Goal: Task Accomplishment & Management: Manage account settings

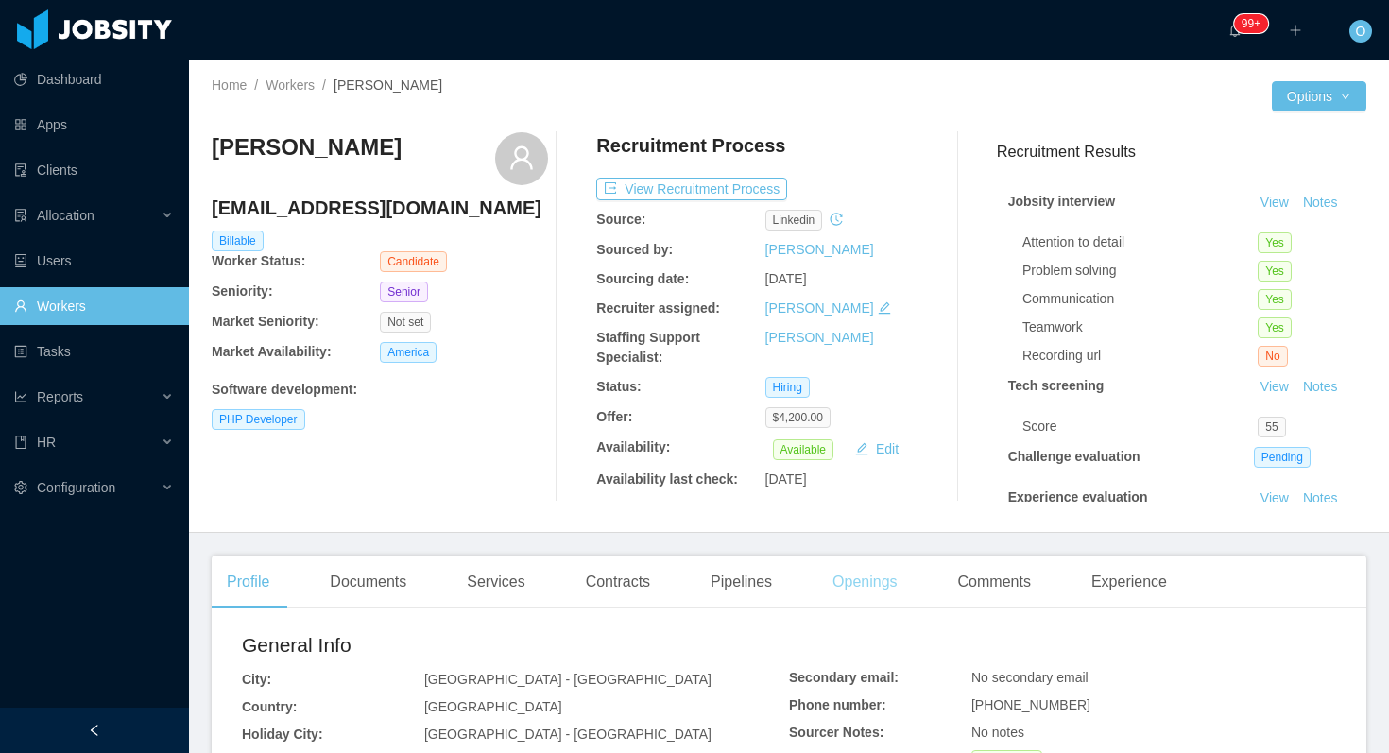
click at [853, 567] on div "Openings" at bounding box center [865, 582] width 95 height 53
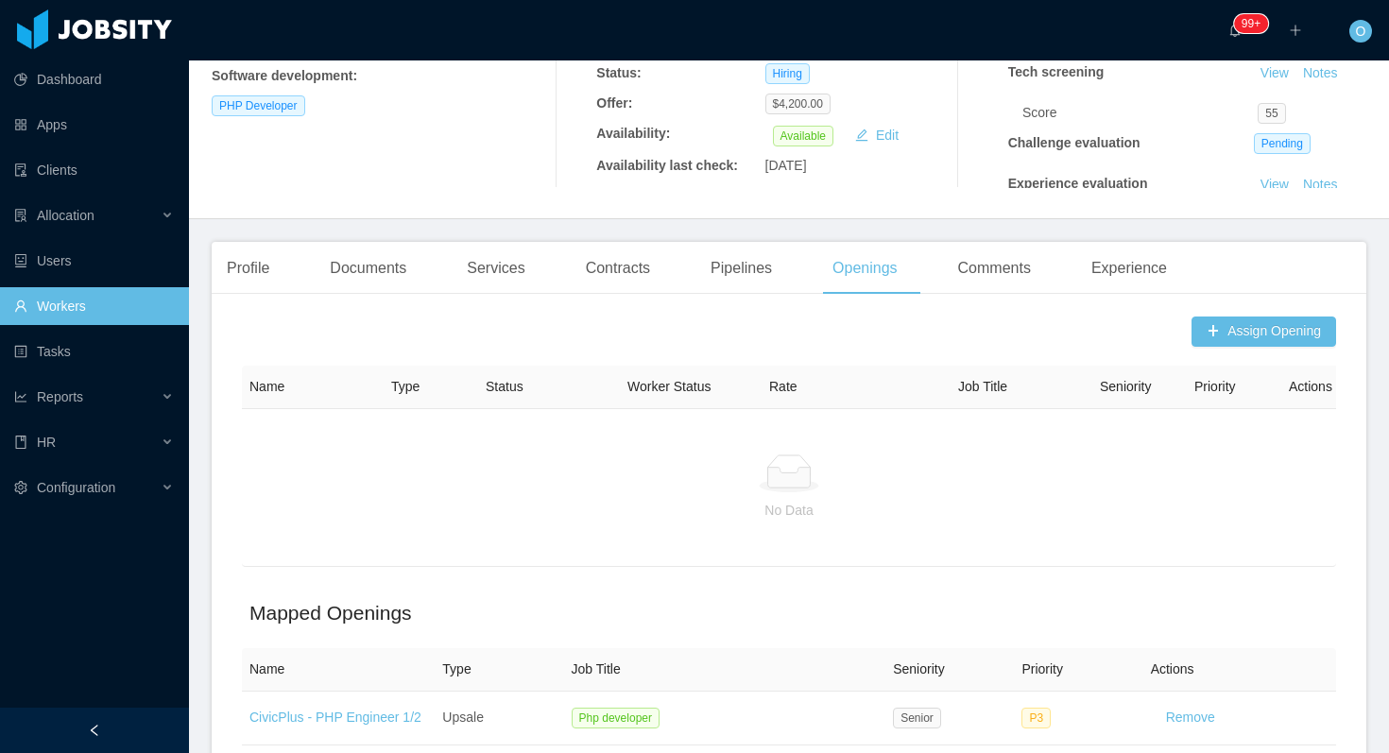
scroll to position [412, 0]
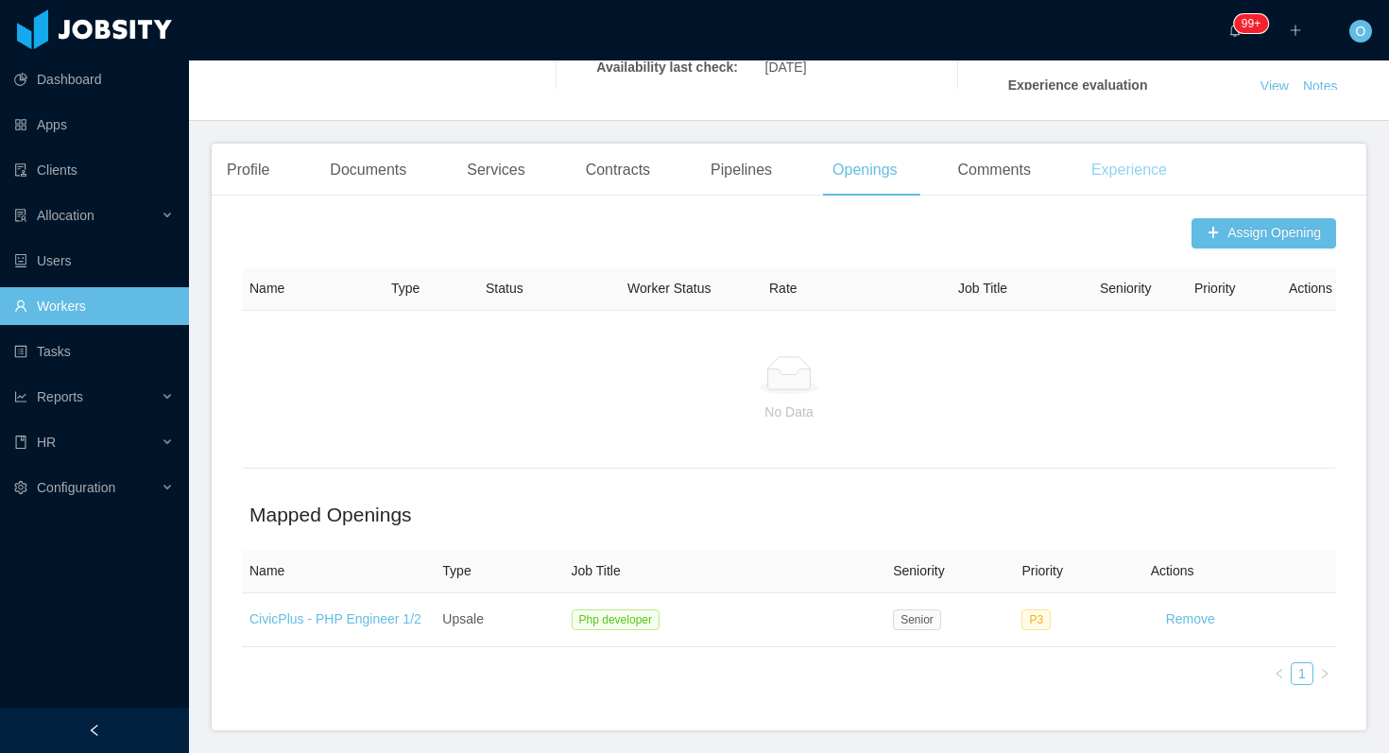
click at [1121, 163] on div "Experience" at bounding box center [1129, 170] width 106 height 53
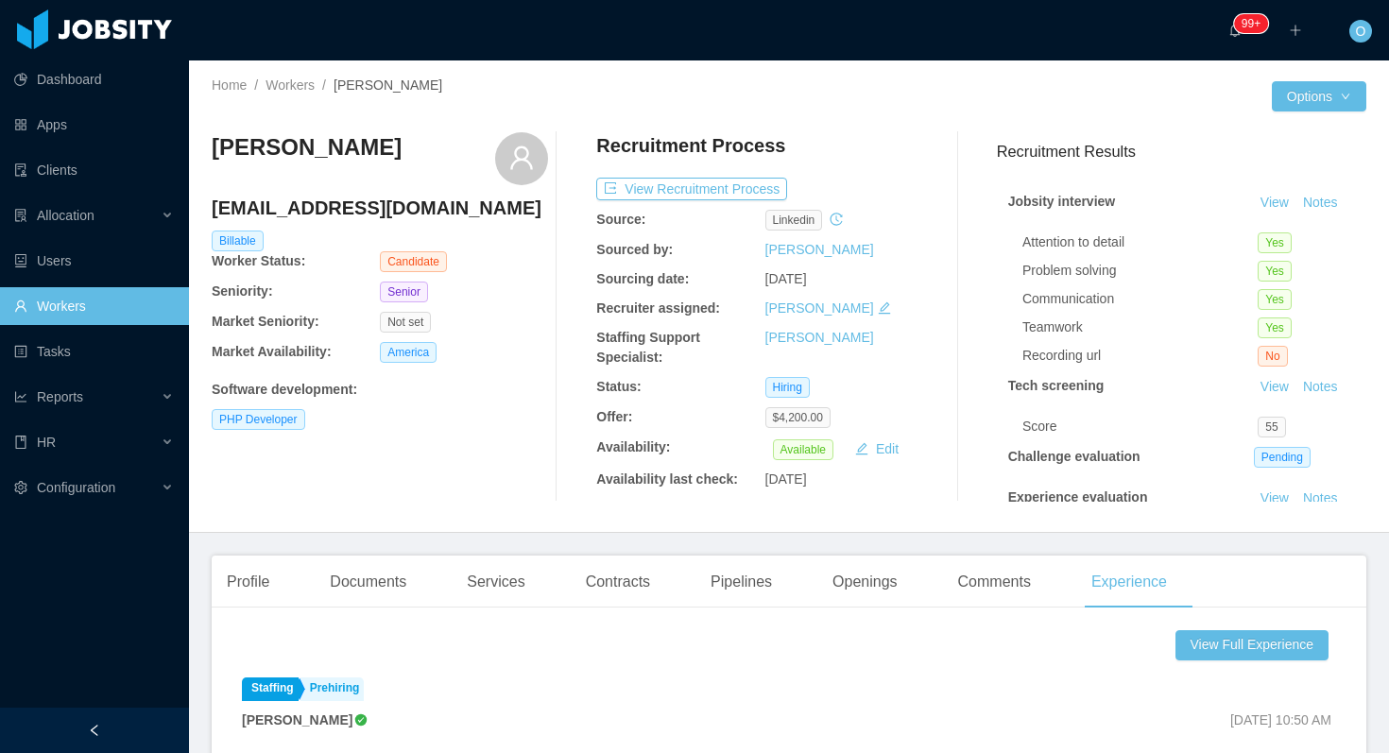
scroll to position [102, 0]
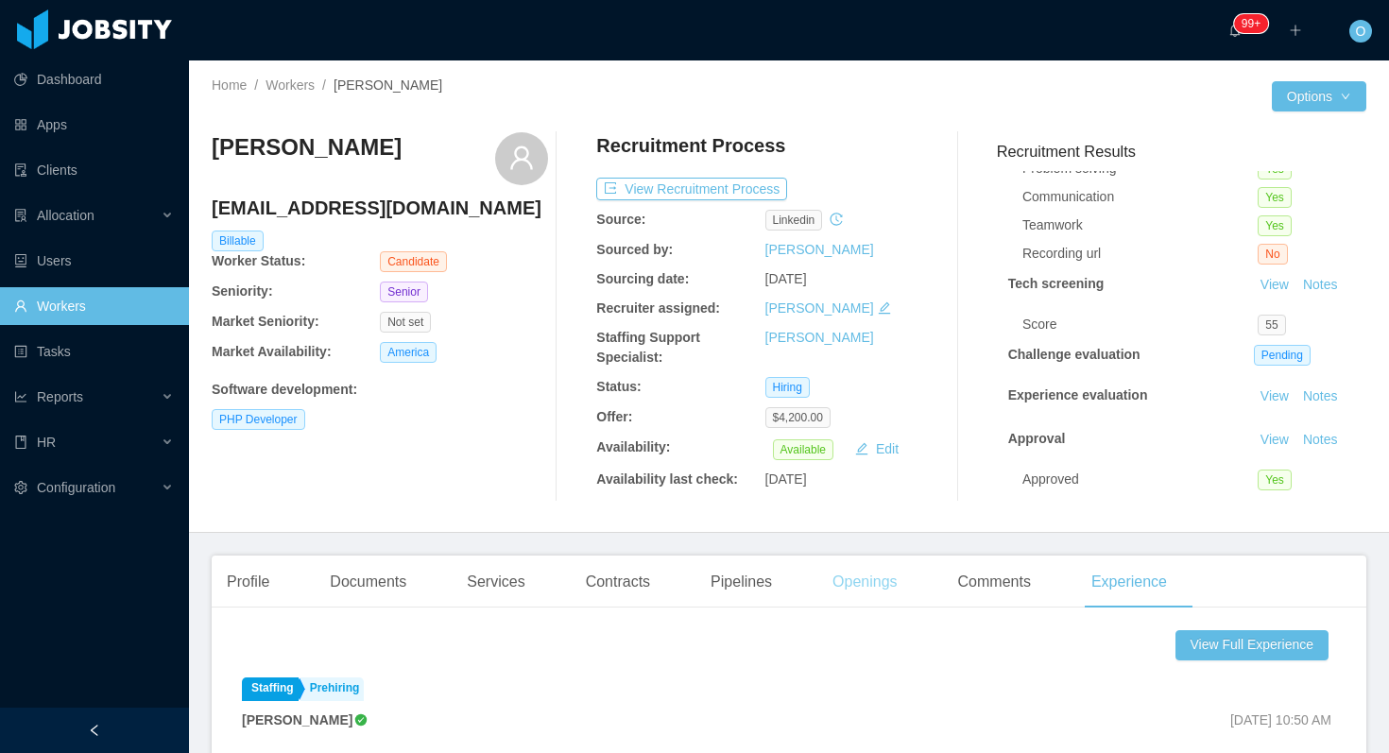
click at [857, 567] on div "Openings" at bounding box center [865, 582] width 95 height 53
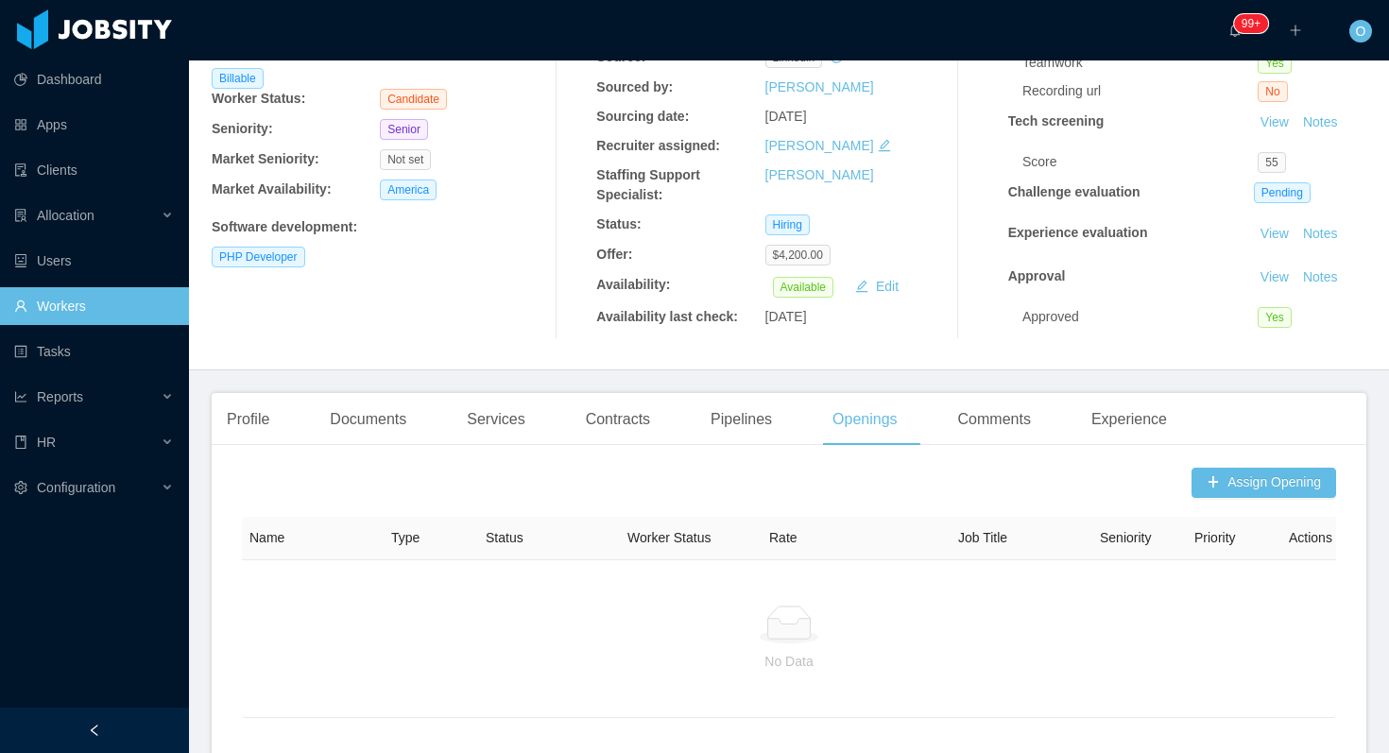
scroll to position [266, 0]
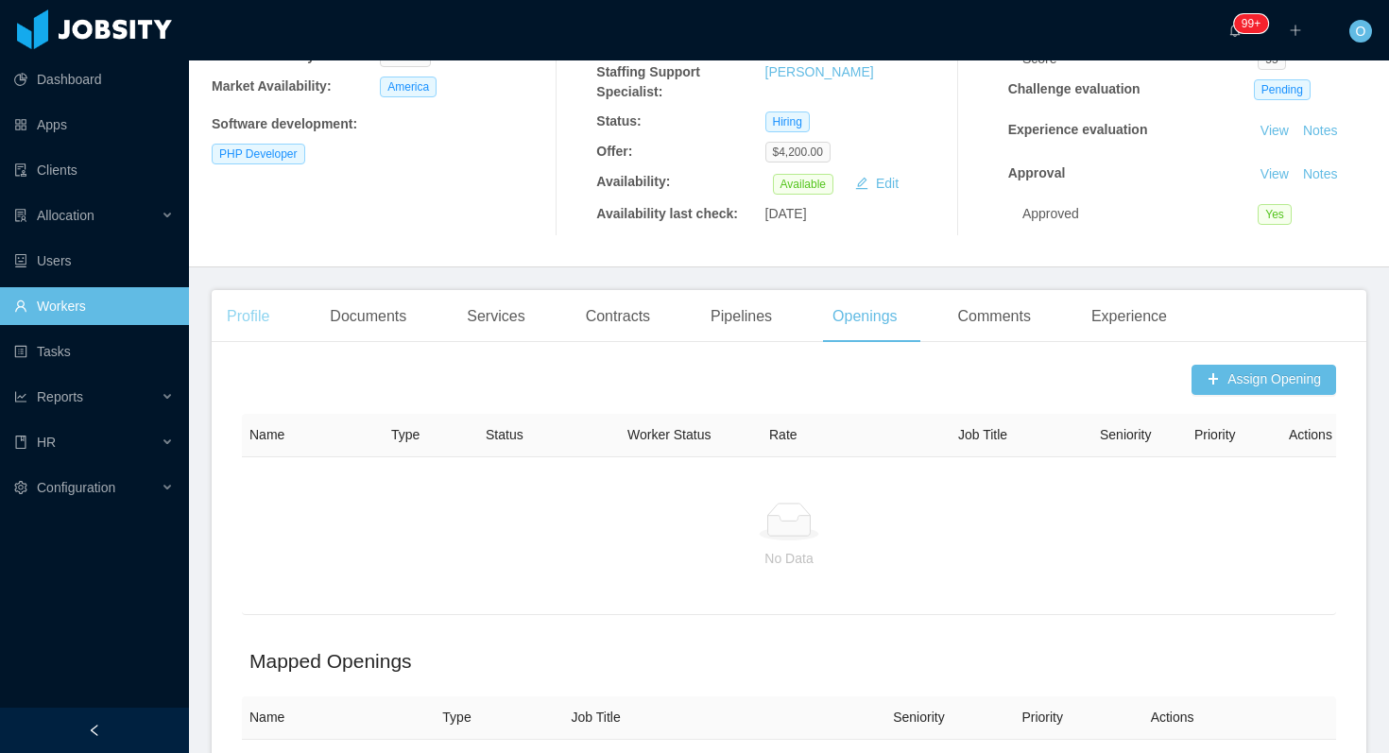
click at [257, 319] on div "Profile" at bounding box center [248, 316] width 73 height 53
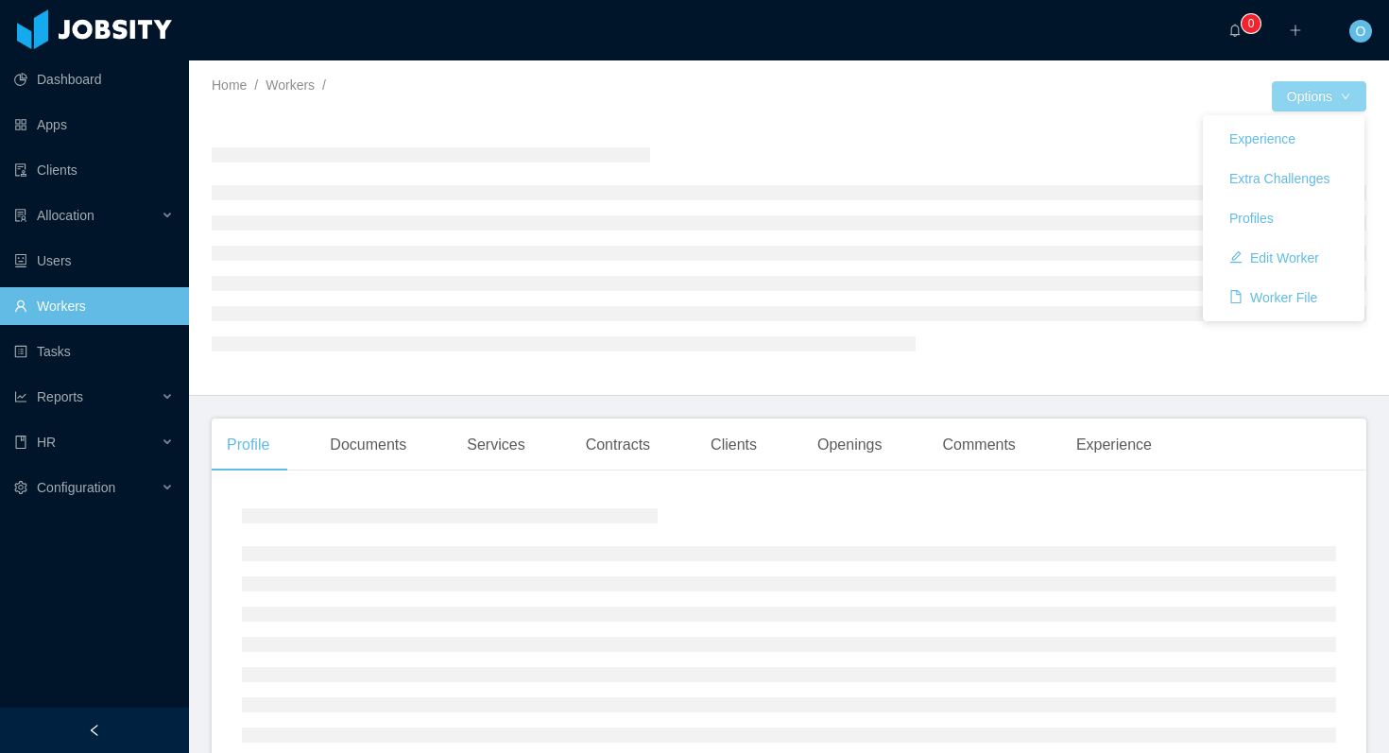
click at [1349, 102] on button "Options" at bounding box center [1319, 96] width 95 height 30
click at [1347, 102] on button "Options" at bounding box center [1319, 96] width 95 height 30
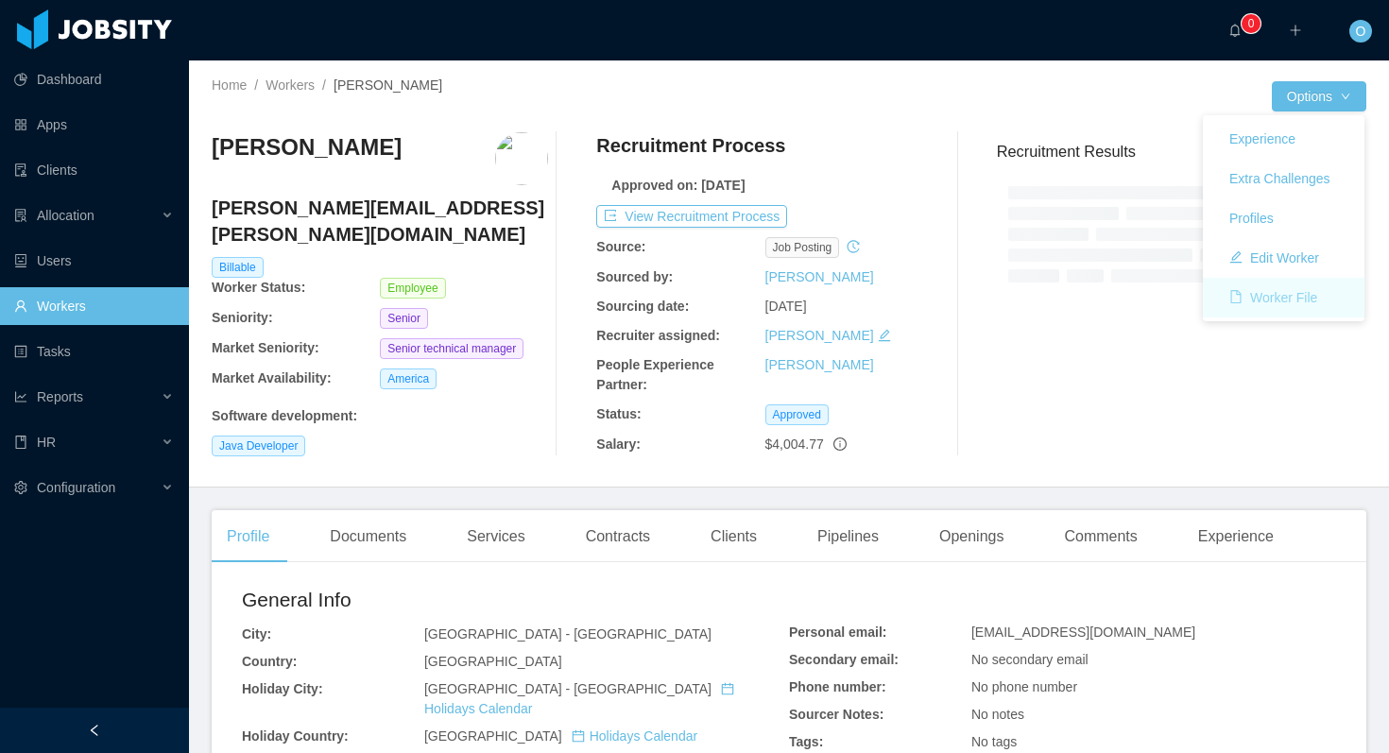
click at [1295, 292] on button "Worker File" at bounding box center [1273, 298] width 118 height 30
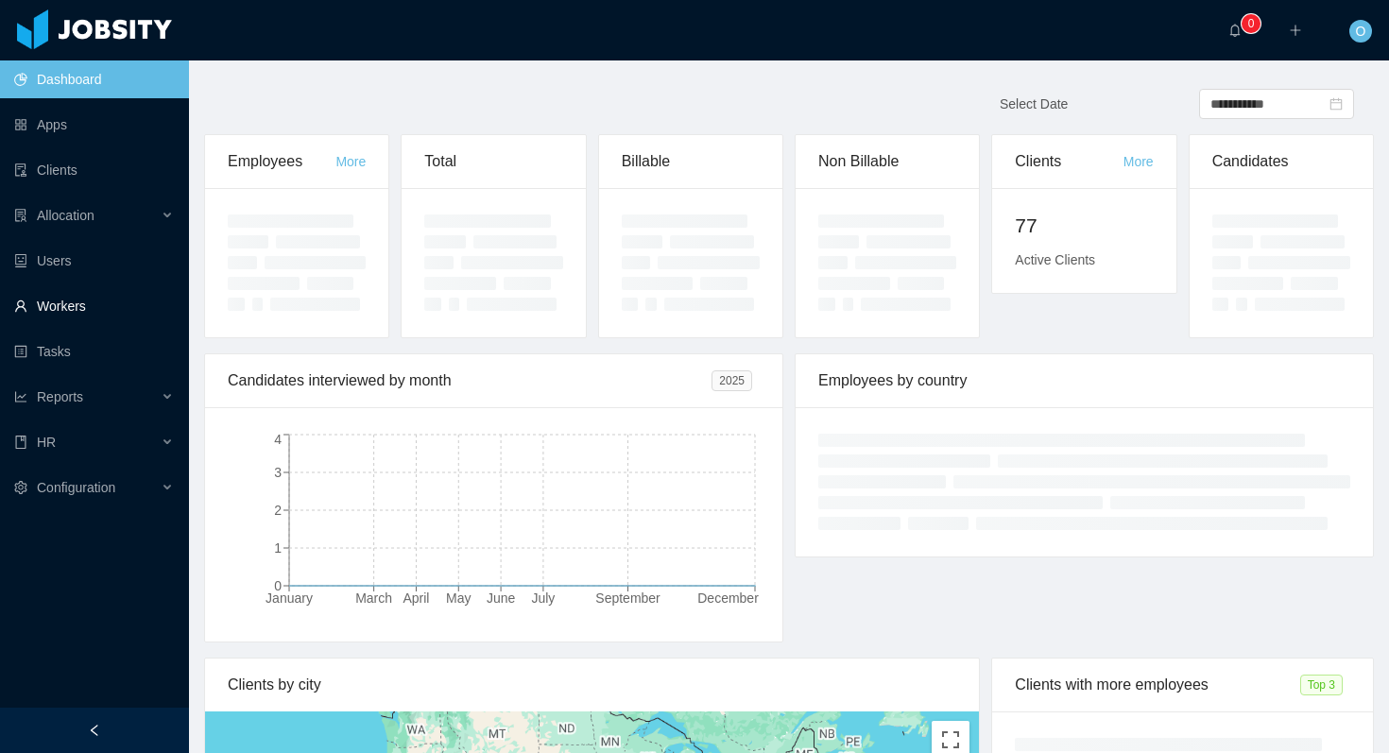
click at [102, 317] on link "Workers" at bounding box center [94, 306] width 160 height 38
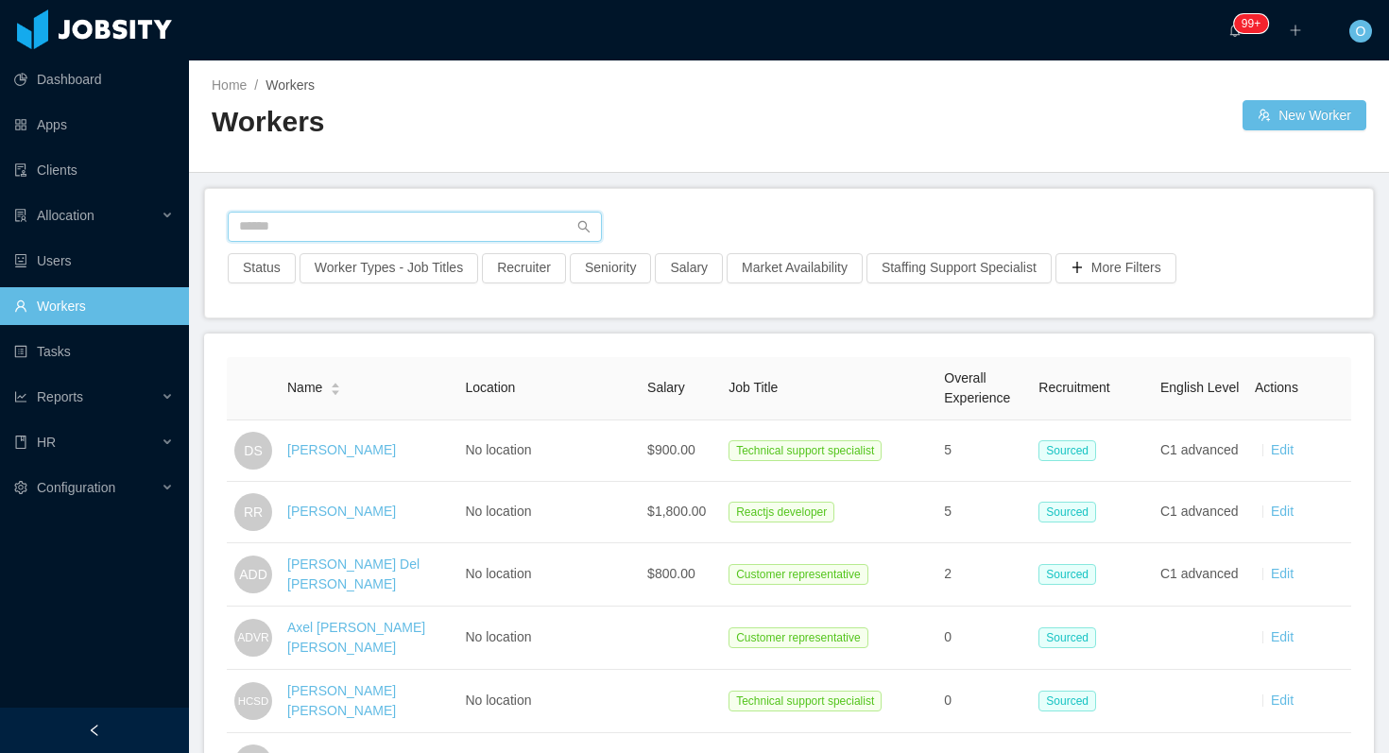
click at [415, 223] on input "text" at bounding box center [415, 227] width 374 height 30
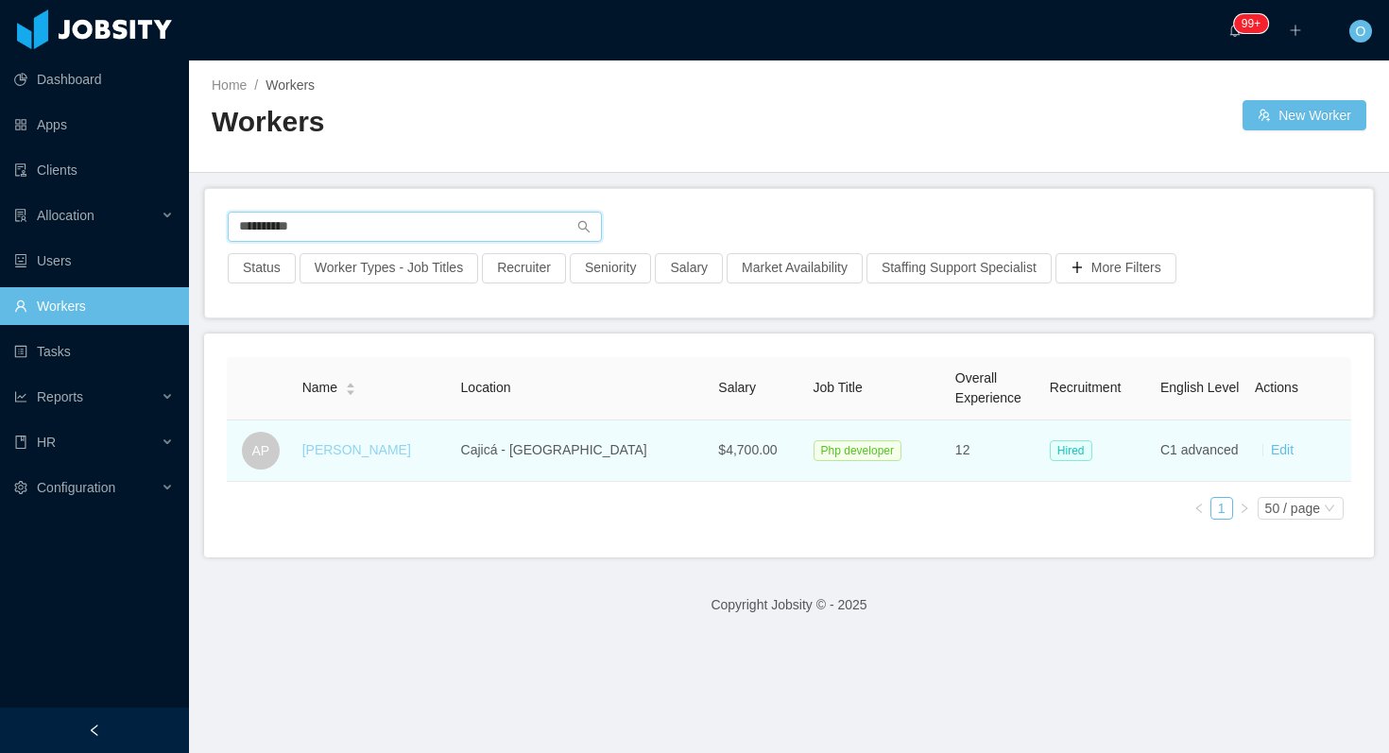
type input "**********"
click at [368, 456] on link "Alex Perea" at bounding box center [356, 449] width 109 height 15
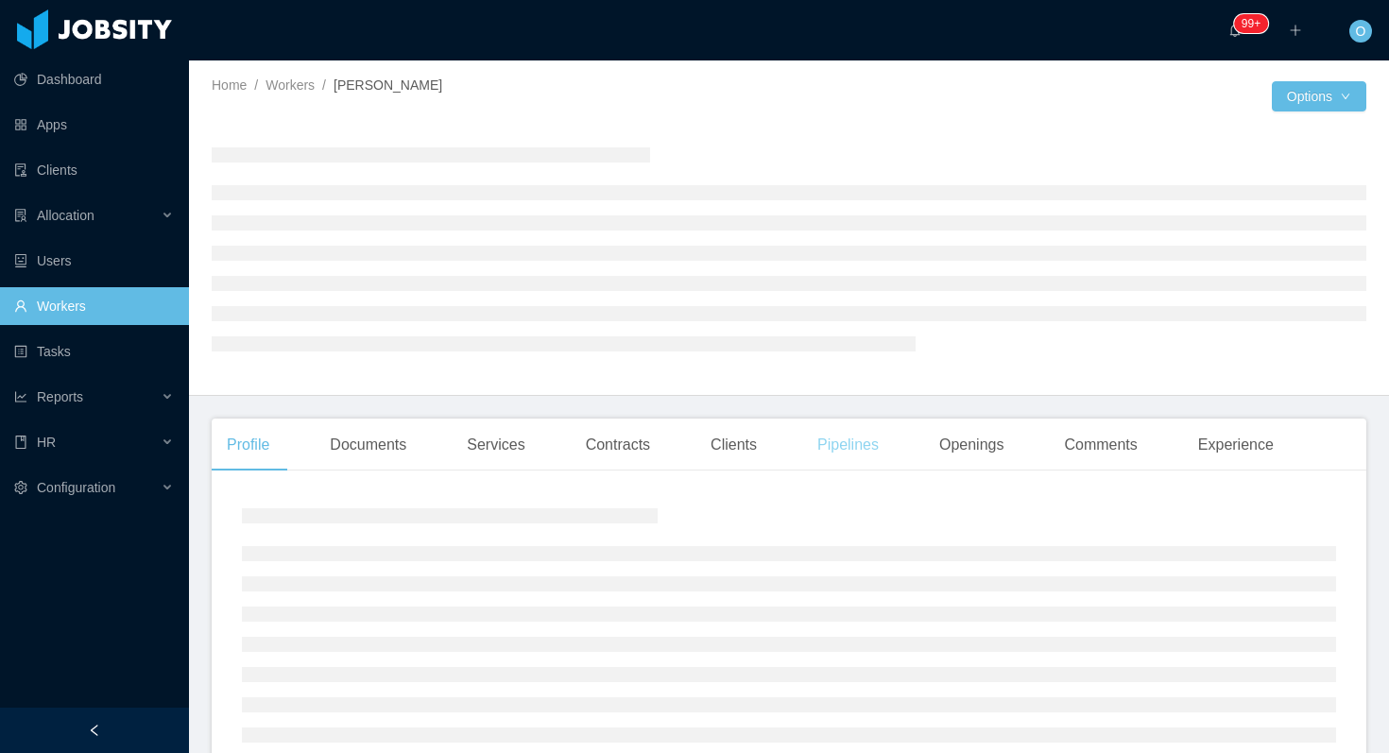
click at [858, 452] on div "Pipelines" at bounding box center [848, 445] width 92 height 53
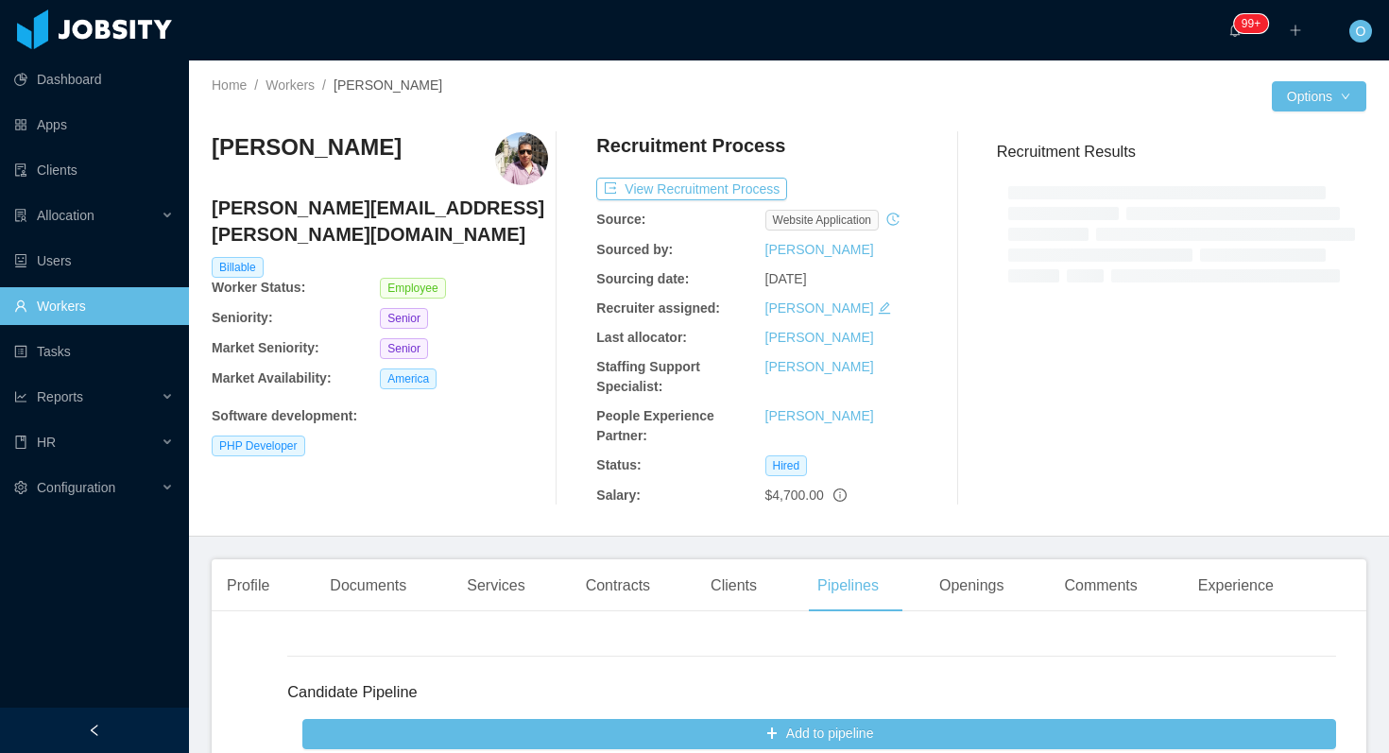
click at [968, 441] on div at bounding box center [958, 318] width 48 height 373
click at [962, 581] on div "Openings" at bounding box center [971, 586] width 95 height 53
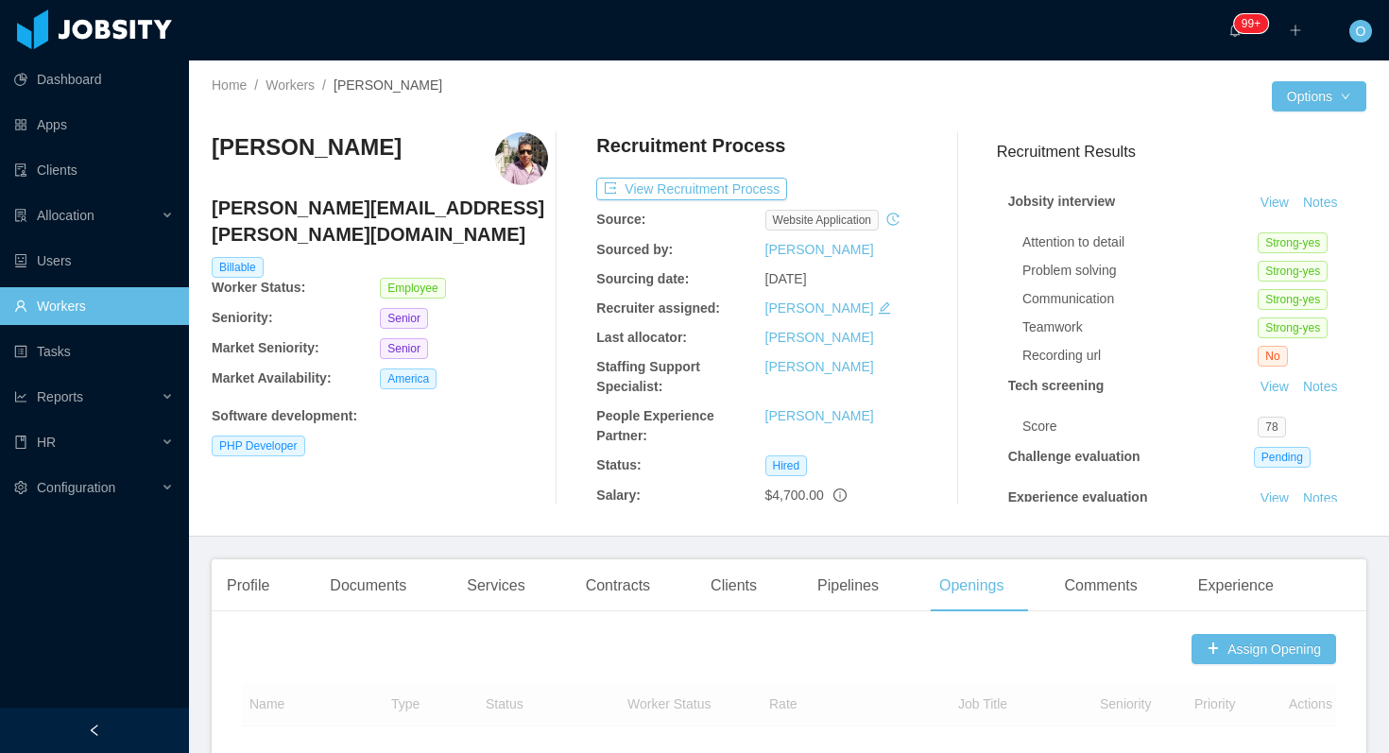
scroll to position [460, 0]
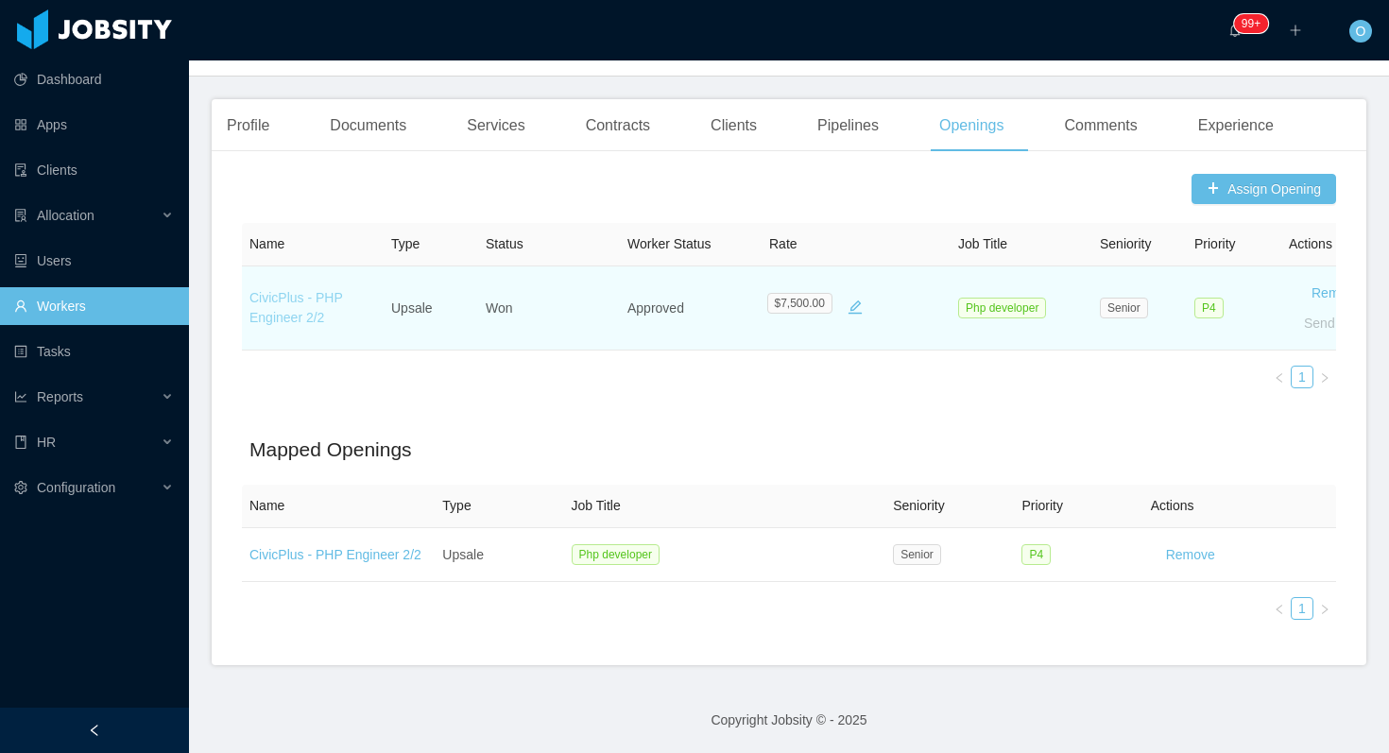
click at [314, 319] on link "CivicPlus - PHP Engineer 2/2" at bounding box center [297, 307] width 94 height 35
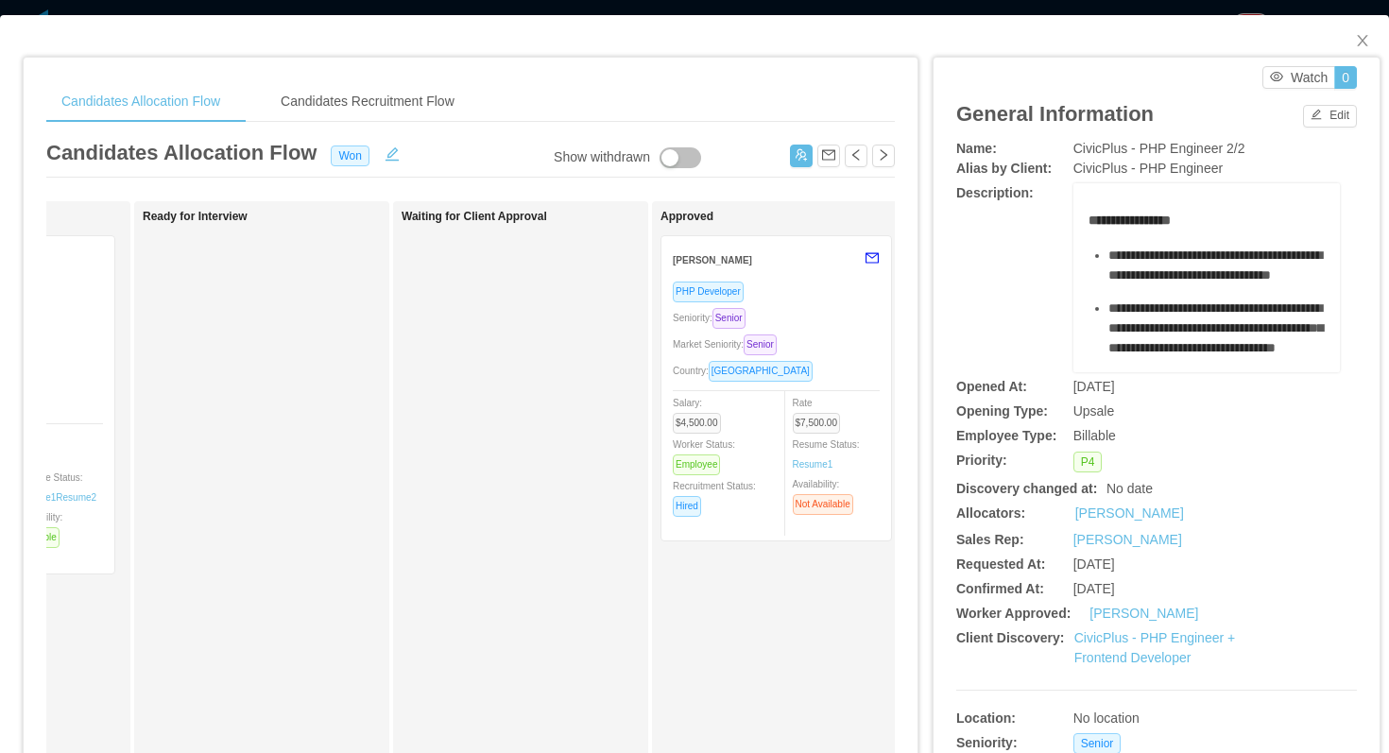
scroll to position [0, 572]
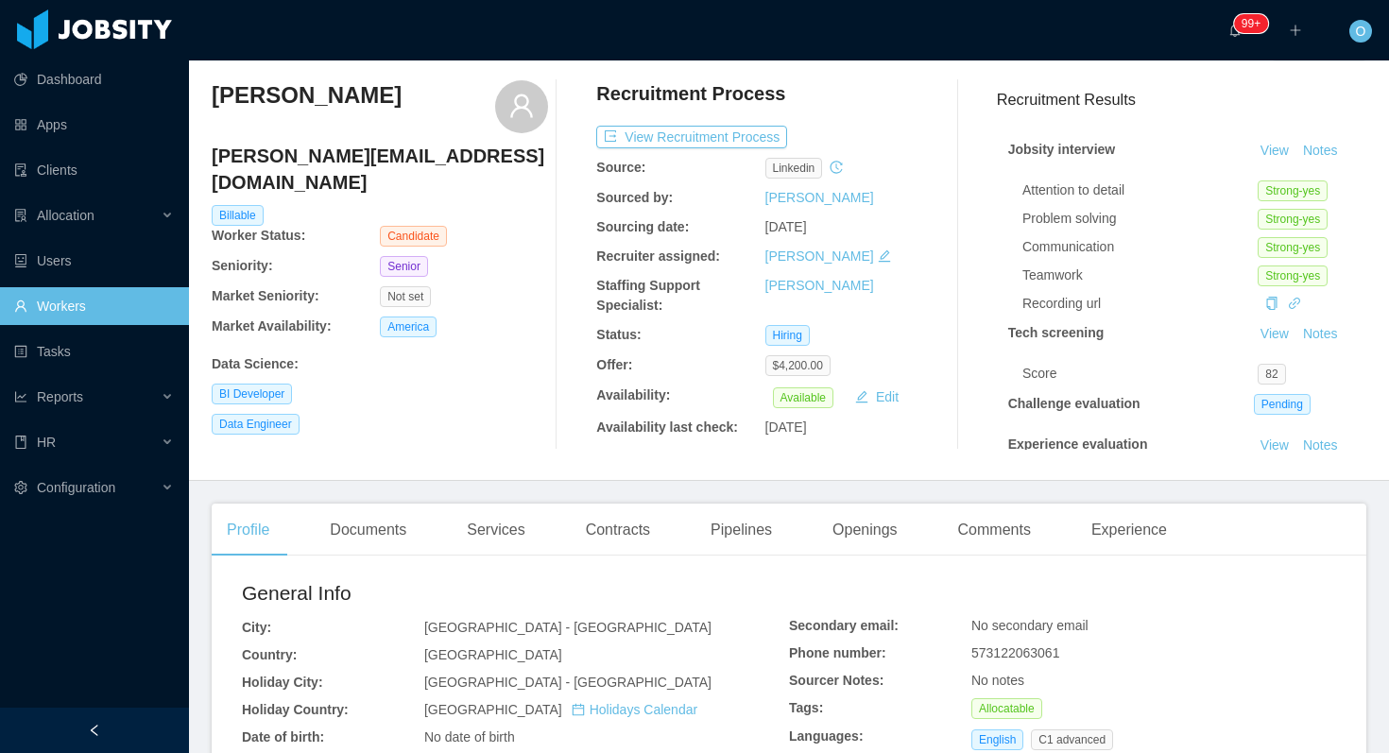
scroll to position [70, 0]
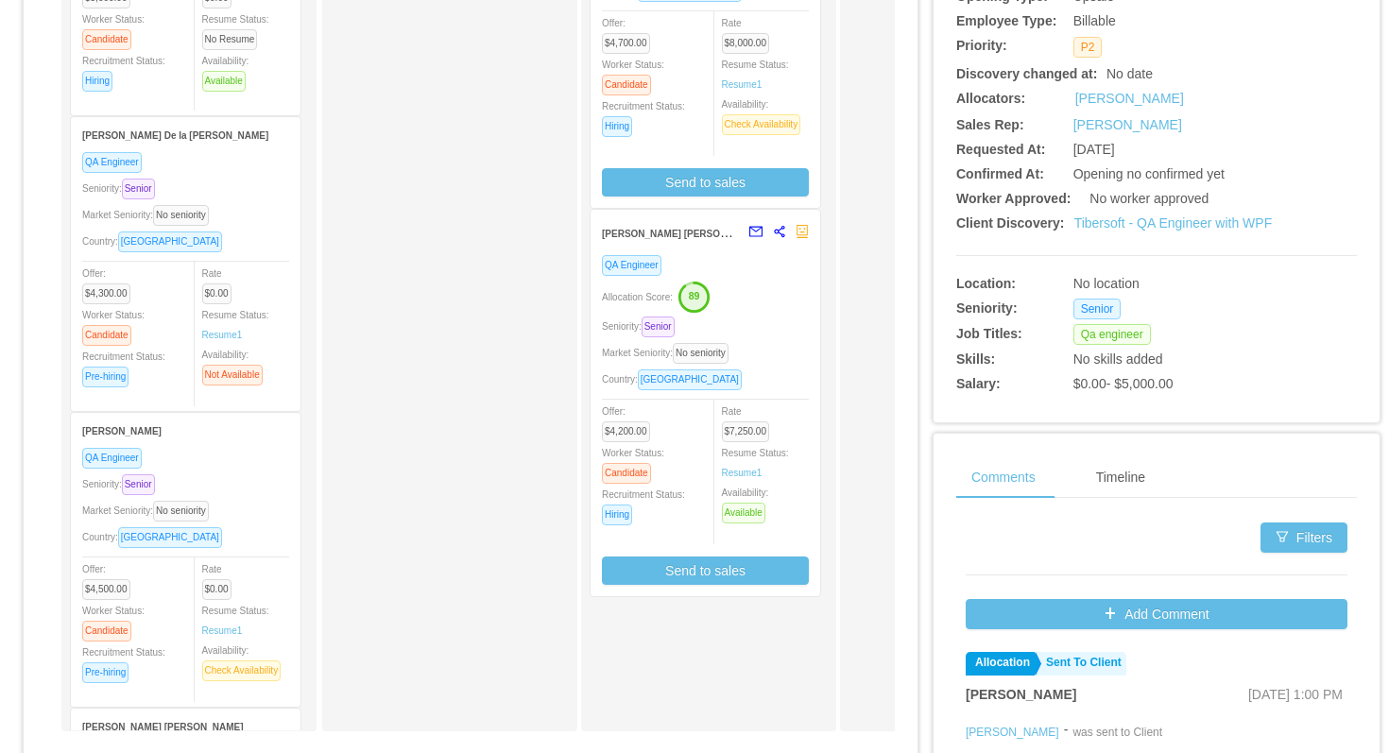
scroll to position [419, 0]
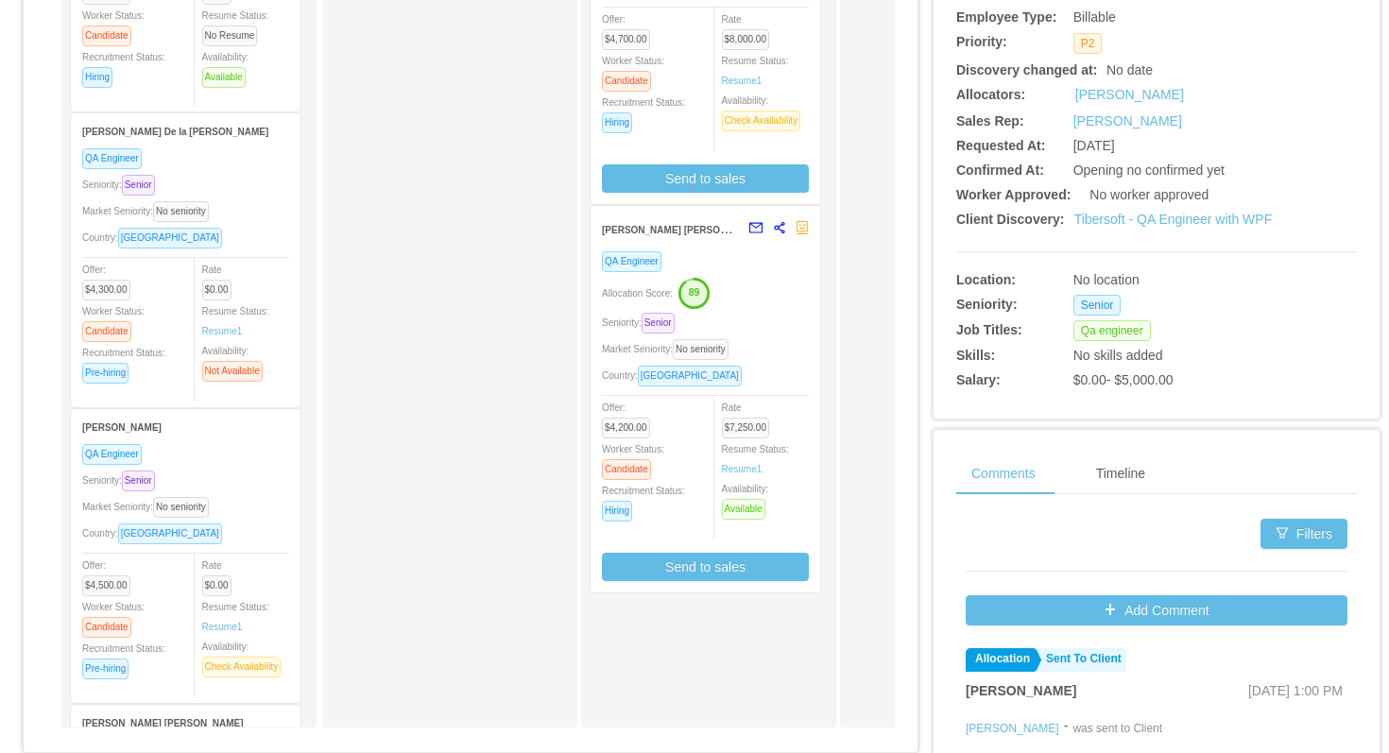
click at [781, 305] on div "Allocation Score: 89" at bounding box center [705, 292] width 207 height 30
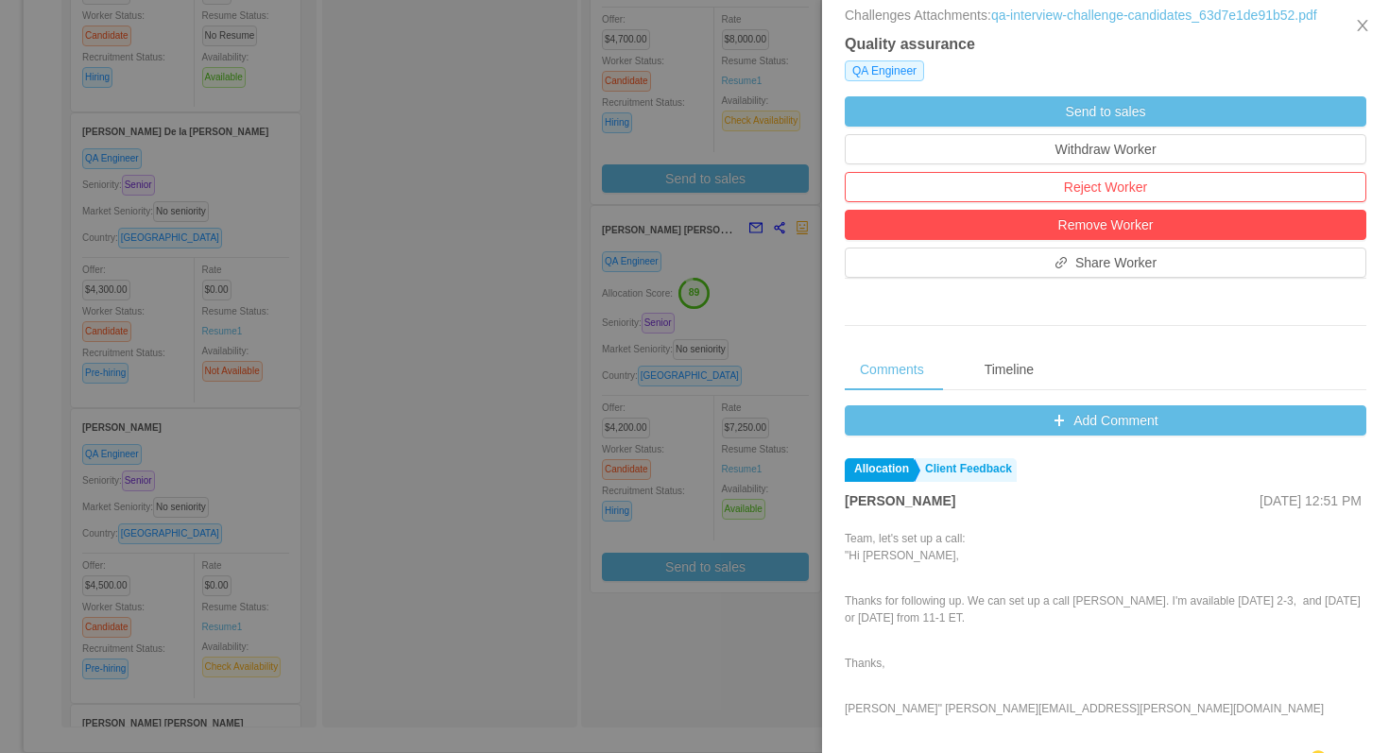
scroll to position [629, 0]
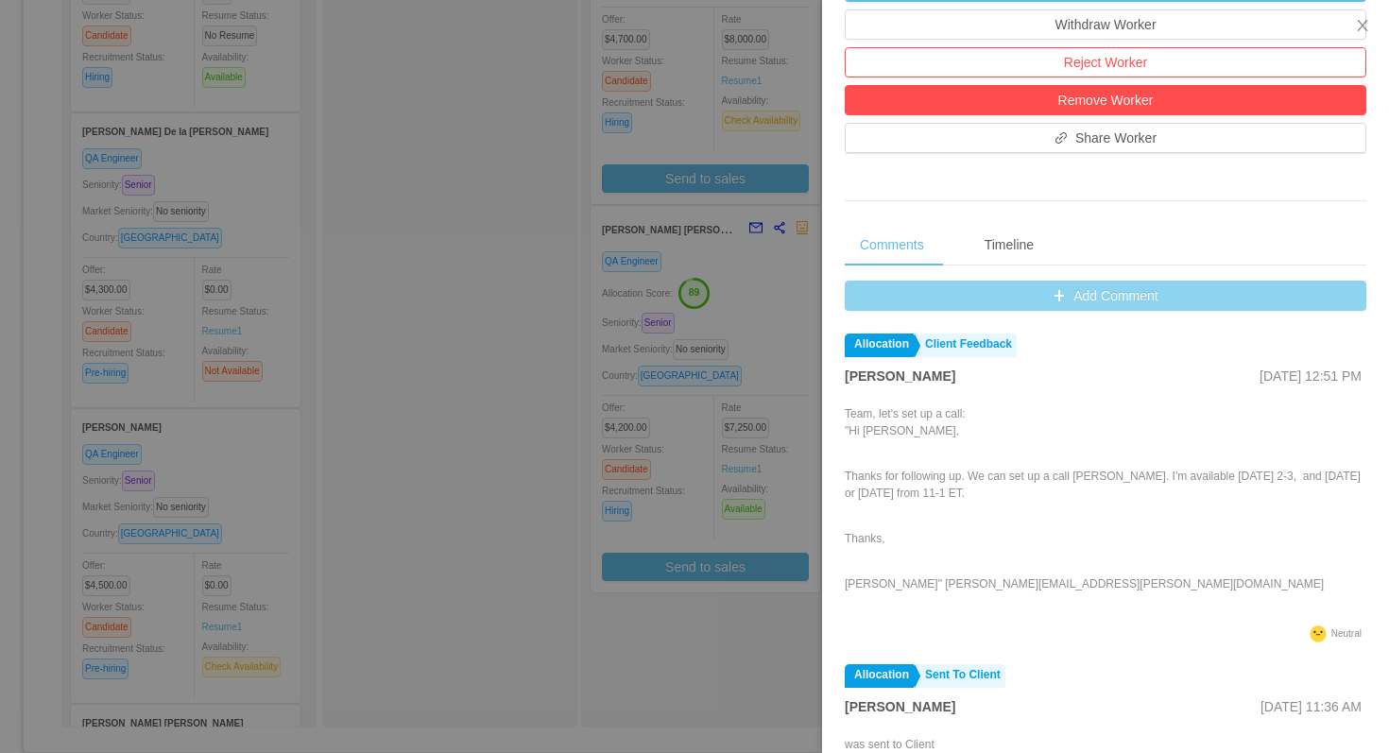
click at [888, 301] on button "Add Comment" at bounding box center [1106, 296] width 522 height 30
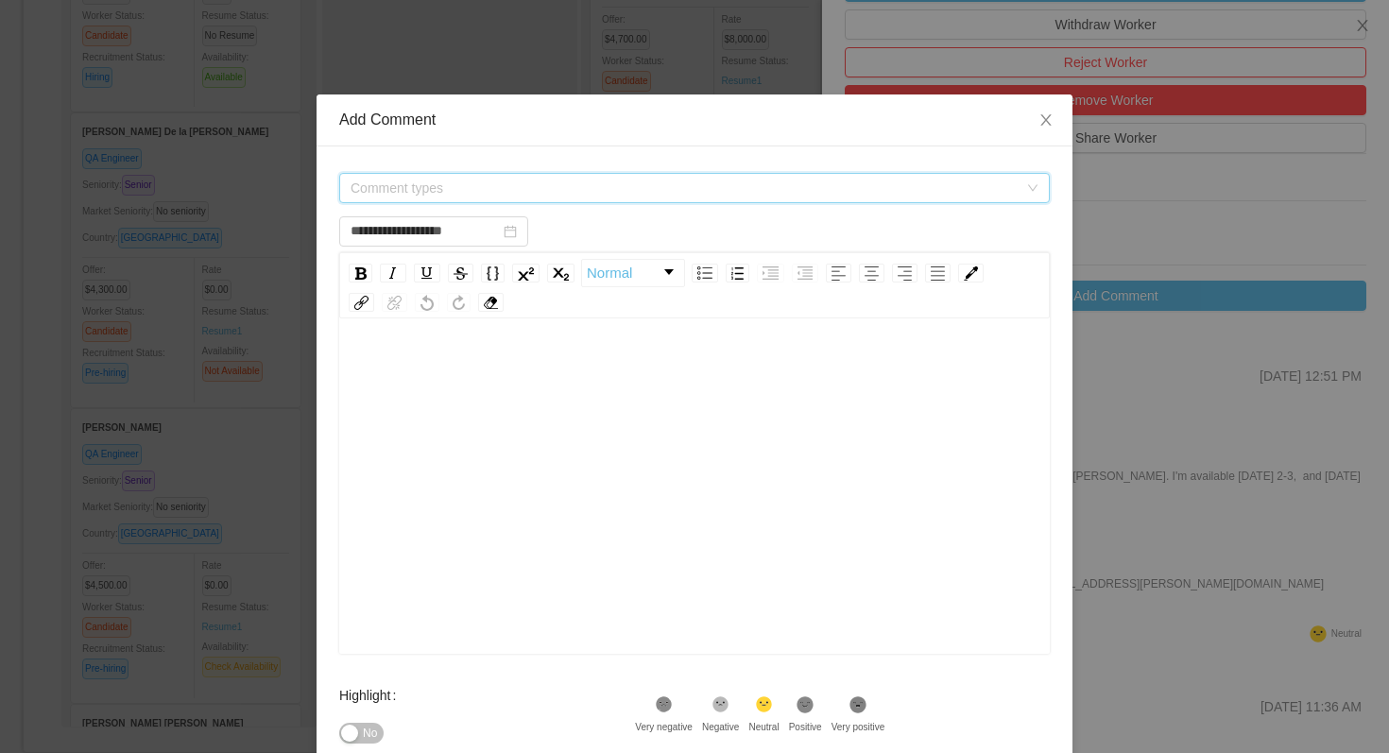
click at [671, 195] on span "Comment types" at bounding box center [684, 188] width 667 height 19
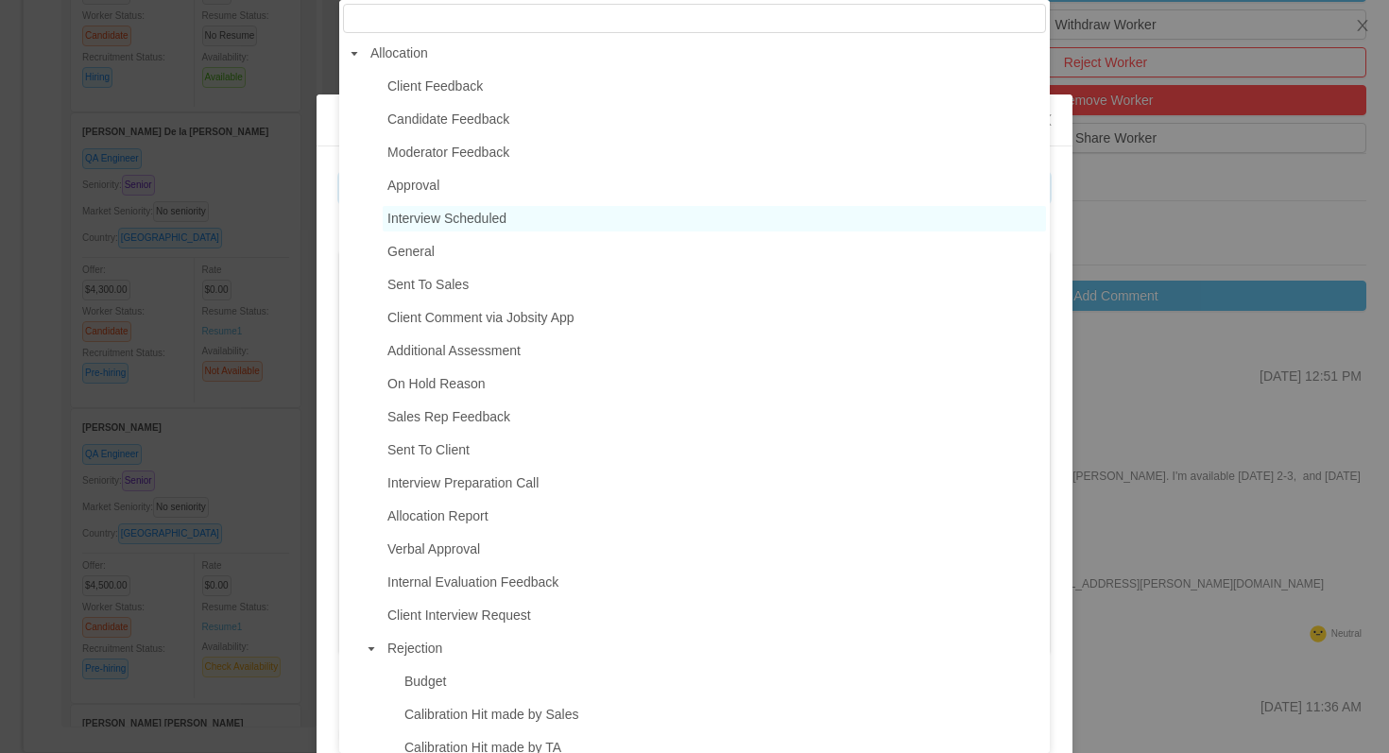
click at [512, 224] on span "Interview Scheduled" at bounding box center [714, 219] width 663 height 26
type input "**********"
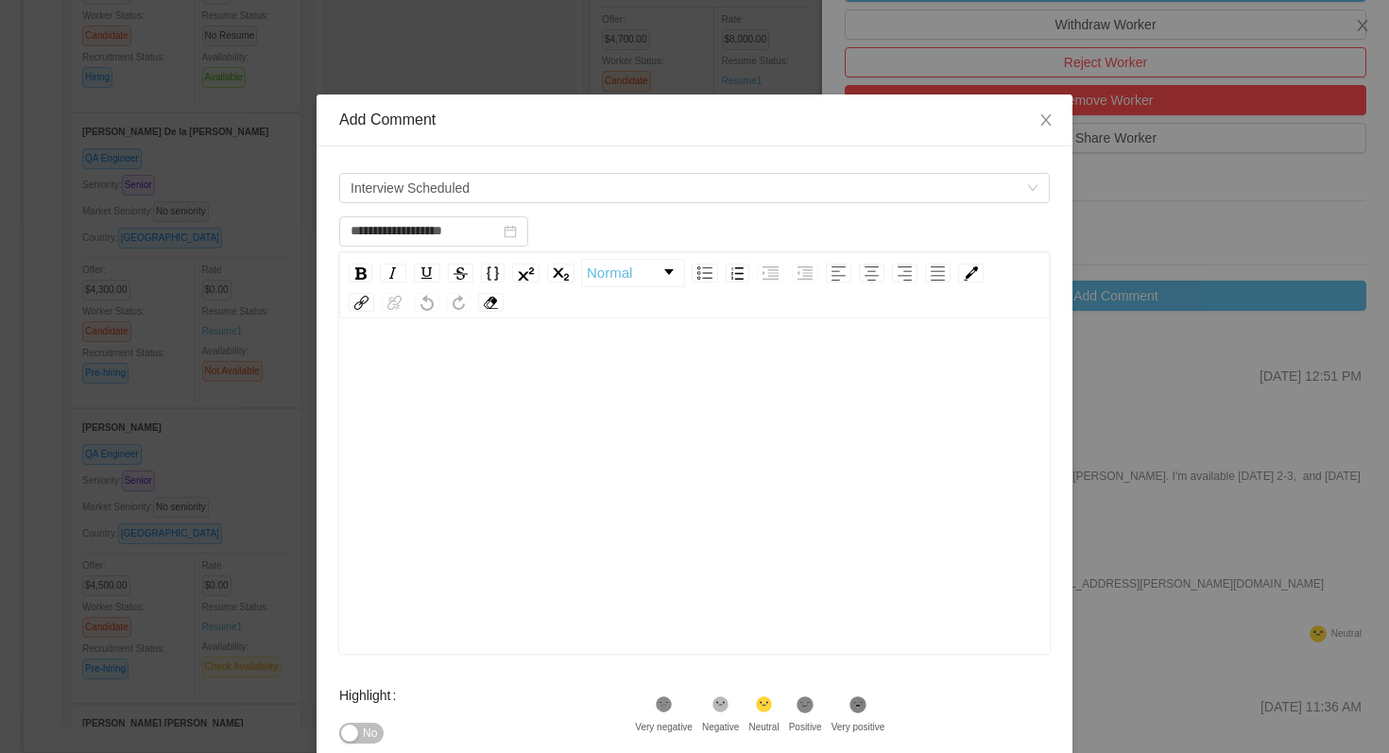
click at [494, 383] on div "rdw-editor" at bounding box center [694, 370] width 681 height 38
click at [671, 708] on icon at bounding box center [665, 705] width 12 height 12
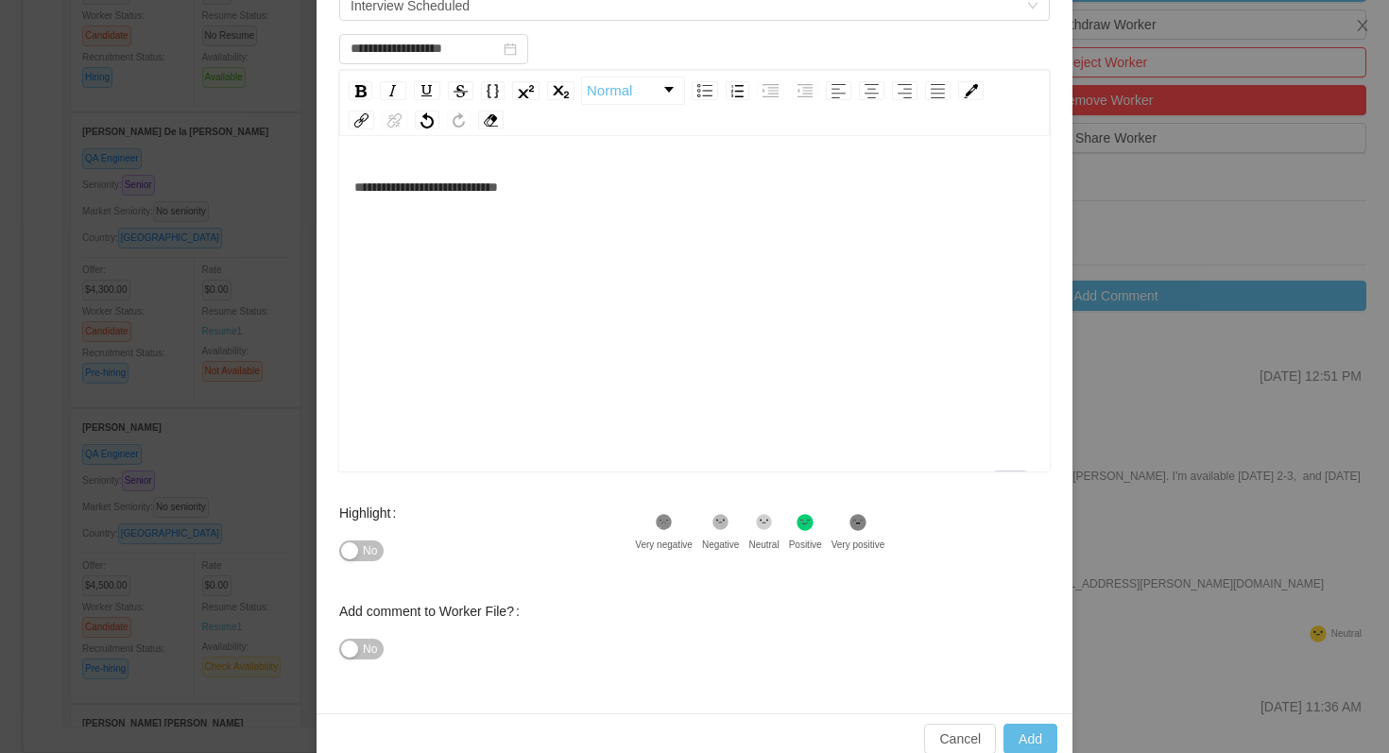
scroll to position [215, 0]
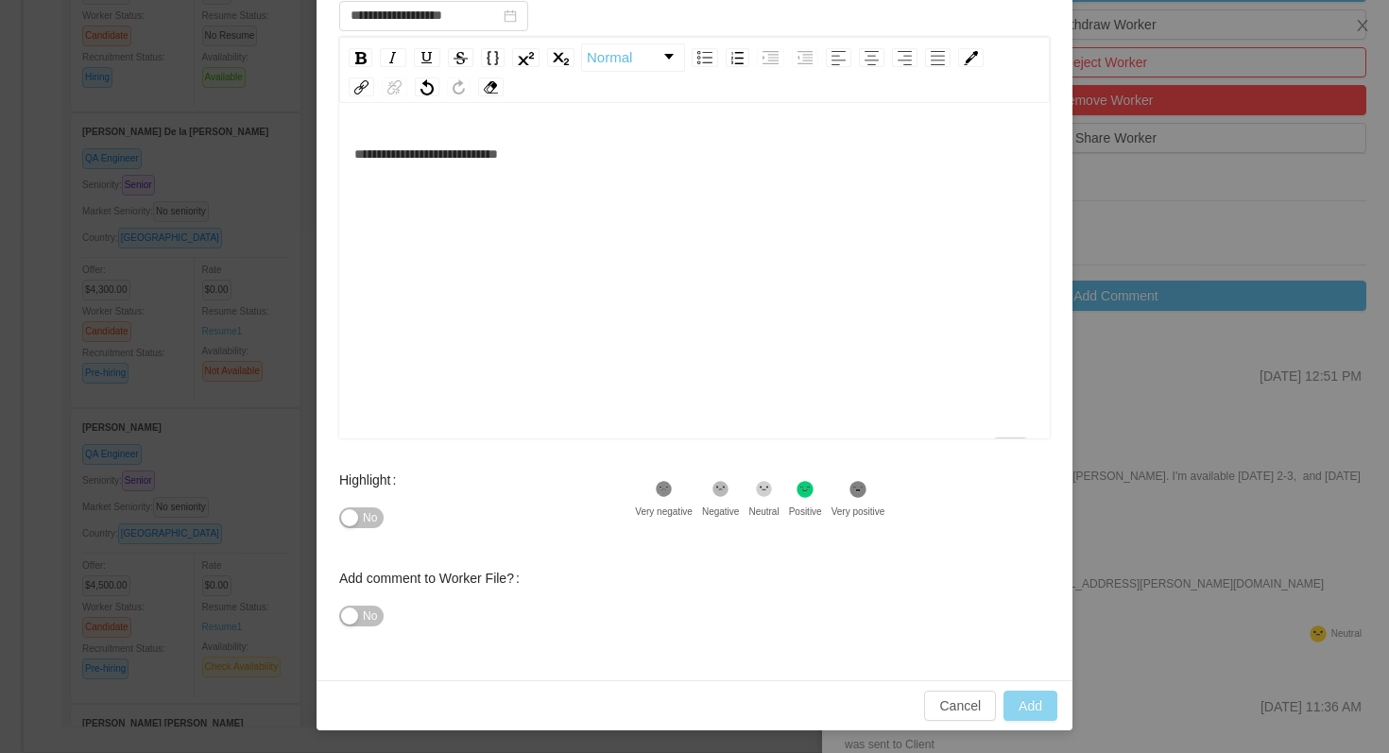
click at [1017, 705] on button "Add" at bounding box center [1031, 706] width 54 height 30
type input "**********"
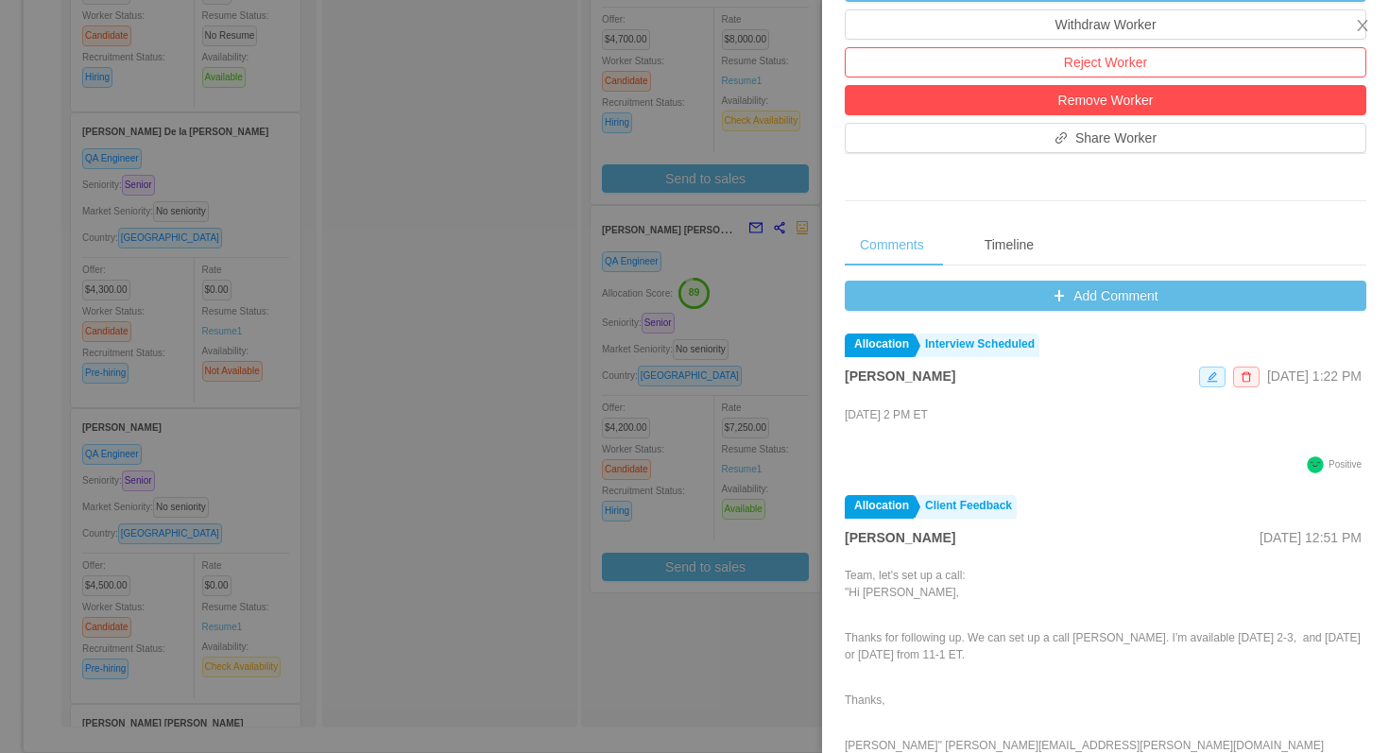
click at [456, 343] on div at bounding box center [694, 376] width 1389 height 753
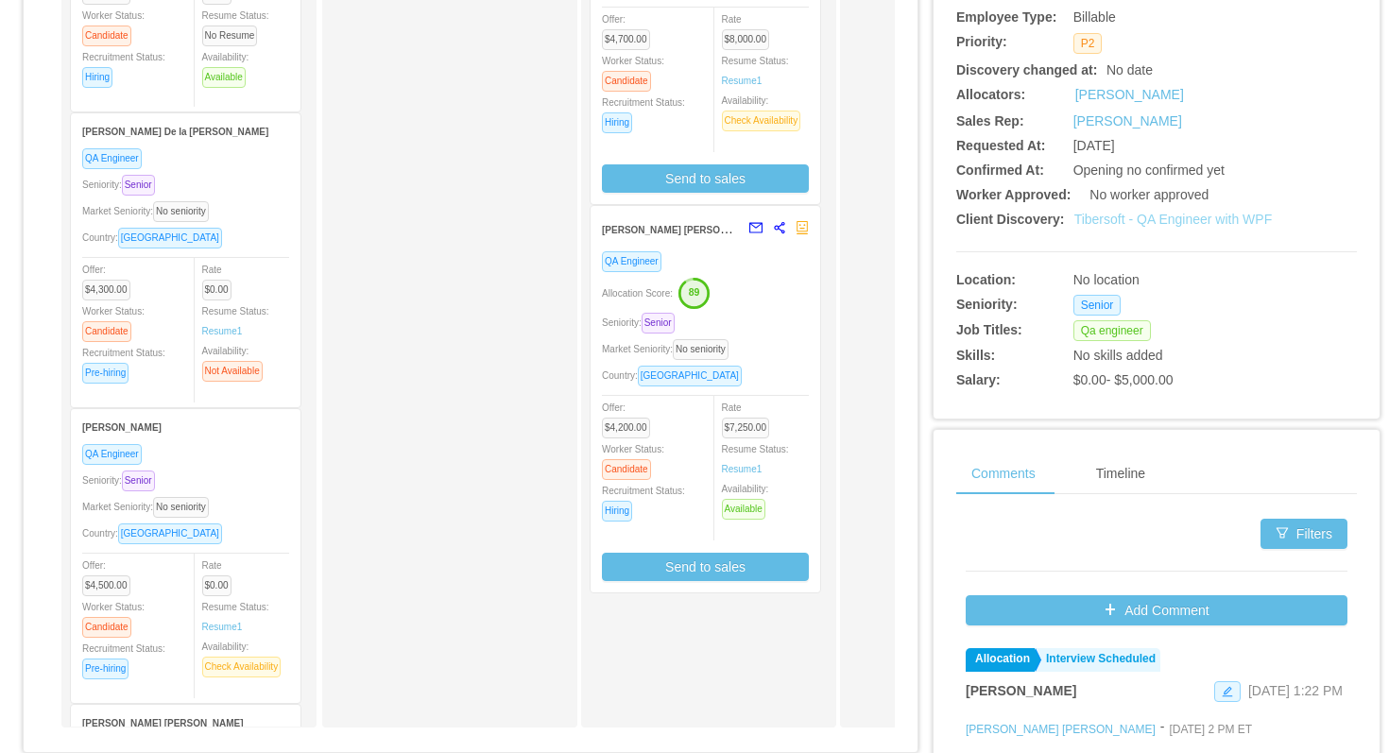
click at [1086, 217] on link "Tibersoft - QA Engineer with WPF" at bounding box center [1174, 219] width 198 height 15
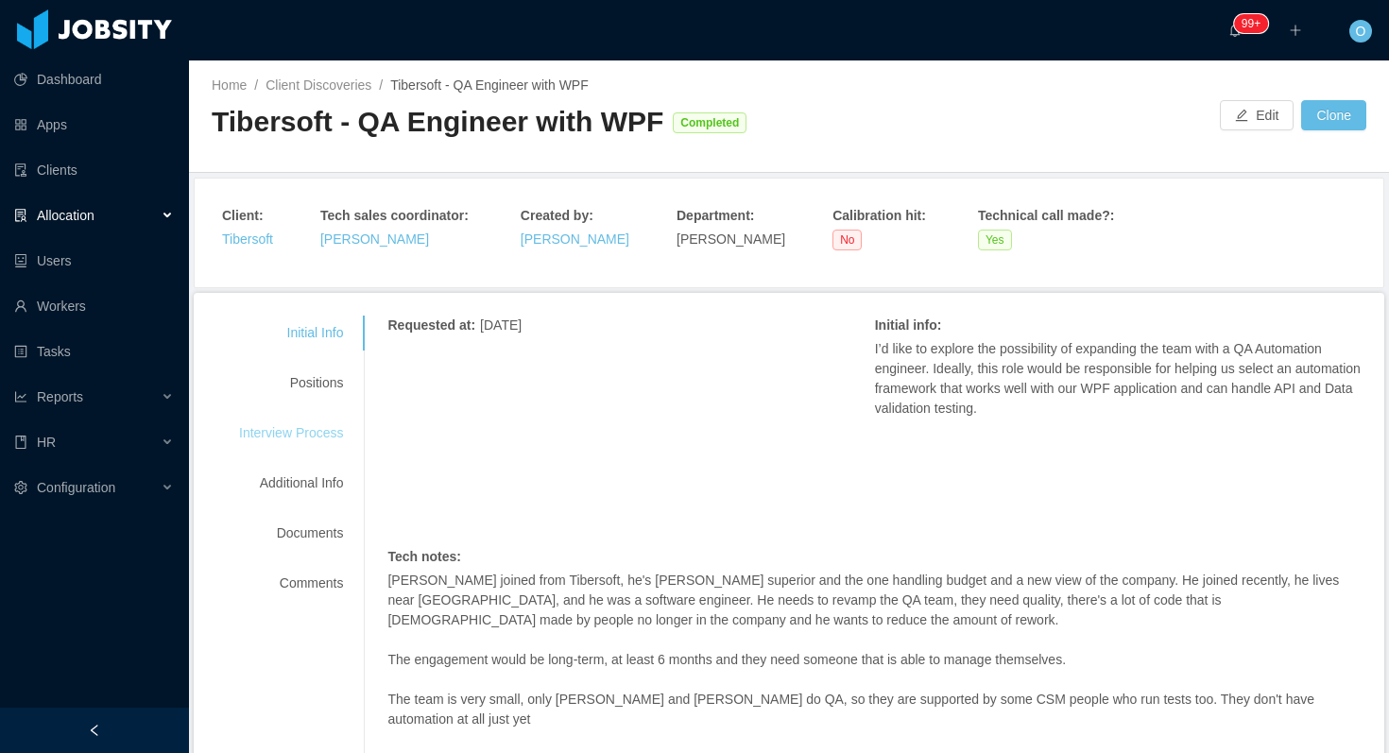
click at [311, 437] on div "Interview Process" at bounding box center [290, 433] width 149 height 35
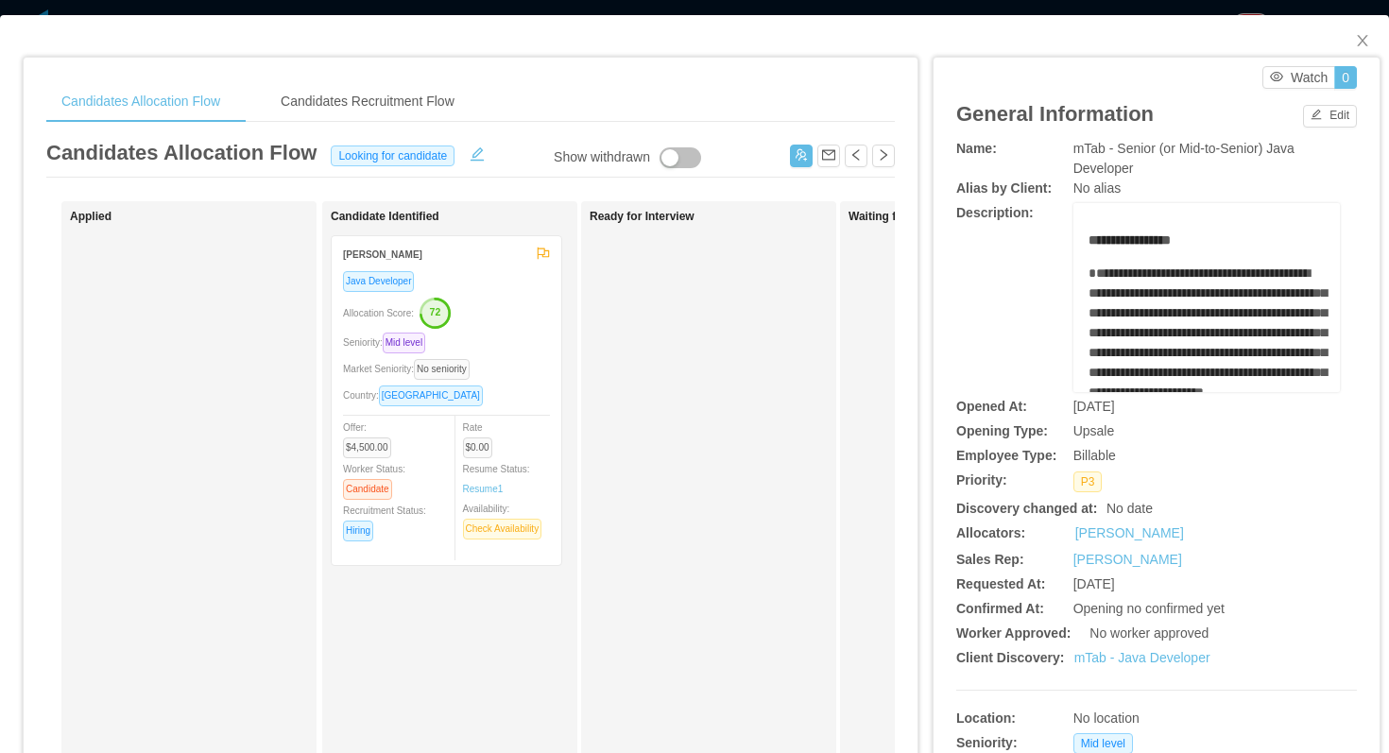
scroll to position [0, 362]
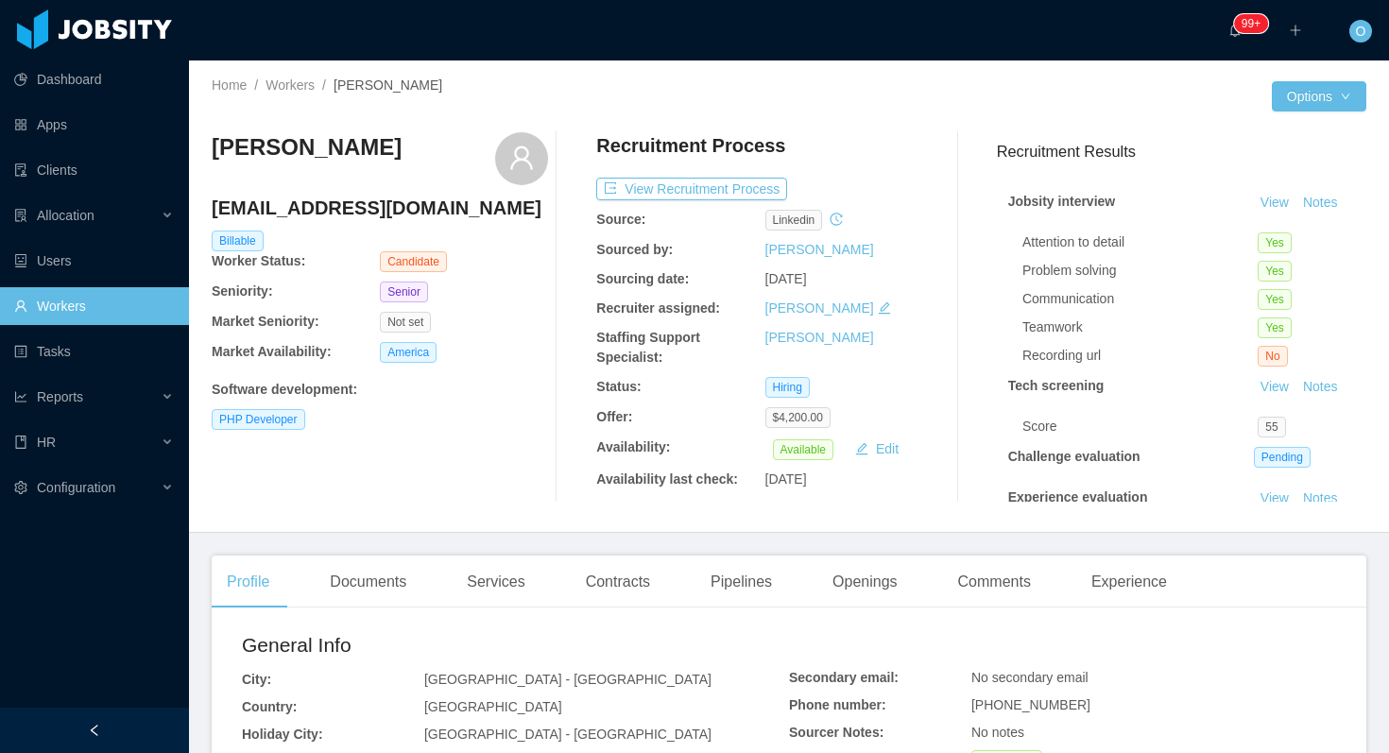
scroll to position [102, 0]
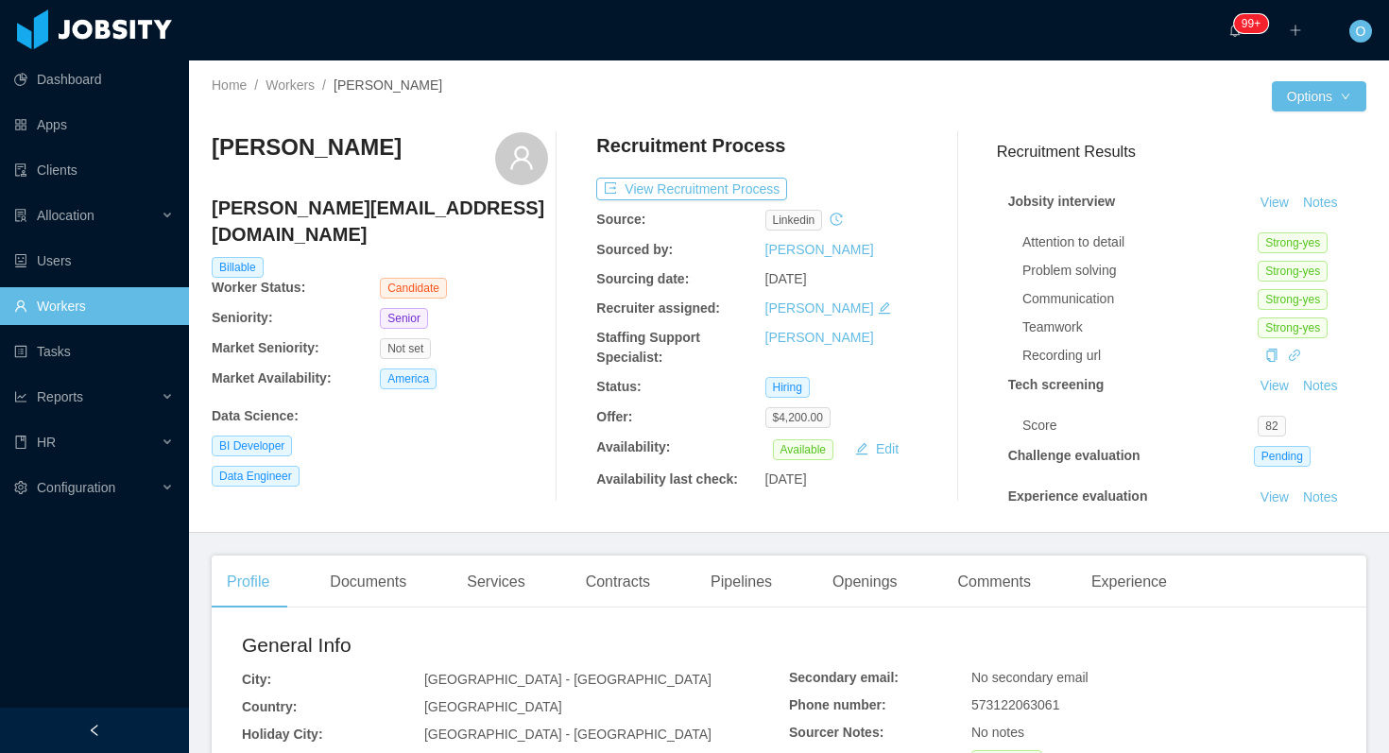
click at [397, 213] on h4 "[PERSON_NAME][EMAIL_ADDRESS][DOMAIN_NAME]" at bounding box center [380, 221] width 336 height 53
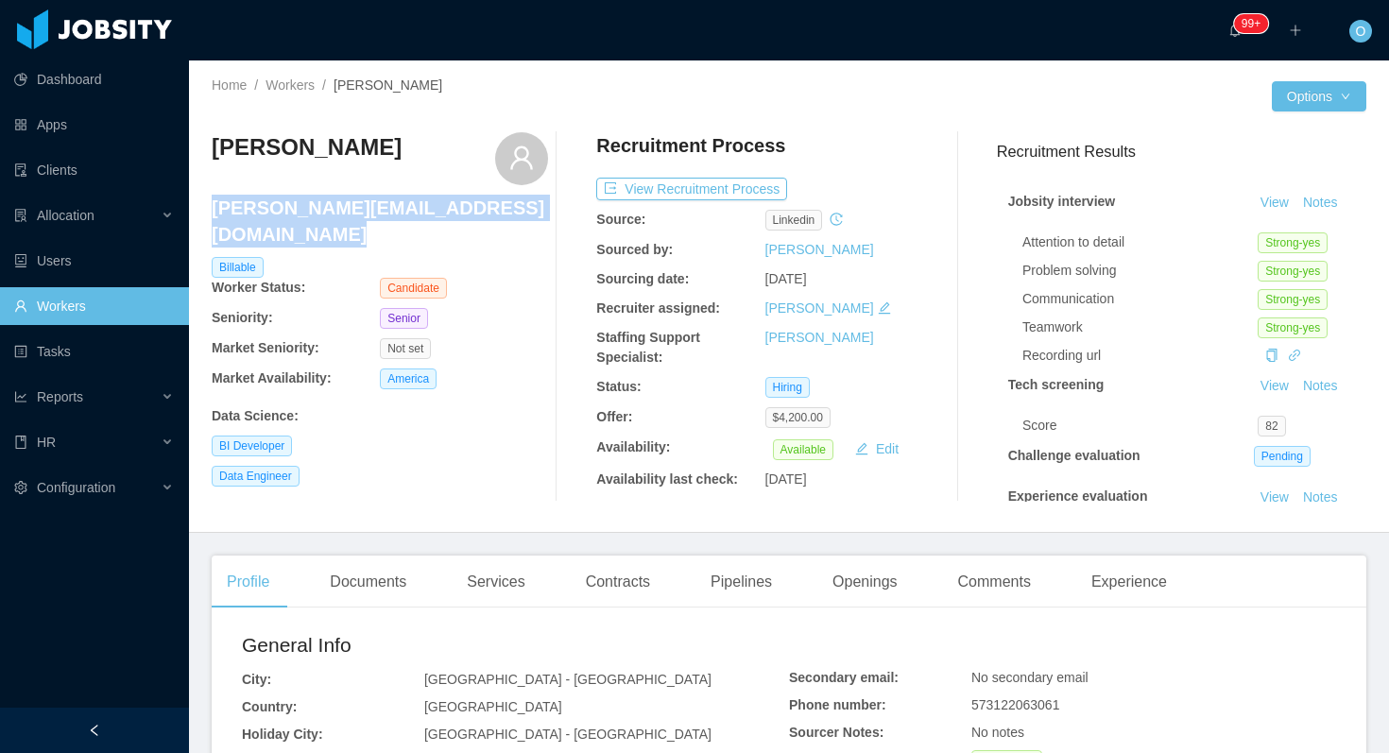
click at [397, 213] on h4 "[PERSON_NAME][EMAIL_ADDRESS][DOMAIN_NAME]" at bounding box center [380, 221] width 336 height 53
copy h4 "[PERSON_NAME][EMAIL_ADDRESS][DOMAIN_NAME]"
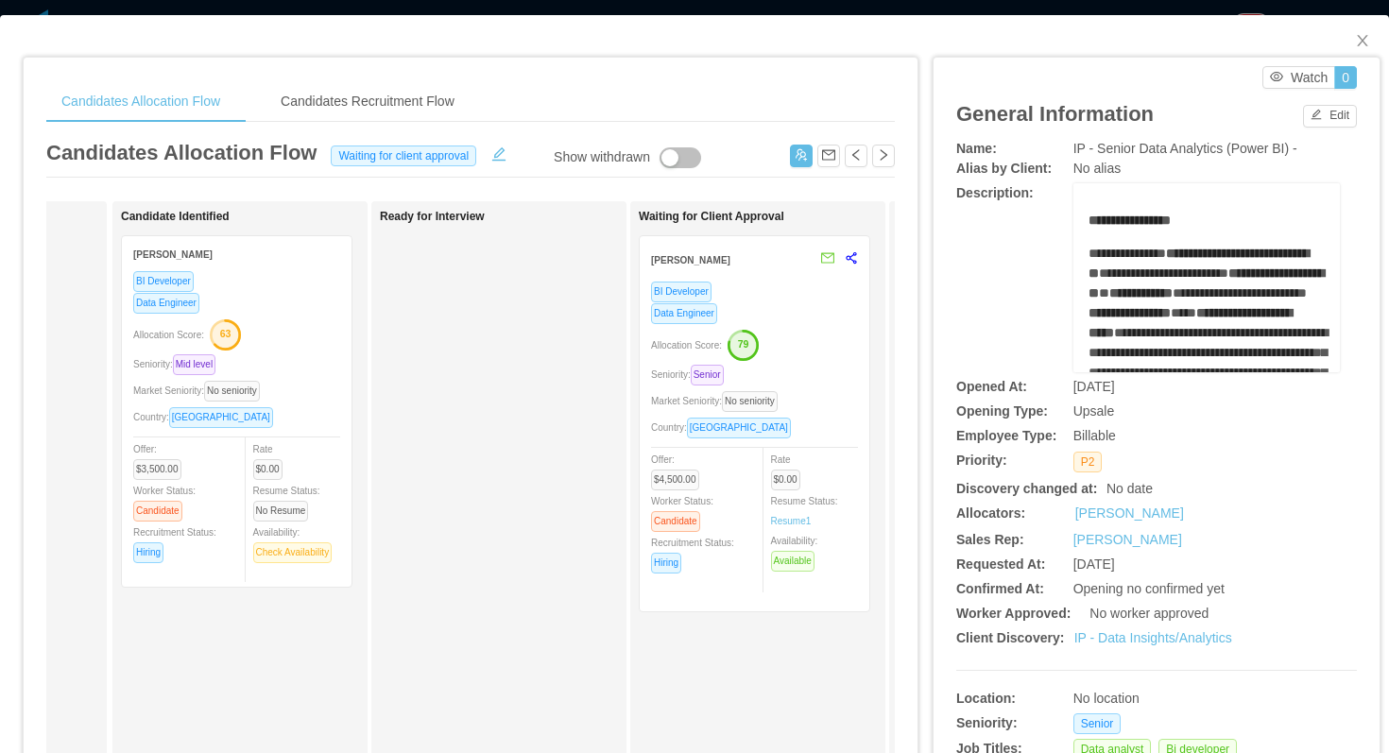
scroll to position [0, 225]
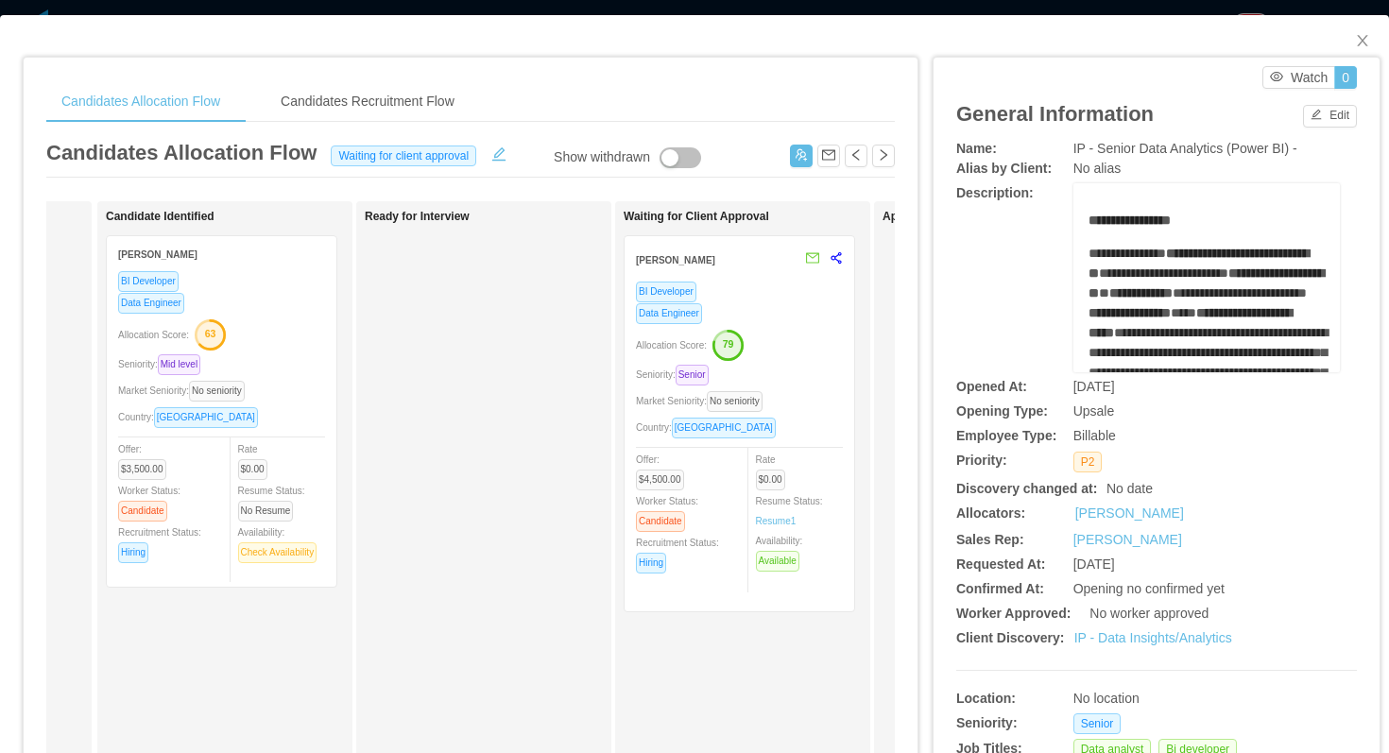
click at [789, 315] on div "Data Engineer" at bounding box center [739, 313] width 207 height 22
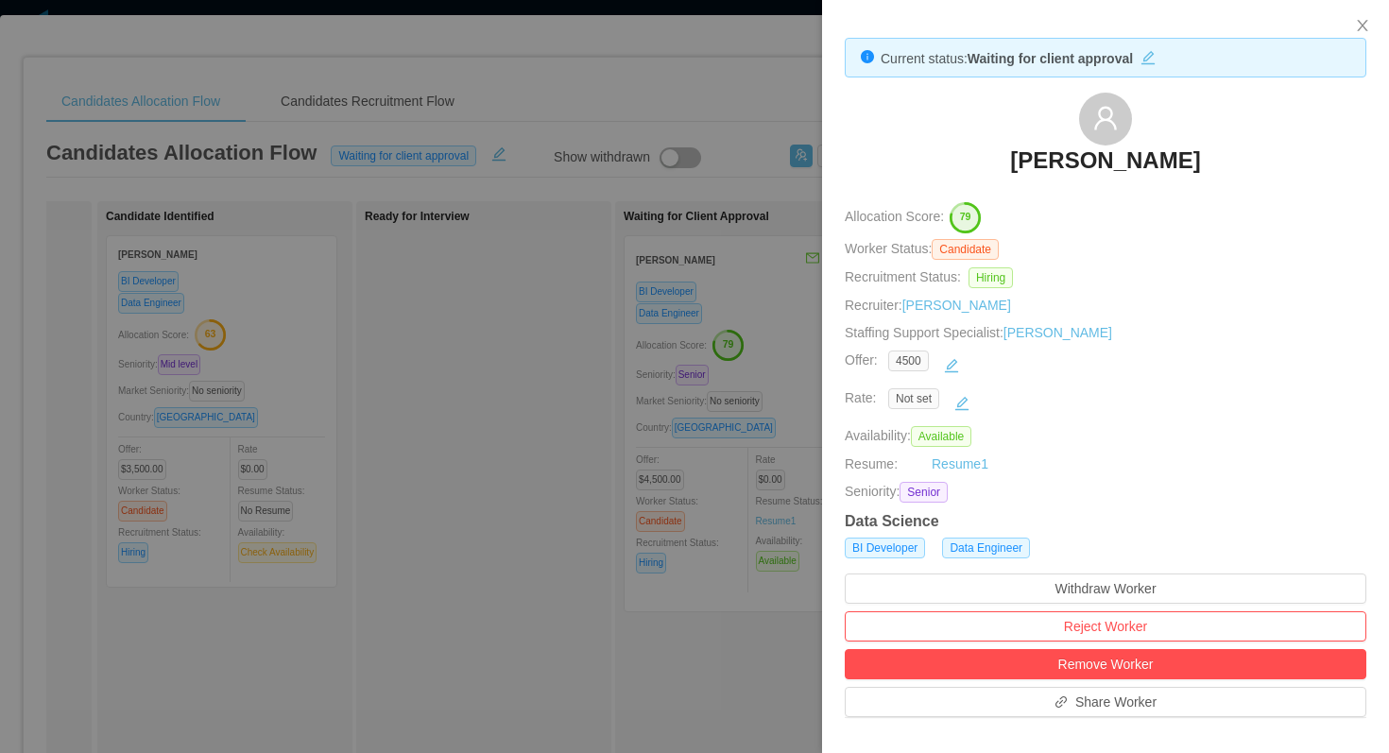
scroll to position [317, 0]
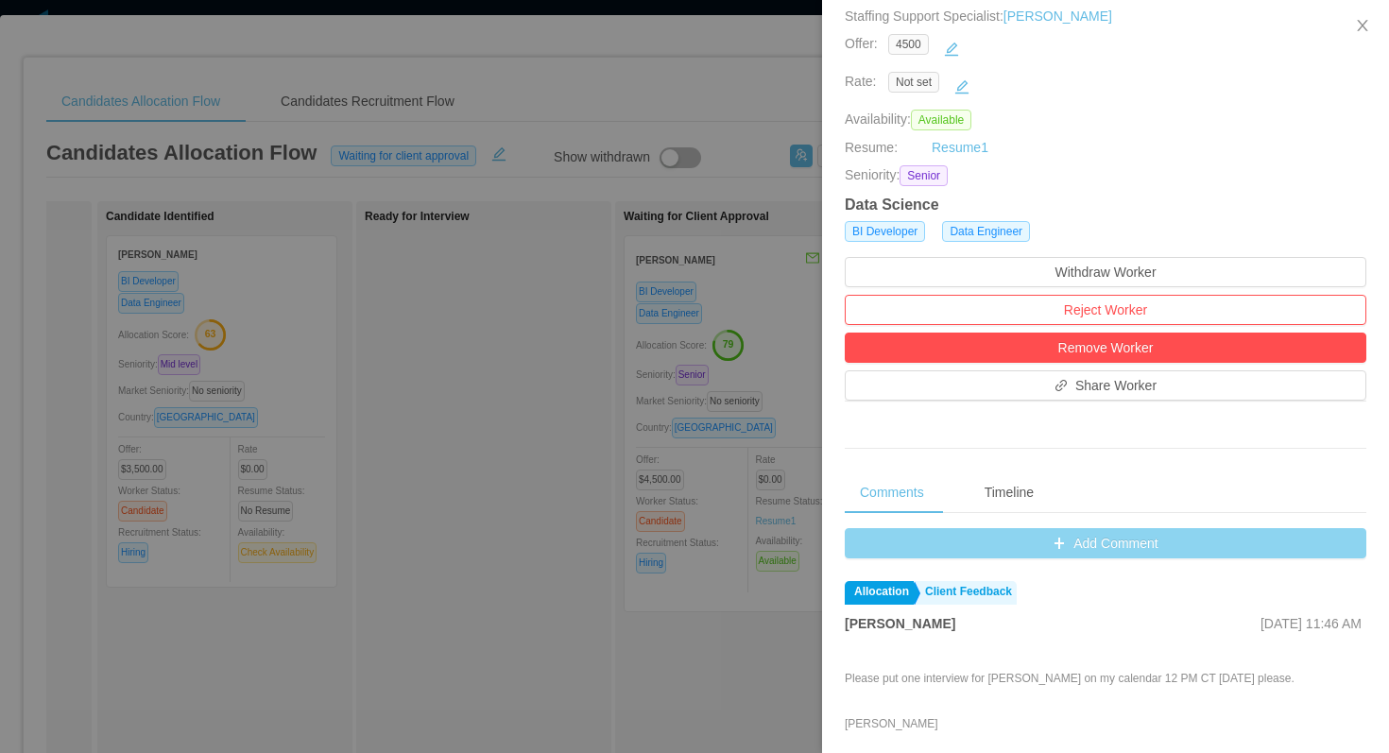
click at [884, 532] on button "Add Comment" at bounding box center [1106, 543] width 522 height 30
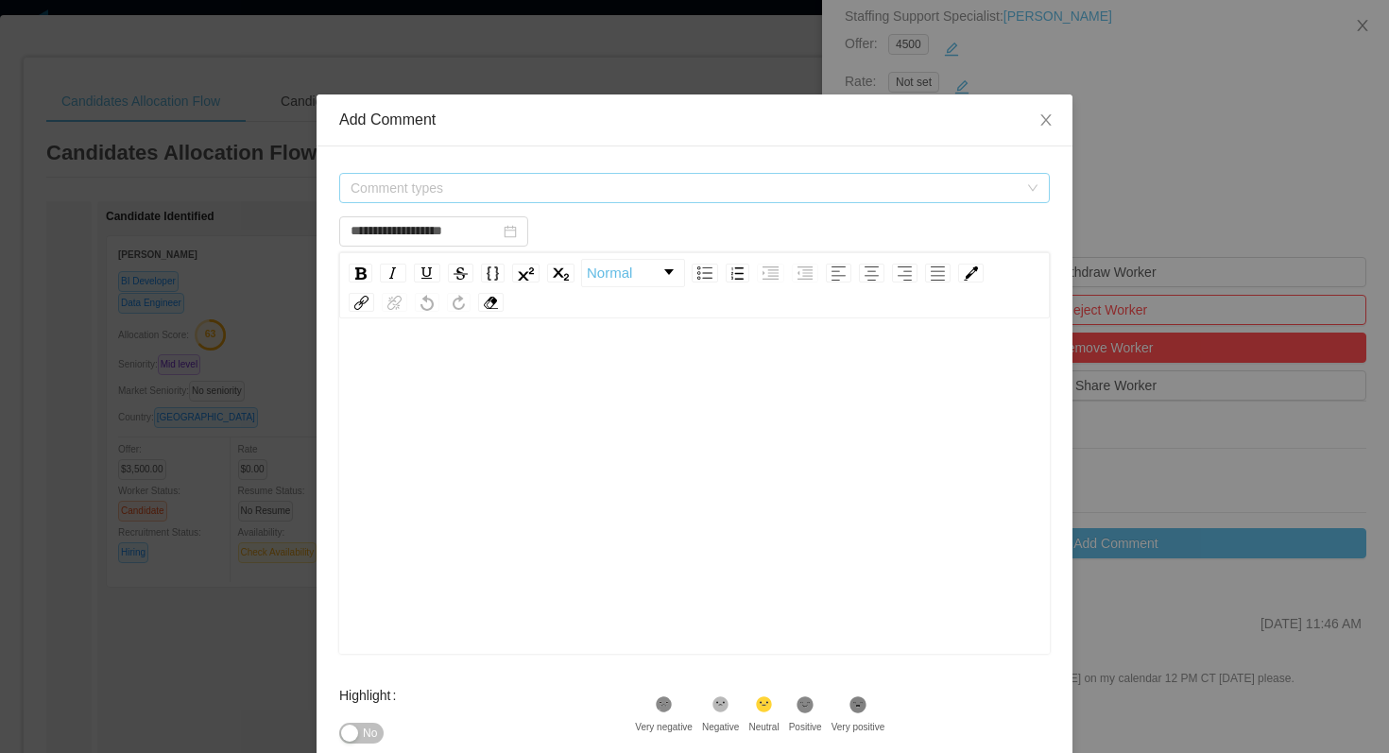
click at [592, 175] on span "Comment types" at bounding box center [689, 188] width 676 height 28
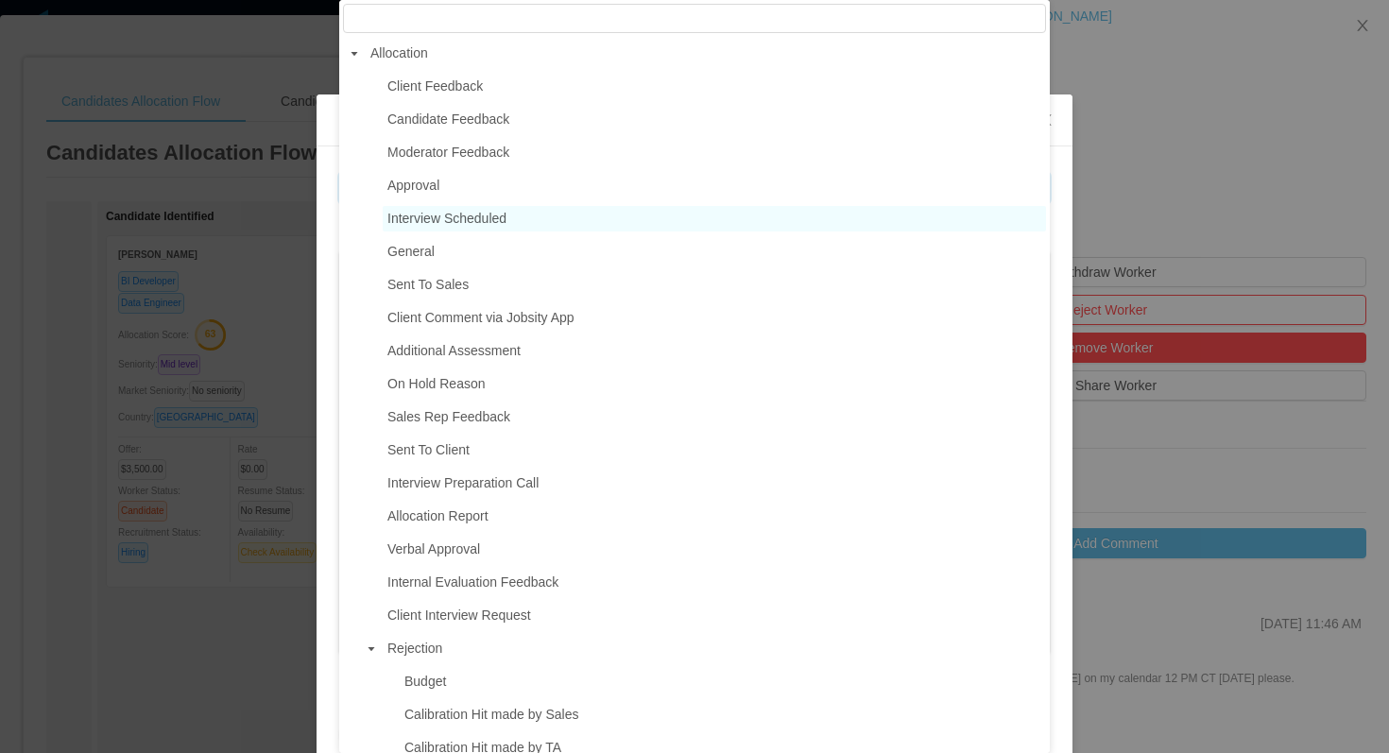
click at [463, 209] on span "Interview Scheduled" at bounding box center [714, 219] width 663 height 26
type input "**********"
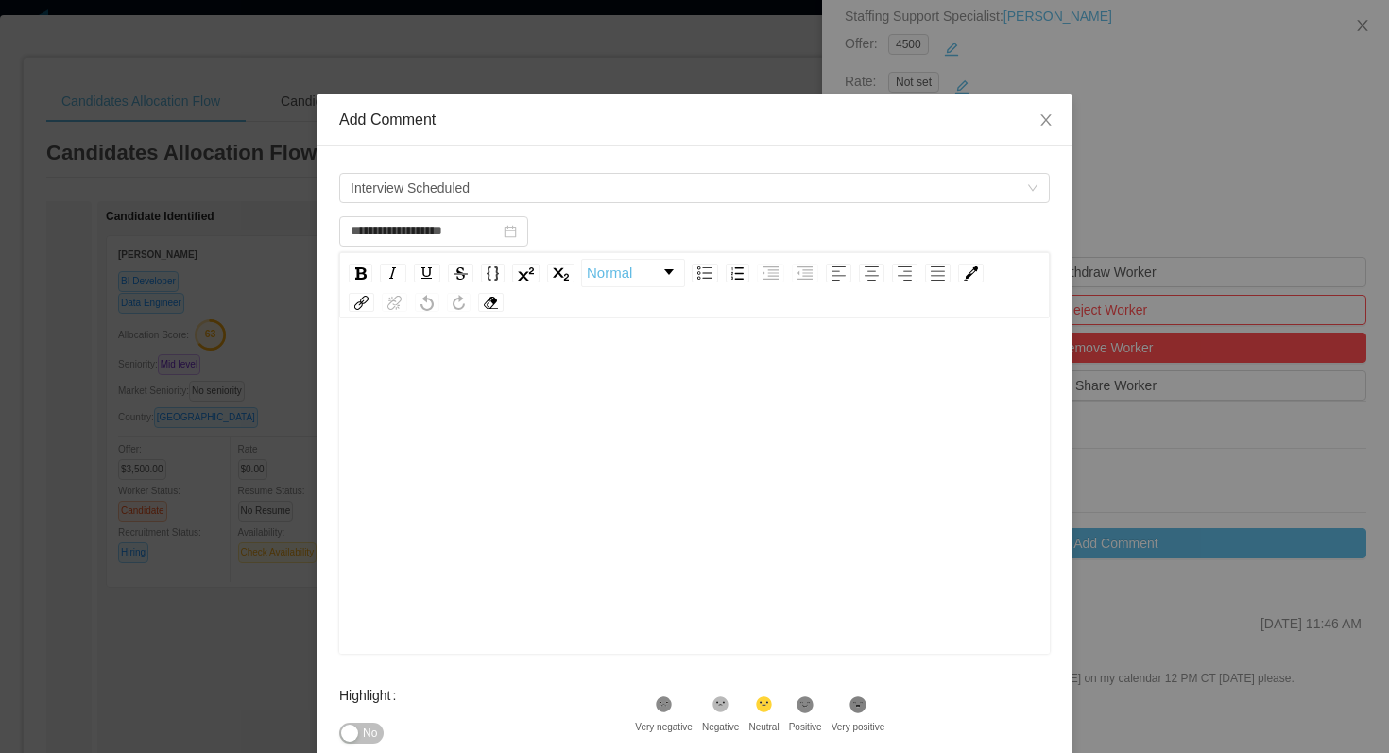
click at [478, 376] on div "rdw-editor" at bounding box center [694, 370] width 681 height 38
click at [671, 709] on icon at bounding box center [665, 705] width 12 height 12
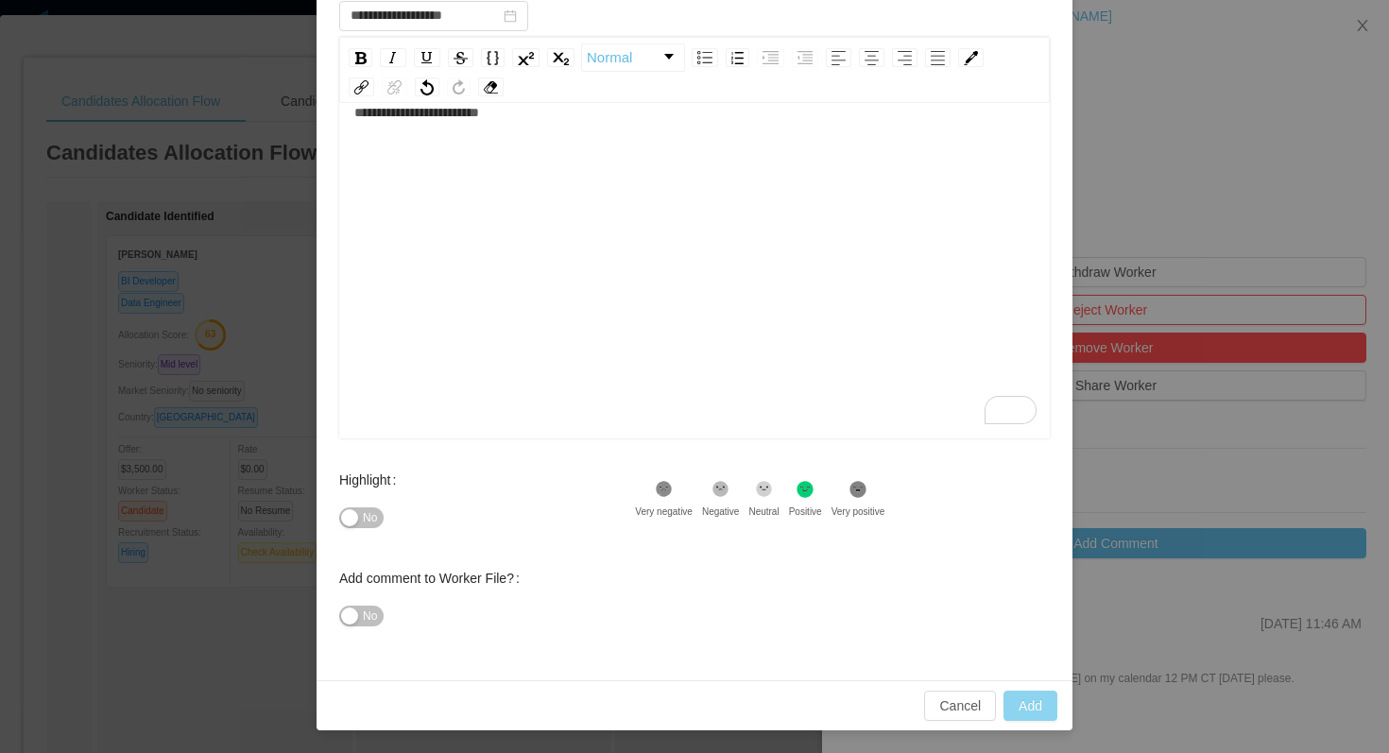
click at [1023, 702] on button "Add" at bounding box center [1031, 706] width 54 height 30
type input "**********"
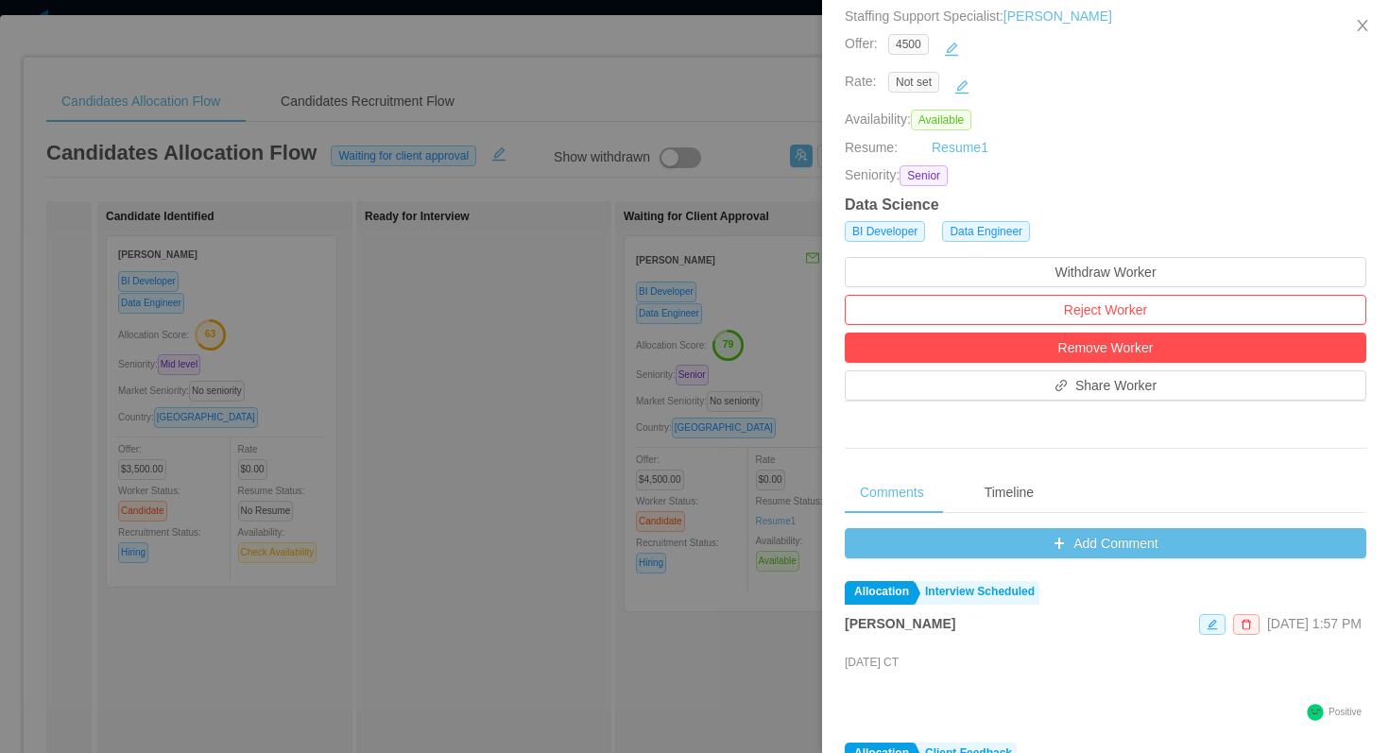
click at [718, 67] on div at bounding box center [694, 376] width 1389 height 753
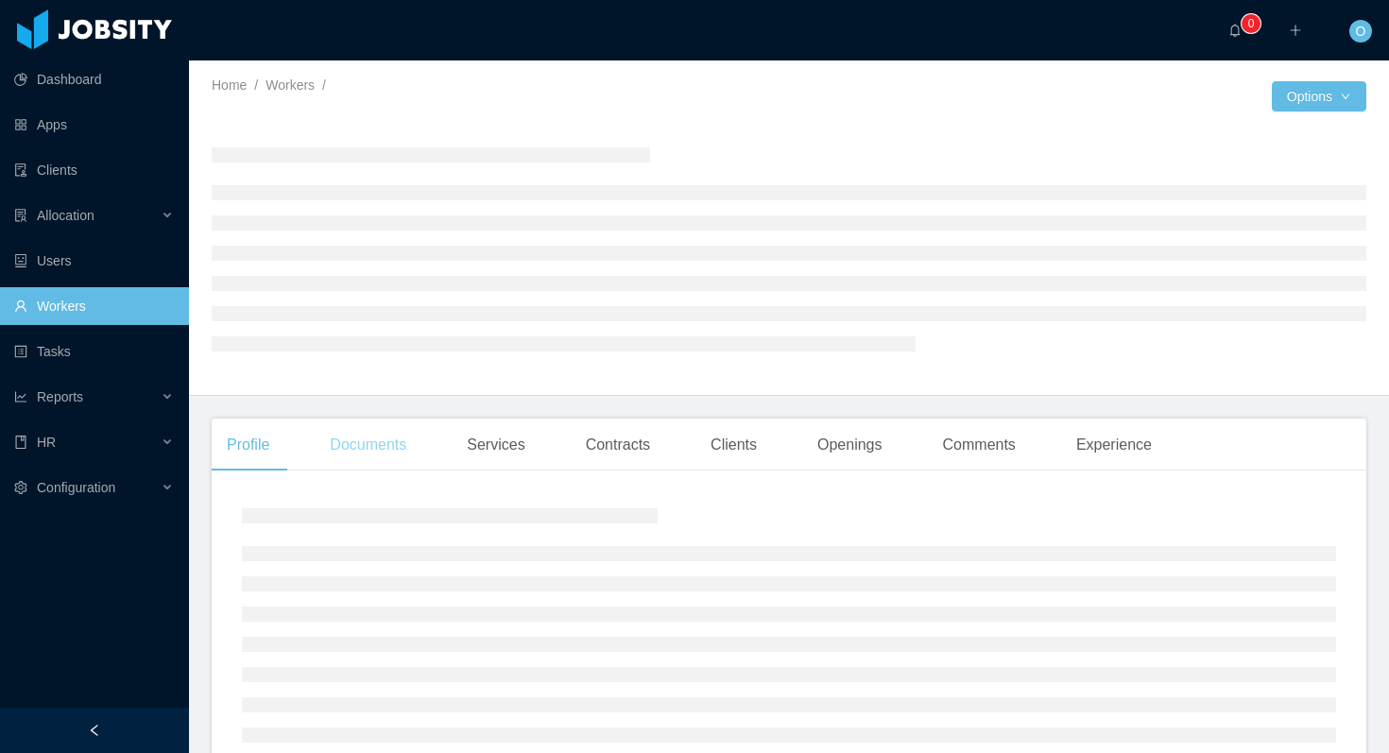
click at [405, 450] on div "Documents" at bounding box center [368, 445] width 107 height 53
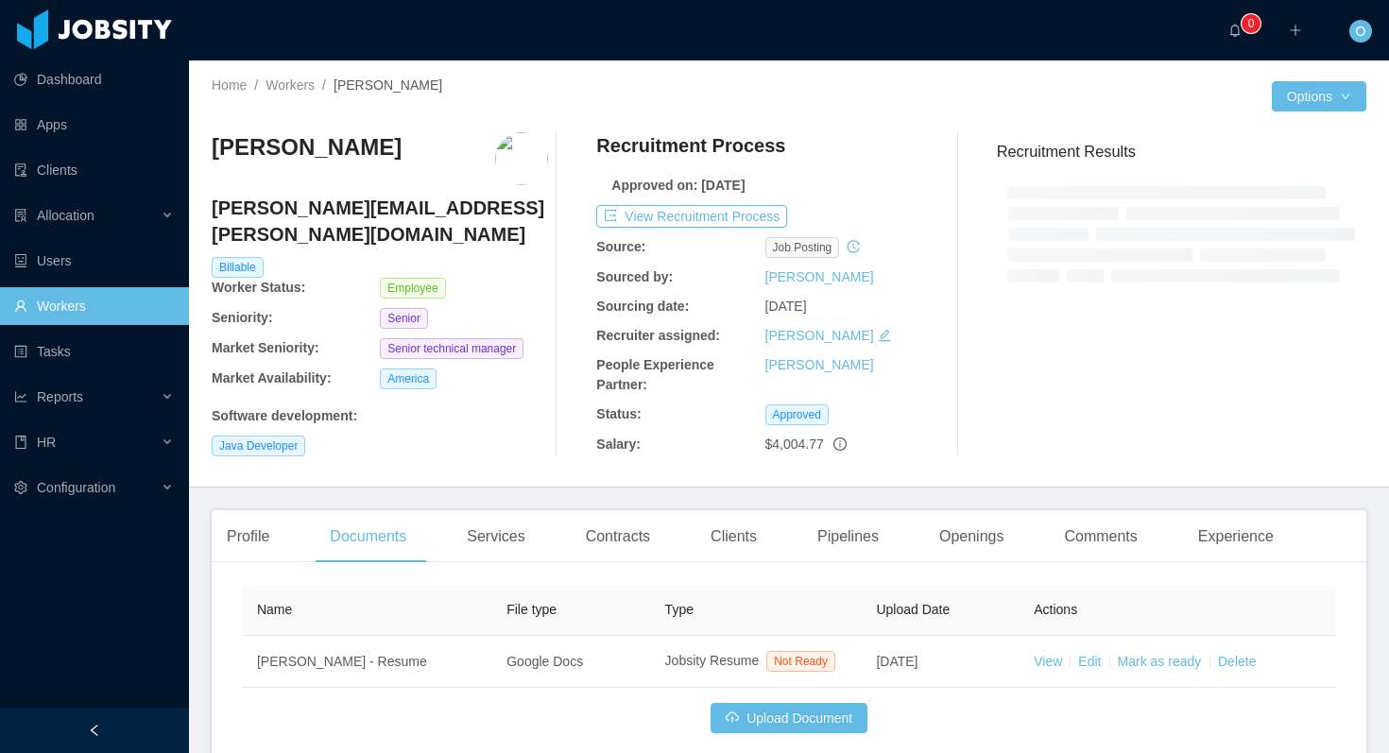
scroll to position [116, 0]
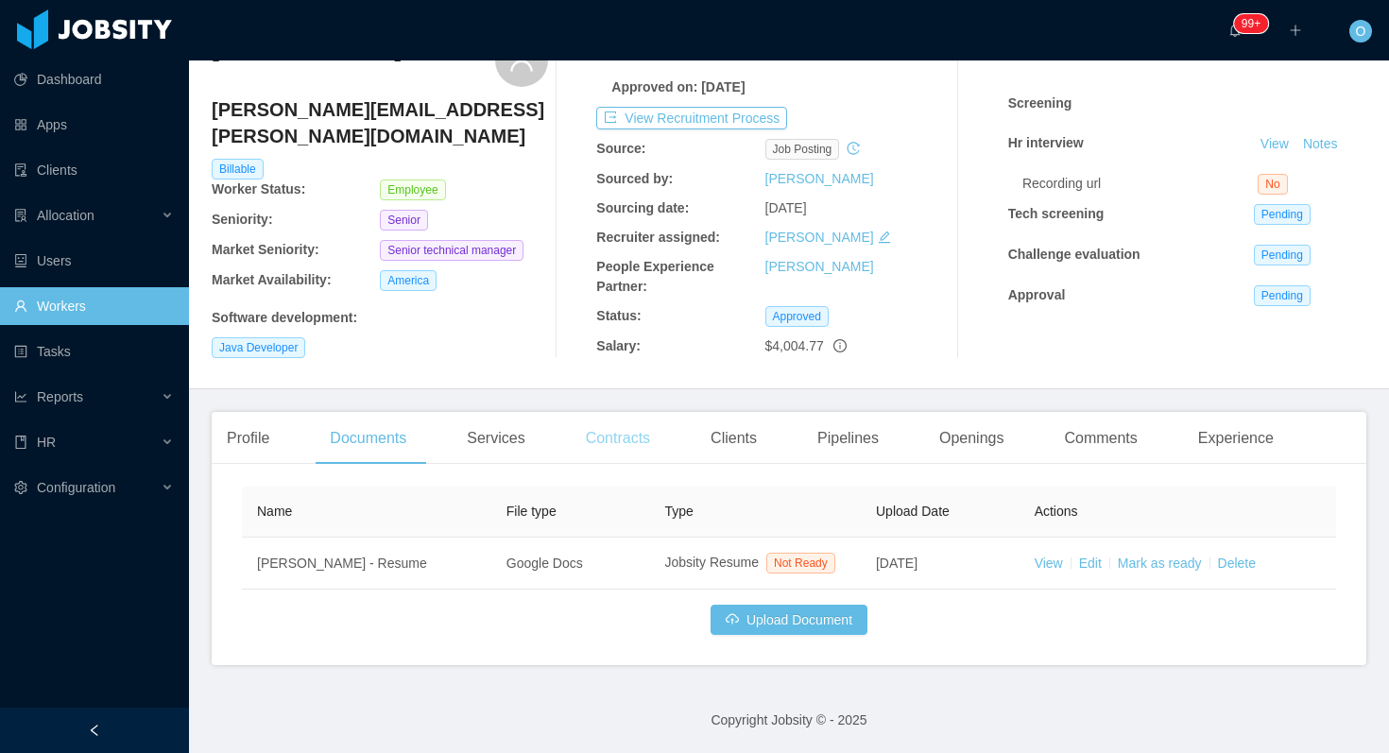
click at [619, 421] on div "Contracts" at bounding box center [618, 438] width 95 height 53
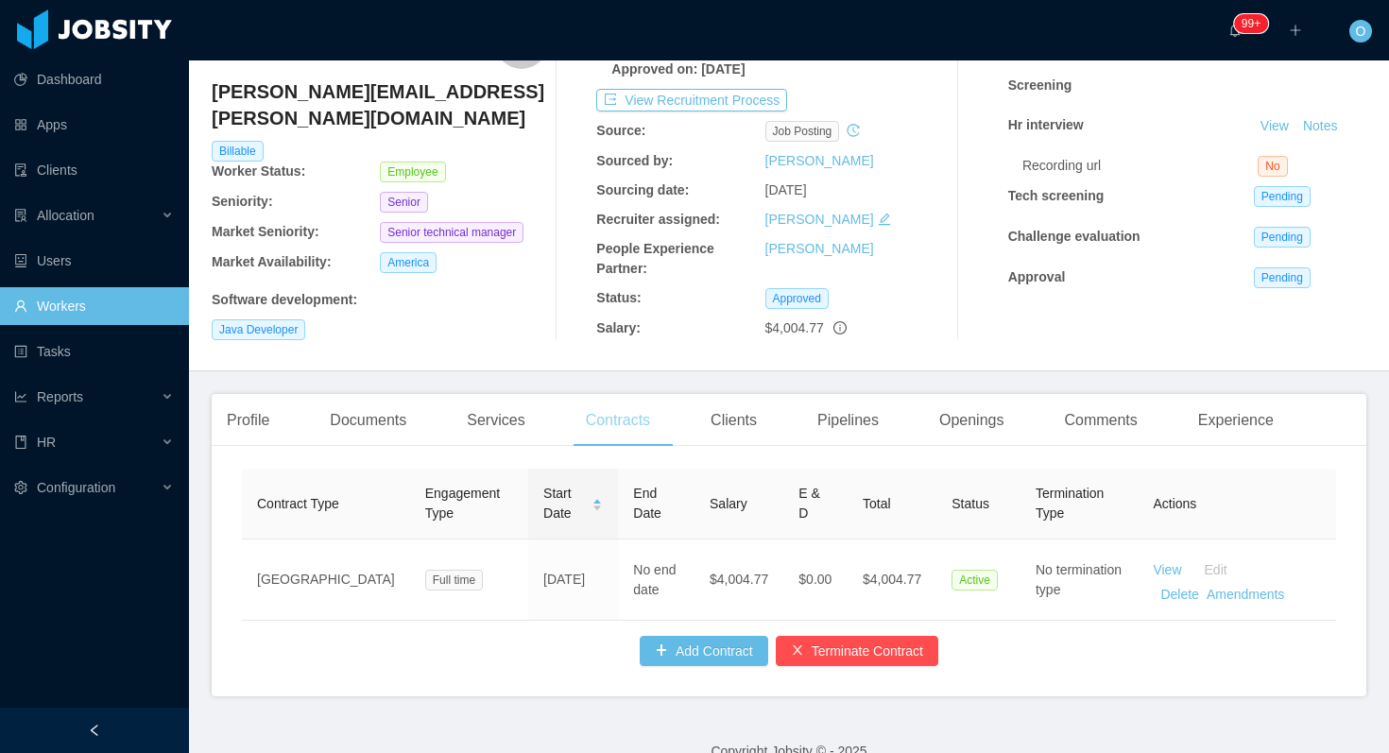
scroll to position [146, 0]
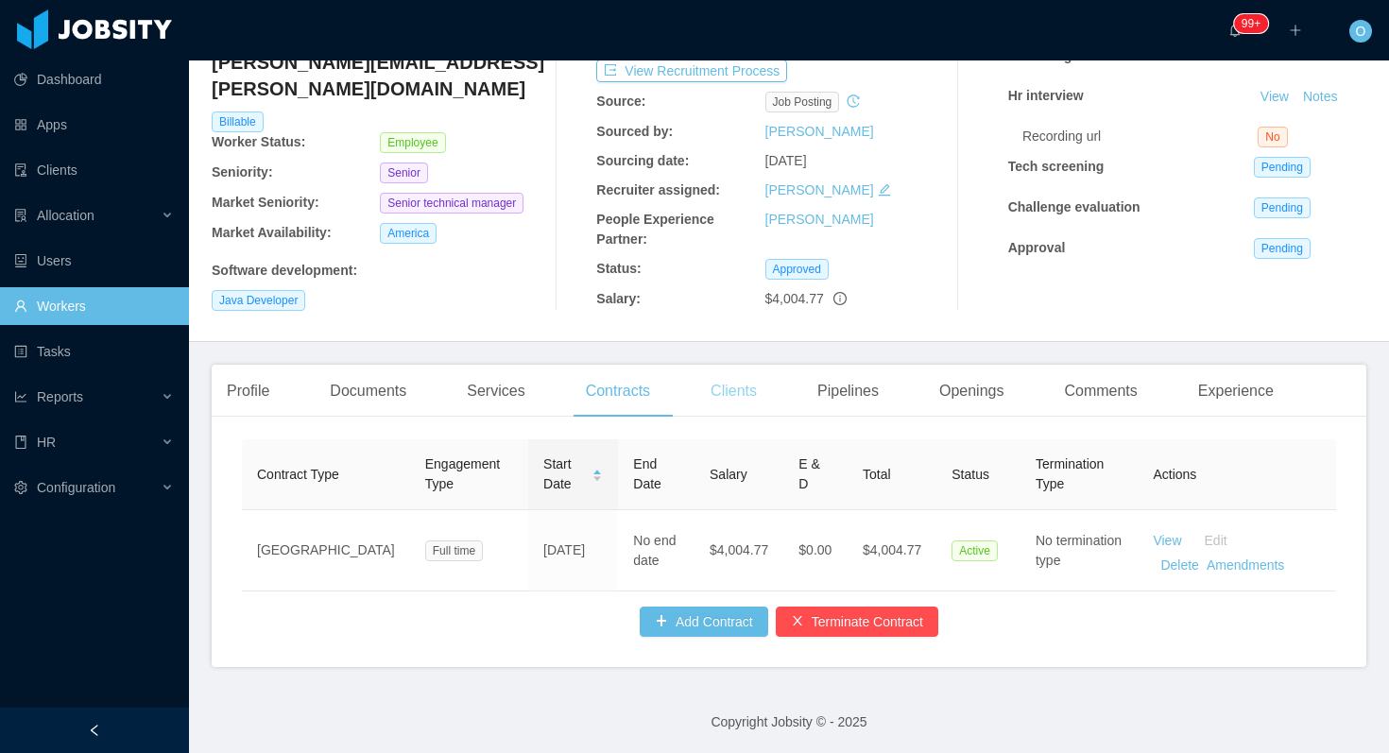
click at [752, 395] on div "Clients" at bounding box center [734, 391] width 77 height 53
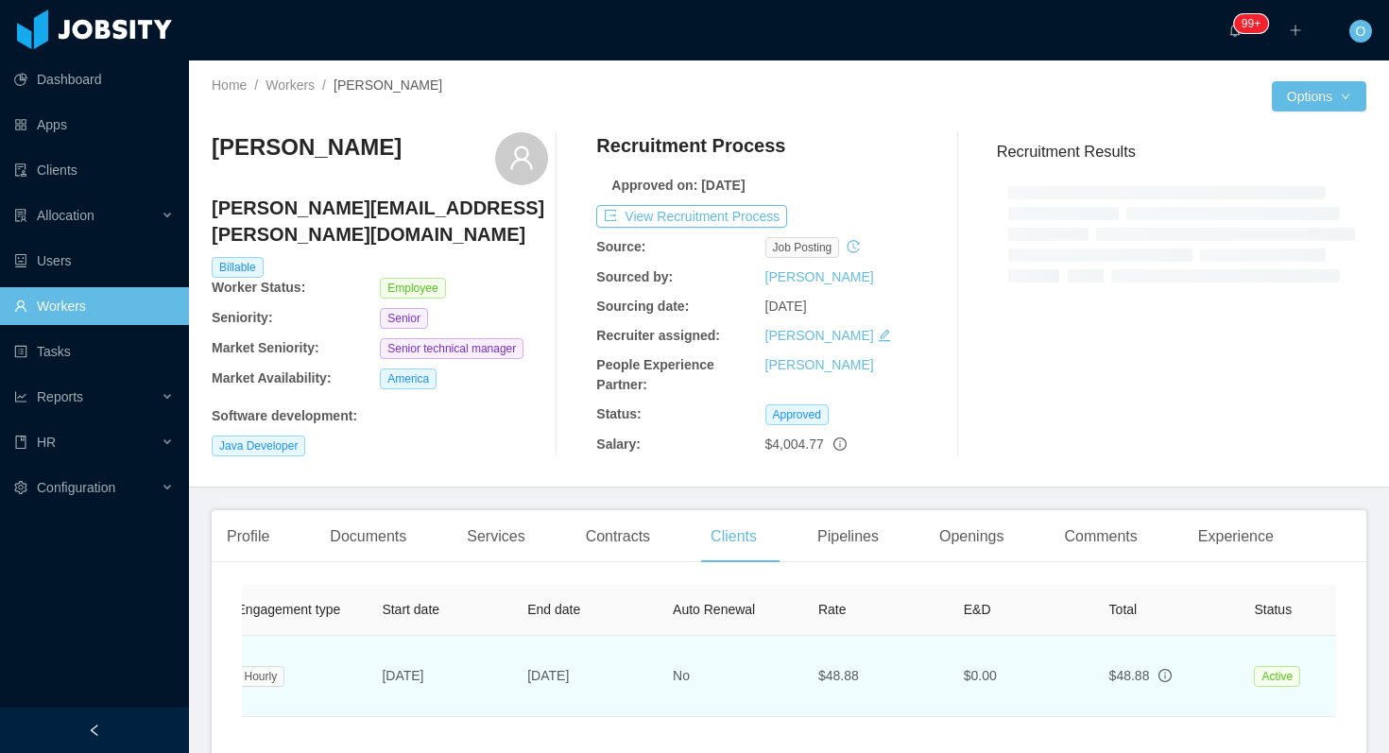
scroll to position [0, 796]
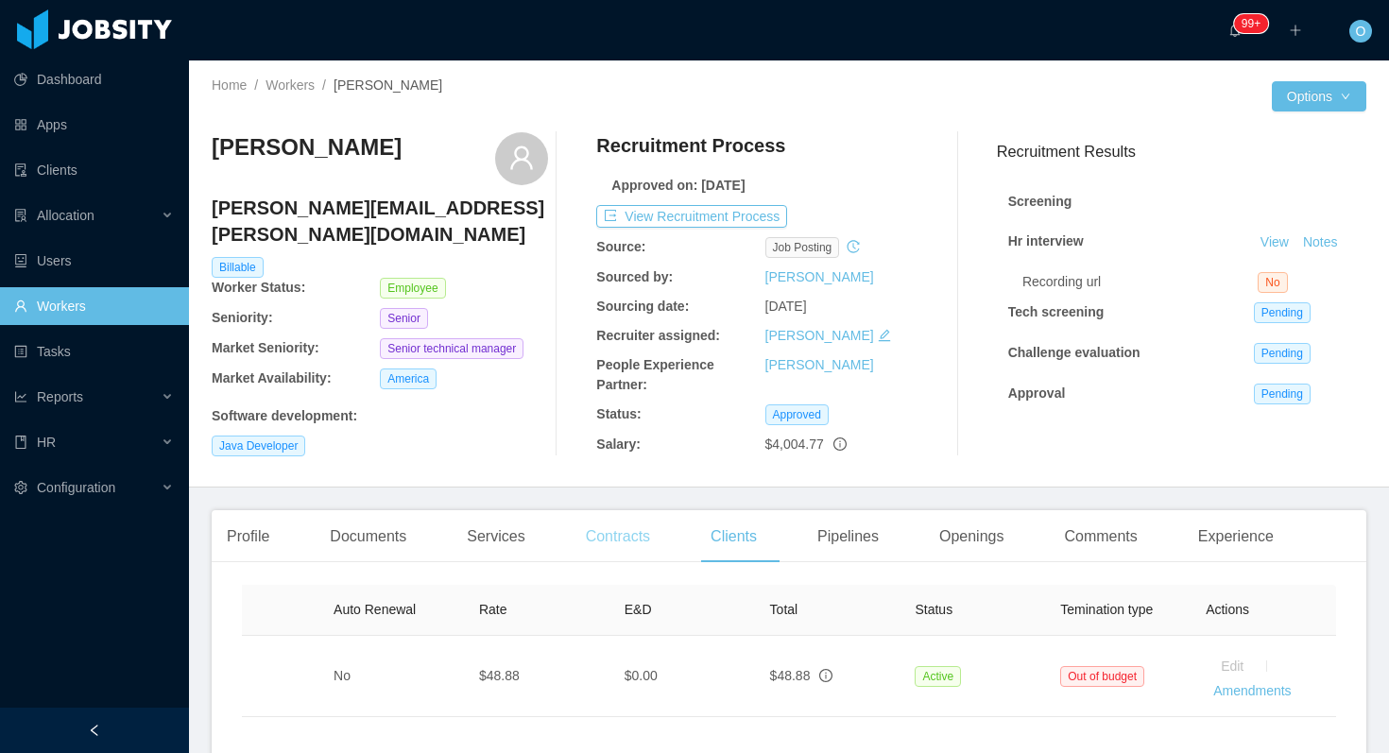
click at [644, 533] on div "Contracts" at bounding box center [618, 536] width 95 height 53
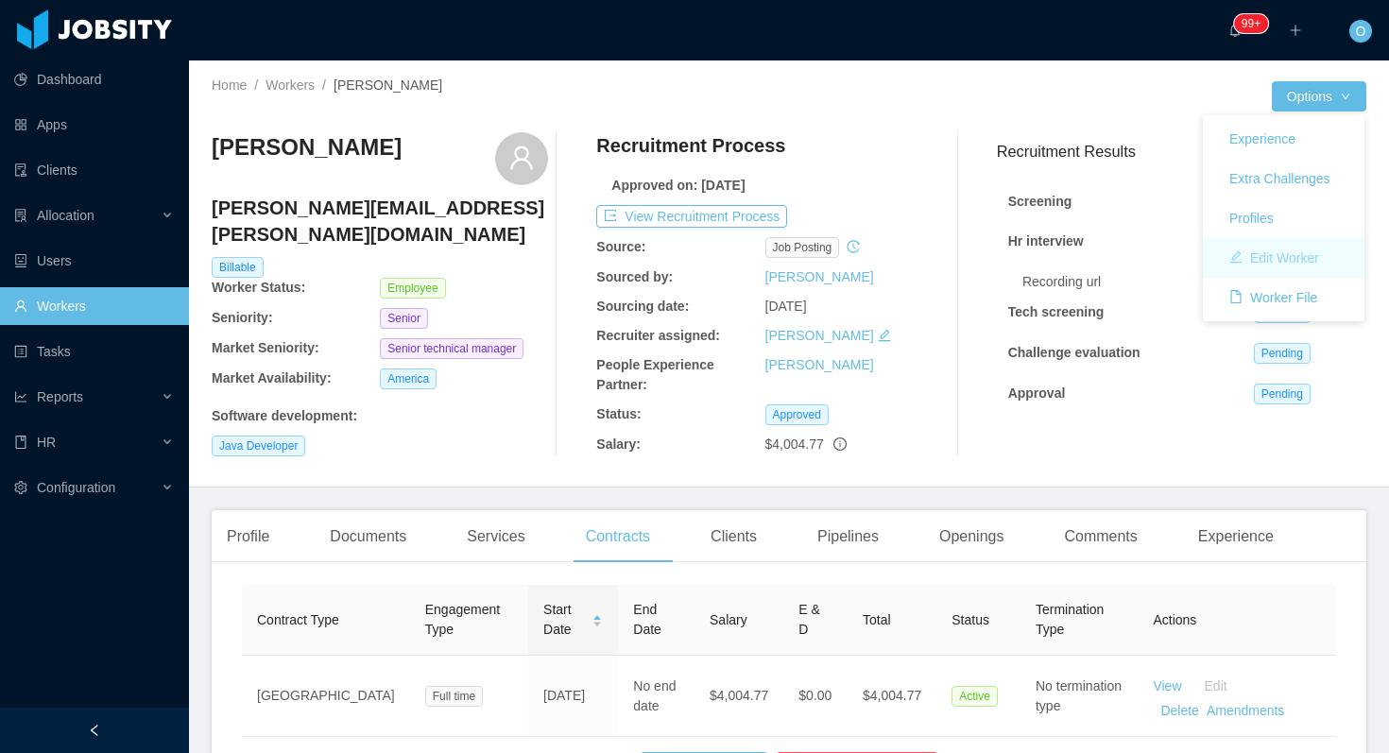
click at [1276, 256] on button "Edit Worker" at bounding box center [1274, 258] width 120 height 30
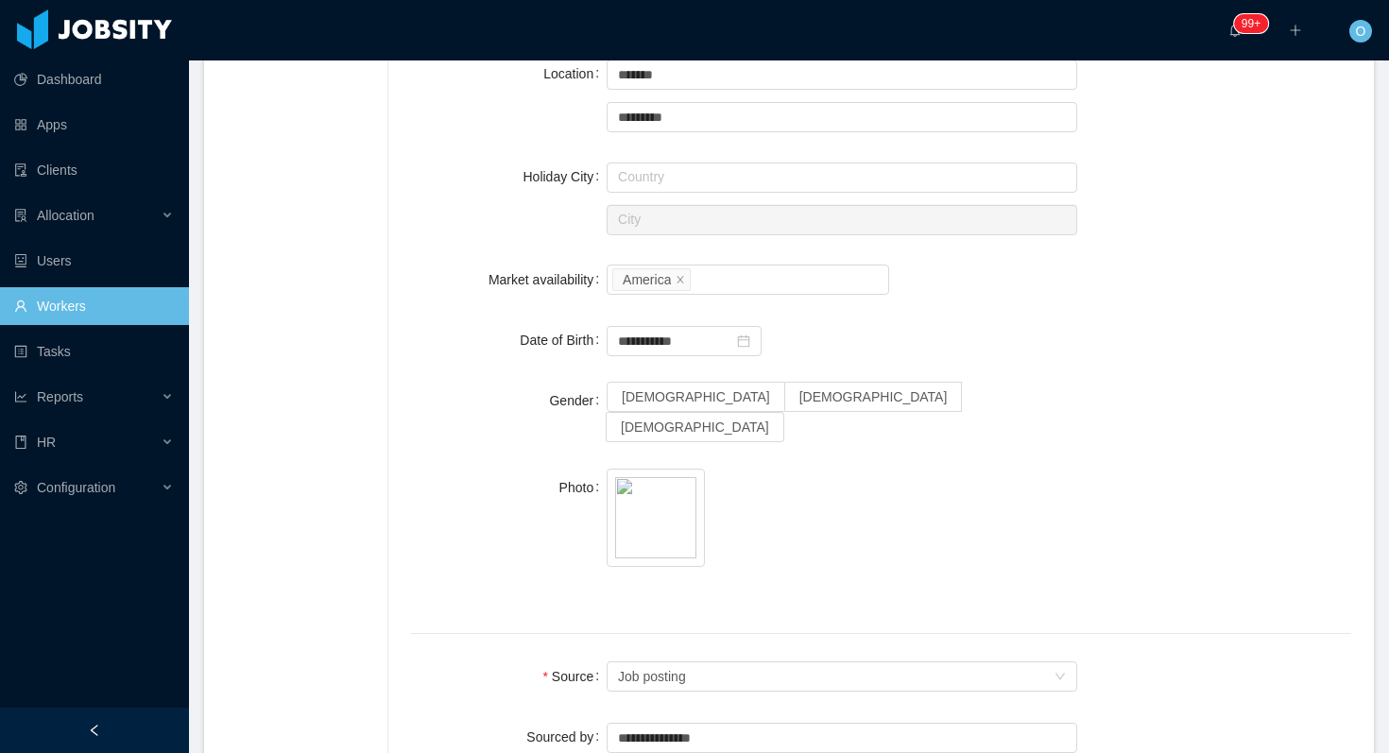
scroll to position [1156, 0]
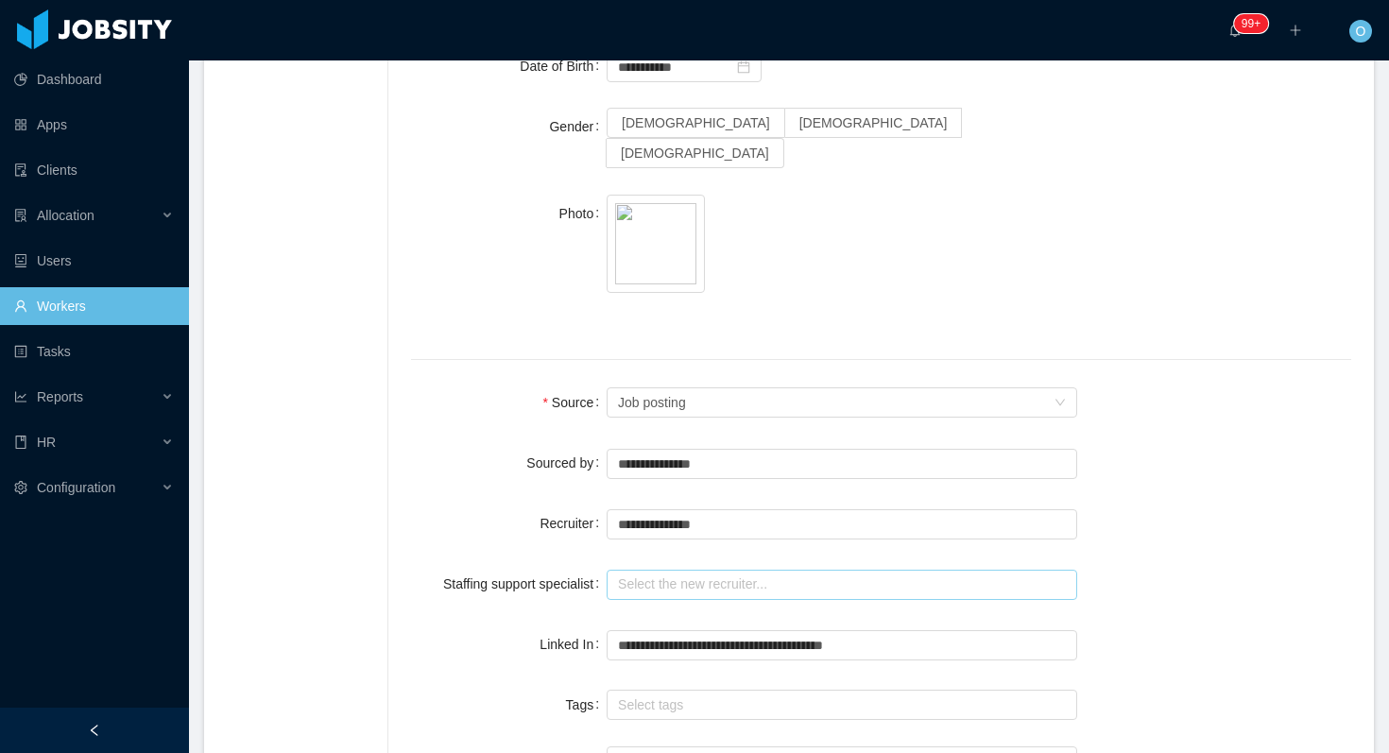
click at [698, 570] on input "text" at bounding box center [842, 585] width 471 height 30
click at [720, 594] on li "[PERSON_NAME]" at bounding box center [844, 594] width 467 height 30
click at [1065, 518] on icon "icon: close-circle" at bounding box center [1061, 523] width 11 height 11
type input "**********"
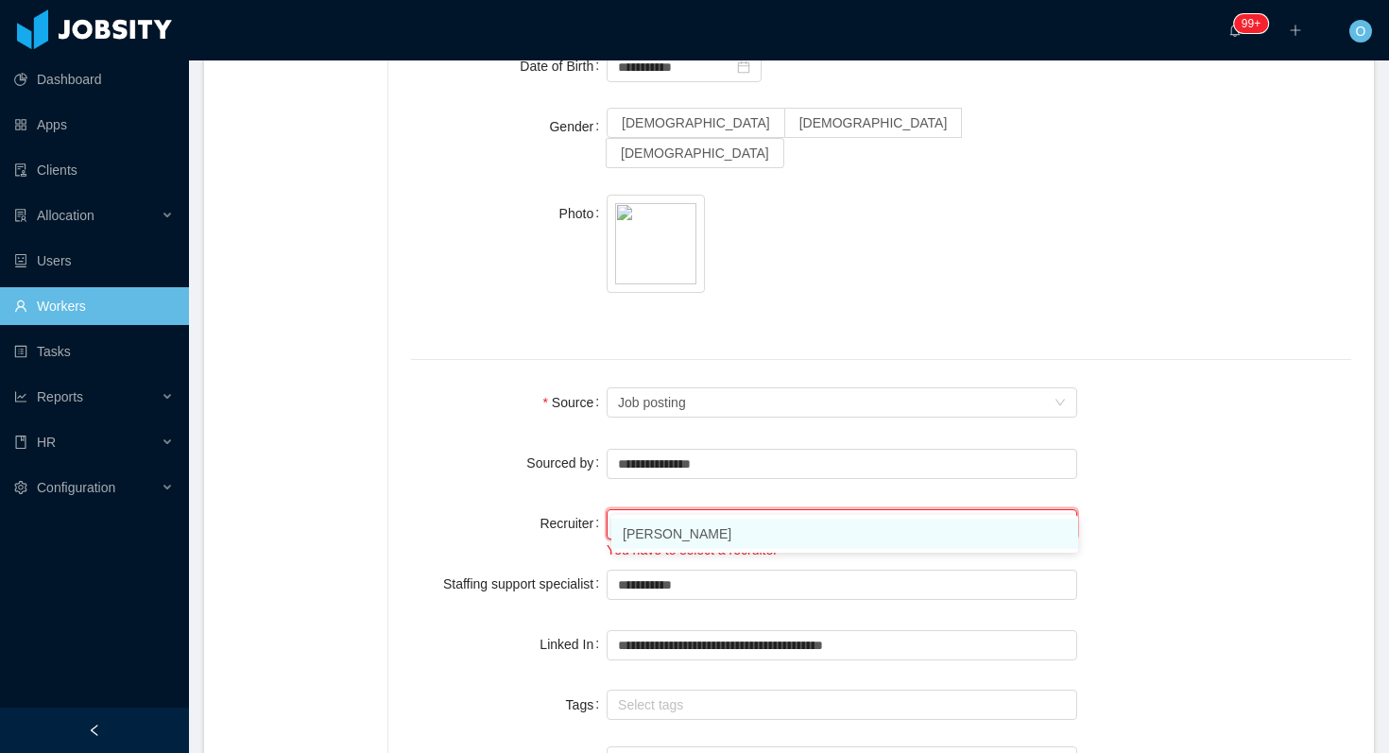
click at [769, 539] on li "[PERSON_NAME]" at bounding box center [844, 534] width 467 height 30
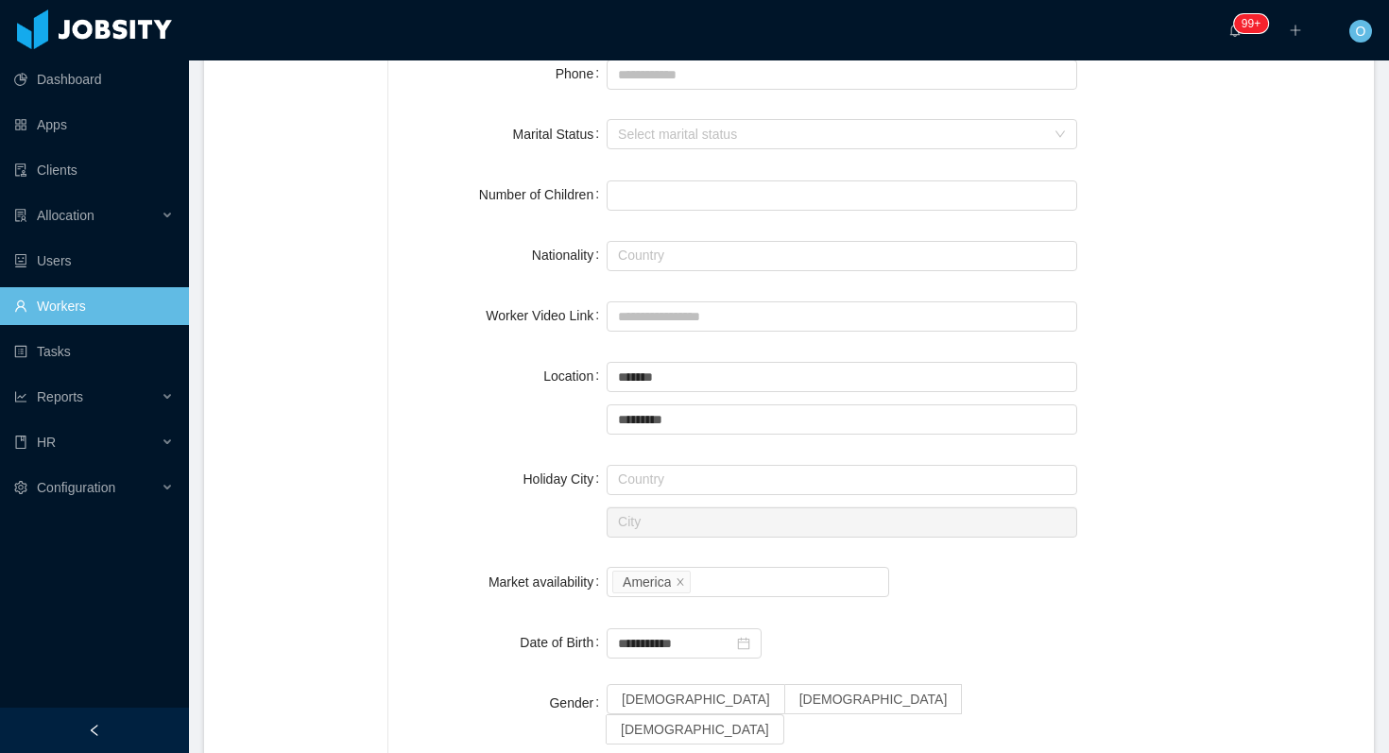
scroll to position [0, 0]
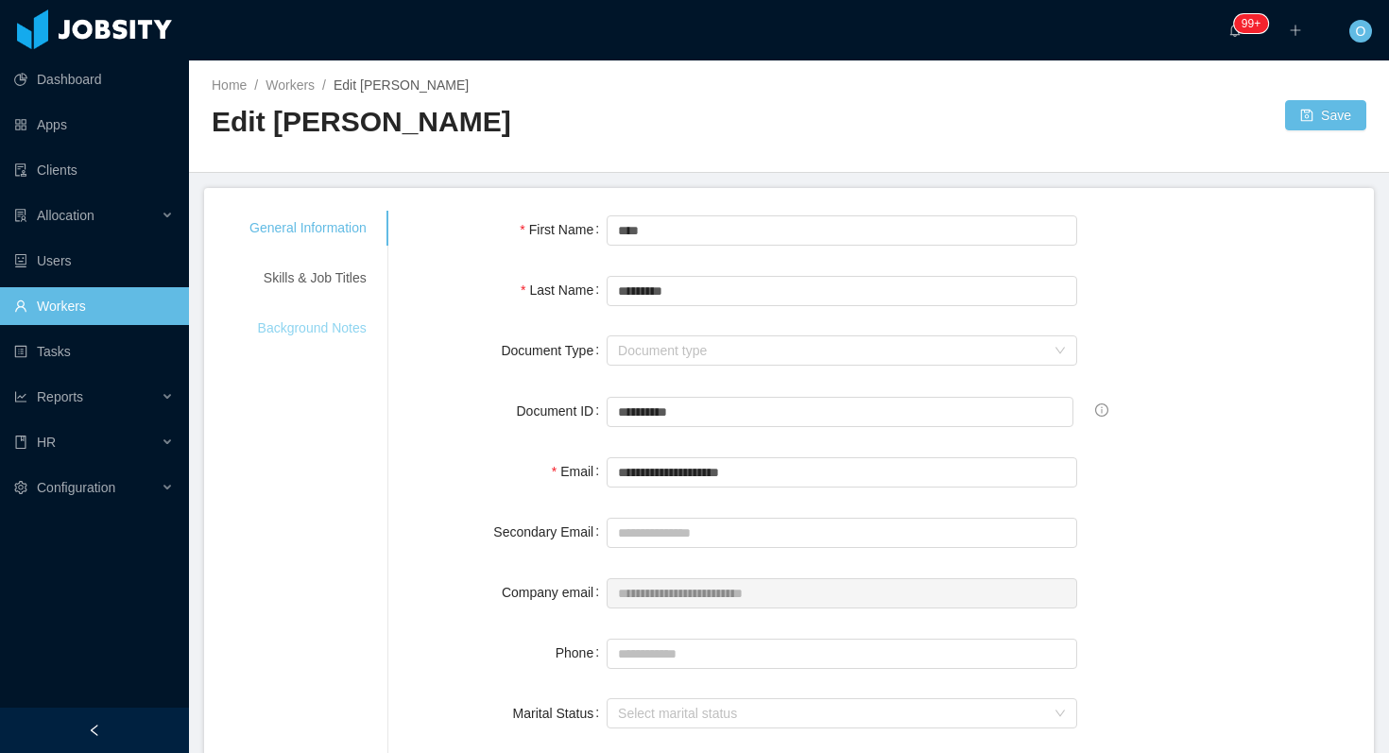
type input "**********"
click at [353, 339] on div "Background Notes" at bounding box center [308, 328] width 163 height 35
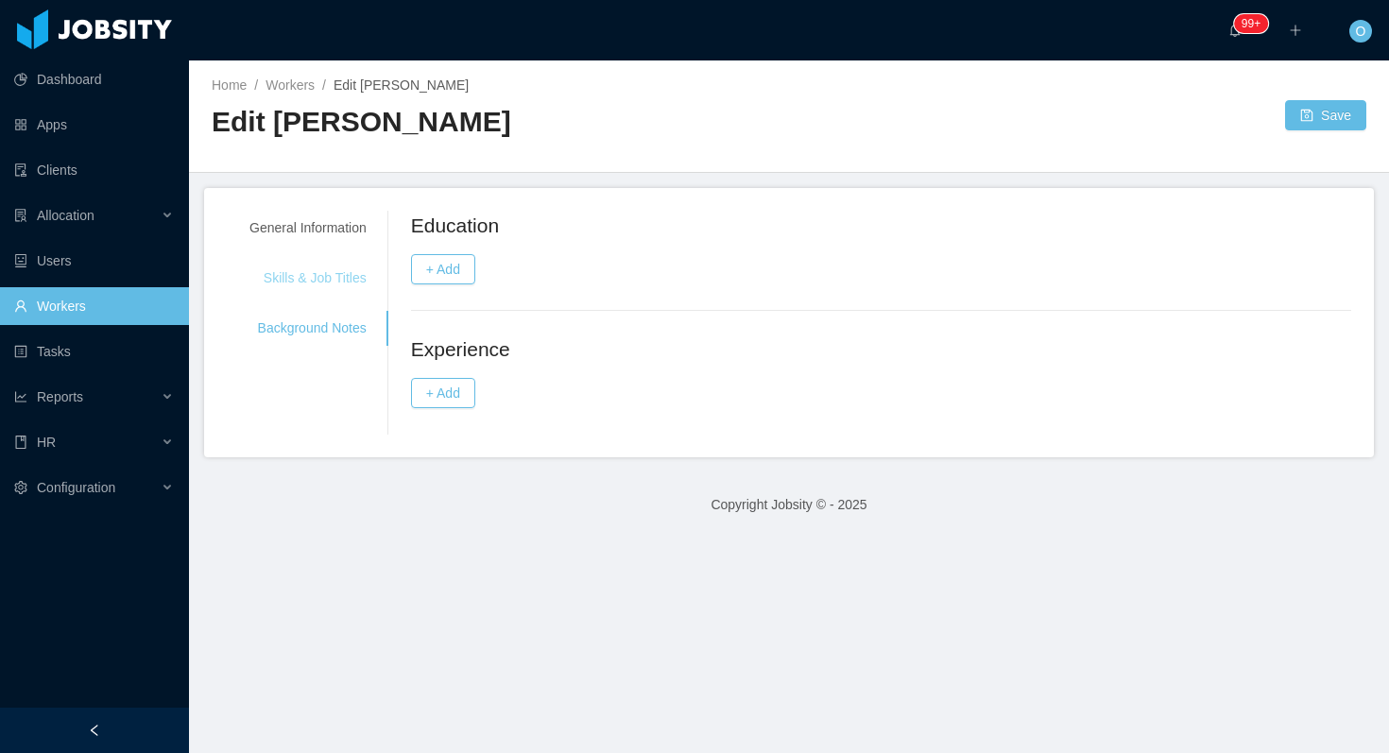
click at [353, 290] on div "Skills & Job Titles" at bounding box center [308, 278] width 163 height 35
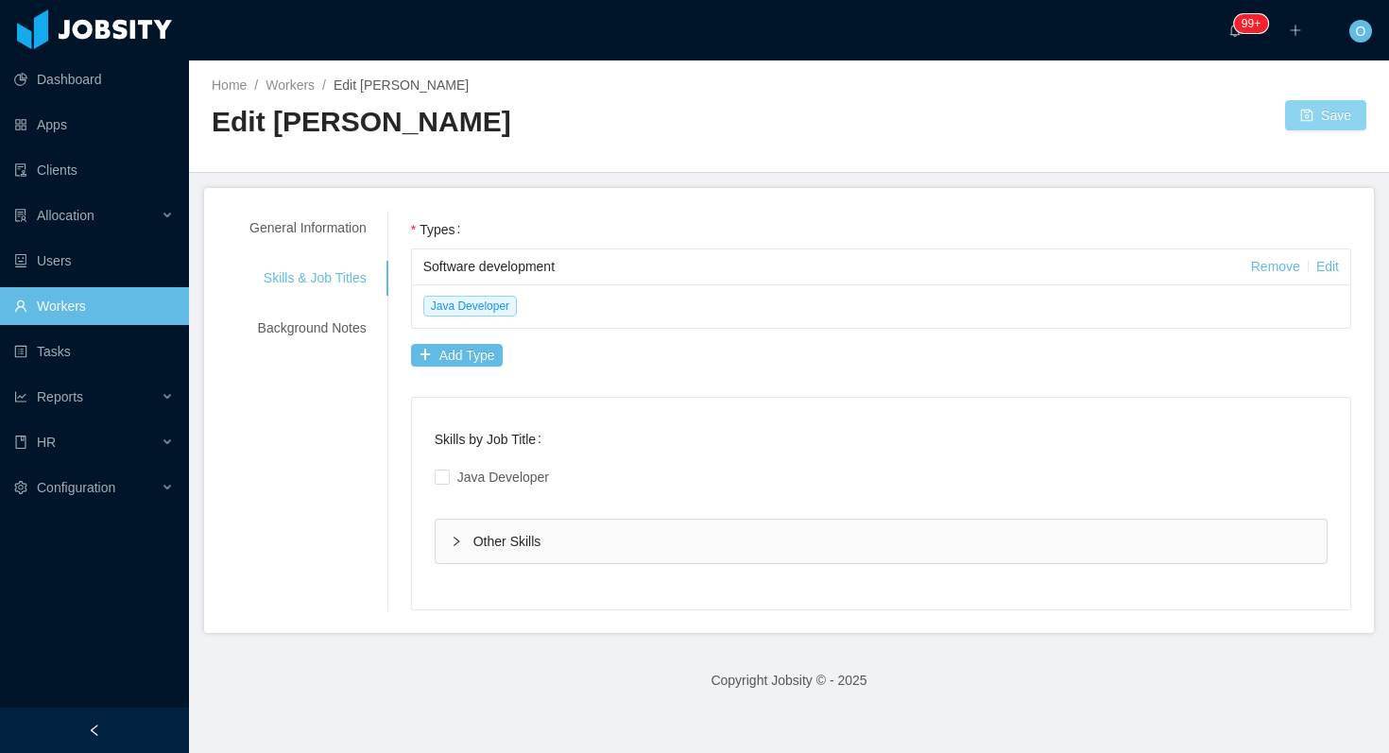
click at [1307, 112] on button "Save" at bounding box center [1325, 115] width 81 height 30
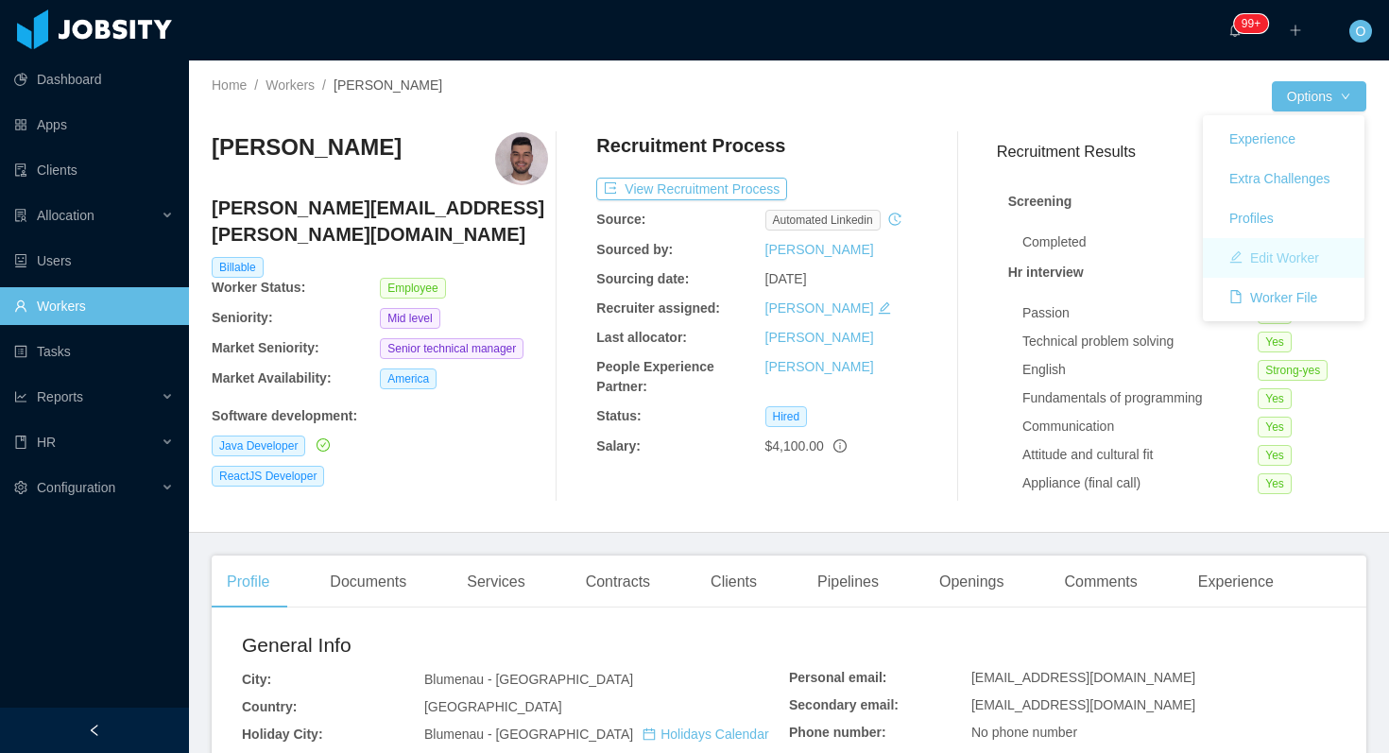
click at [1274, 261] on button "Edit Worker" at bounding box center [1274, 258] width 120 height 30
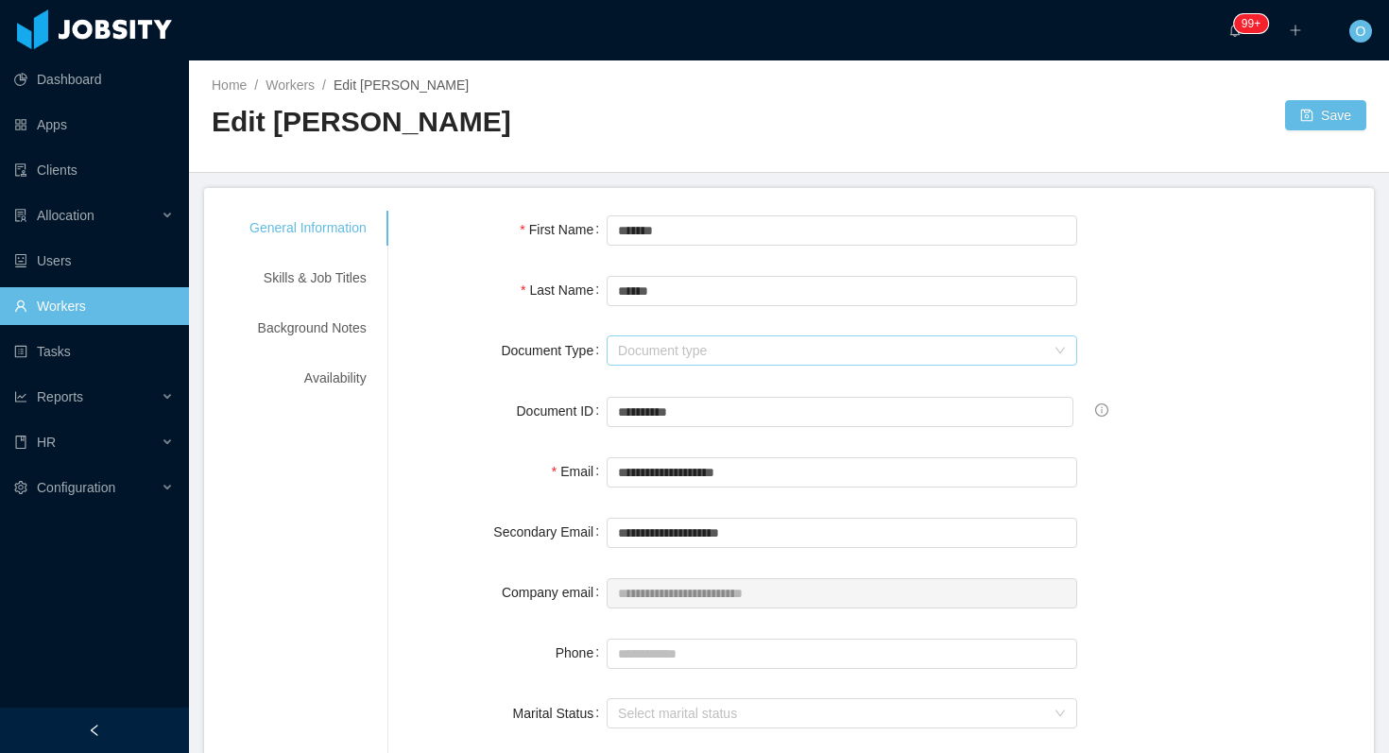
scroll to position [1179, 0]
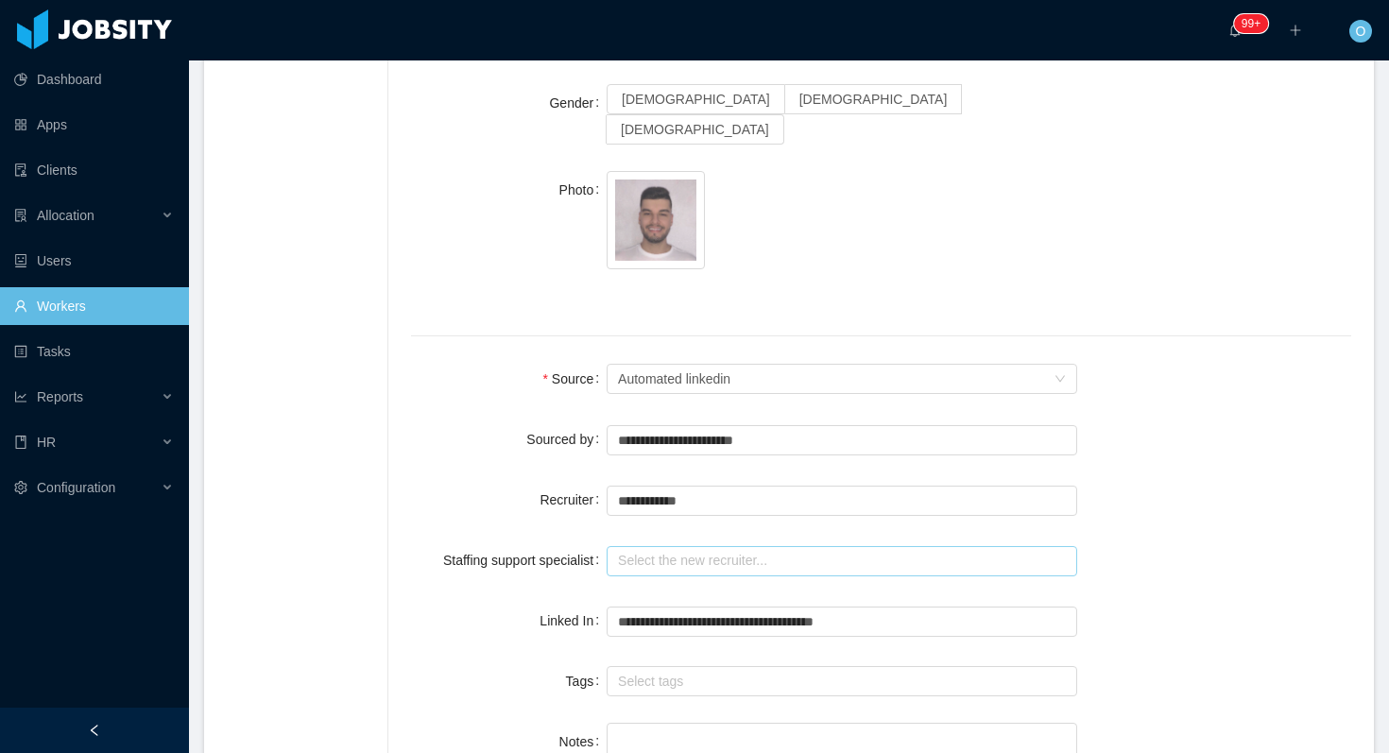
click at [729, 546] on input "text" at bounding box center [842, 561] width 471 height 30
click at [715, 563] on li "[PERSON_NAME]" at bounding box center [844, 571] width 467 height 30
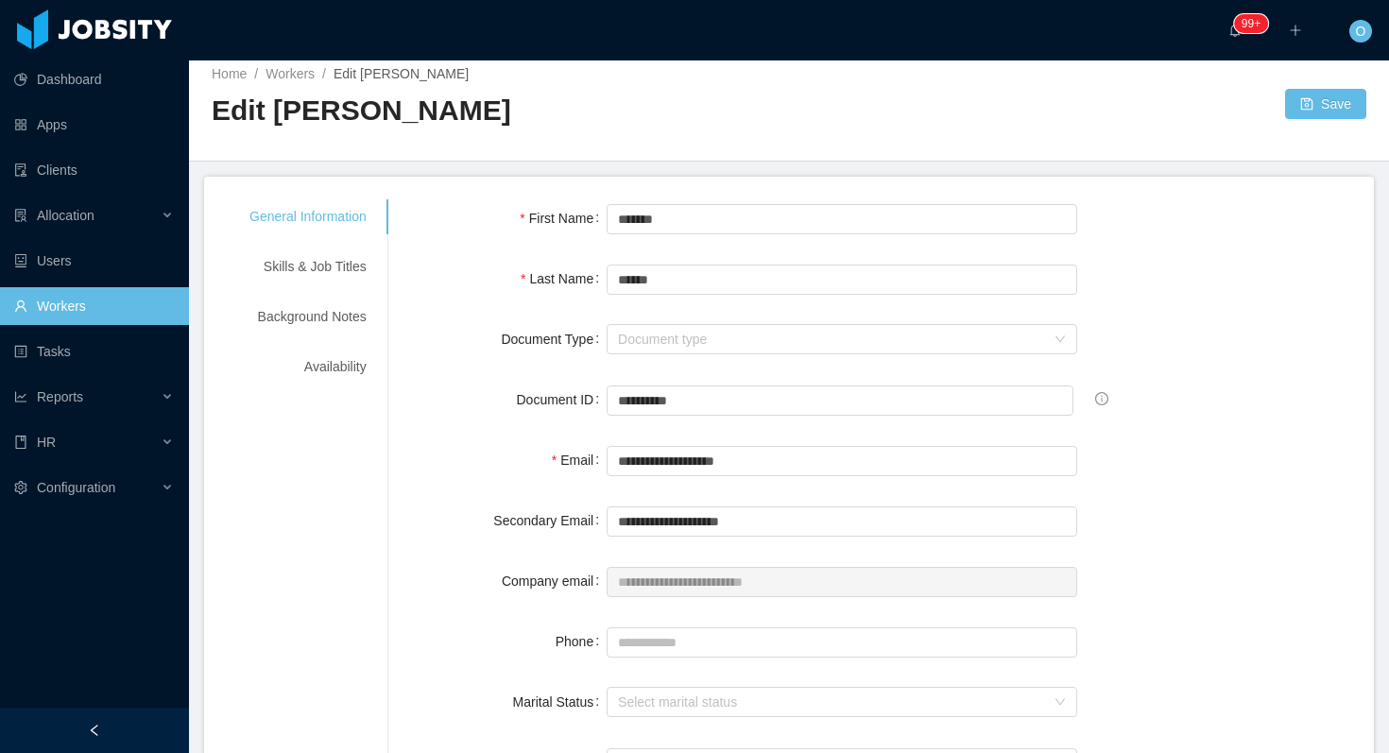
scroll to position [0, 0]
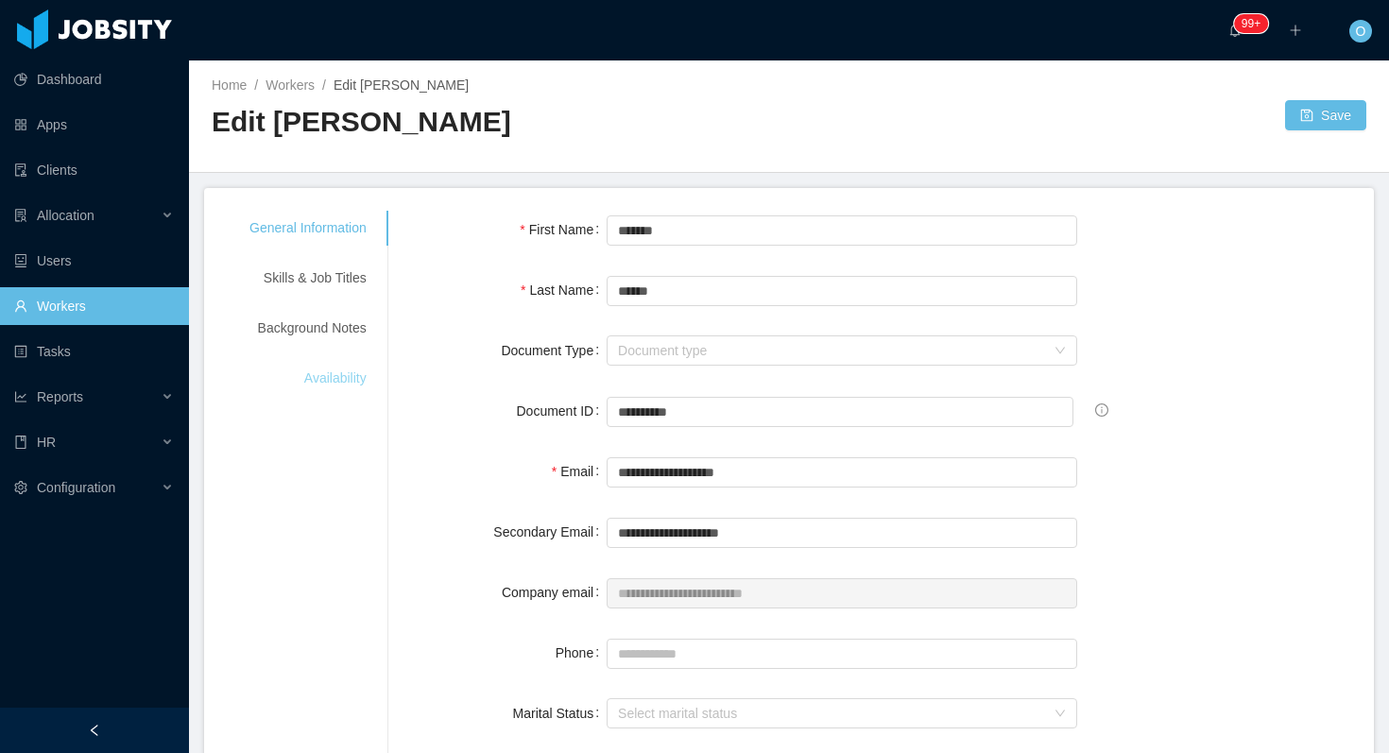
type input "**********"
click at [373, 382] on div "Availability" at bounding box center [308, 378] width 163 height 35
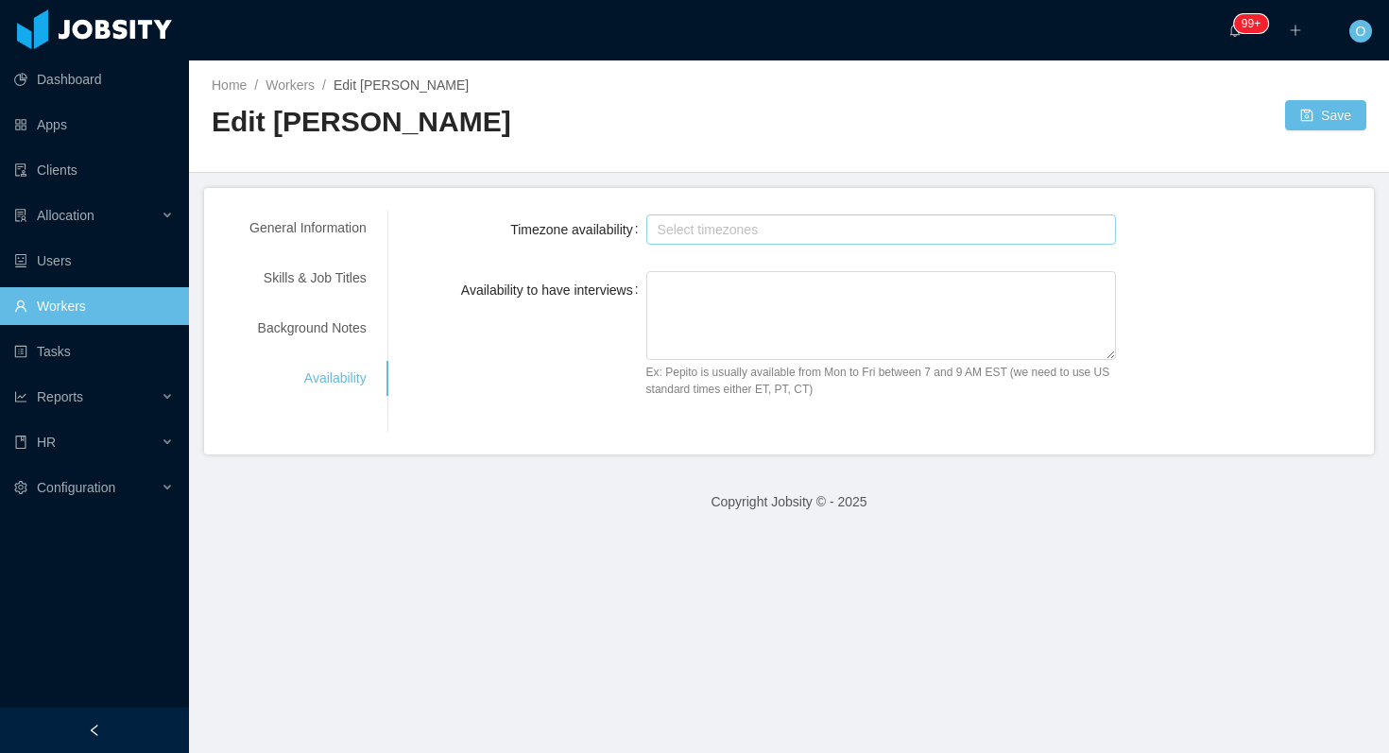
click at [732, 233] on div "Select timezones" at bounding box center [877, 229] width 439 height 19
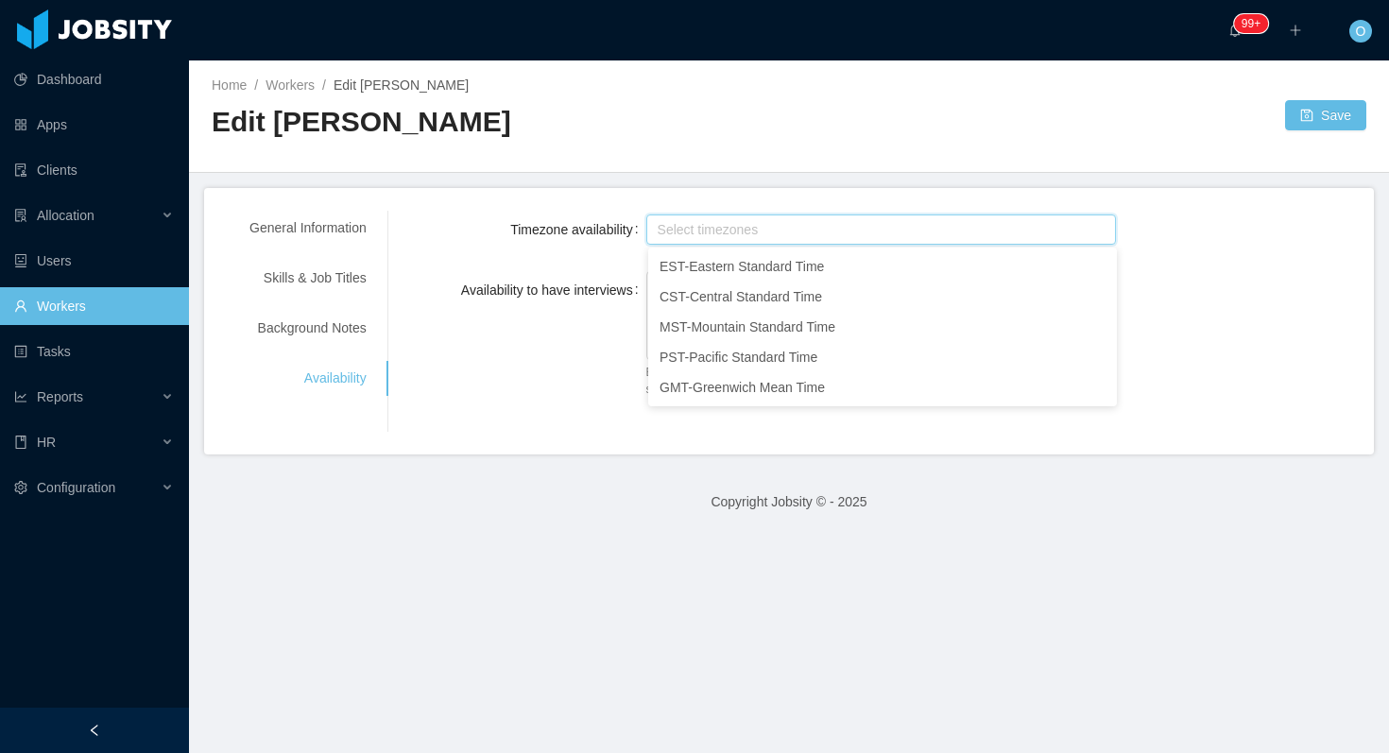
click at [544, 365] on div "Availability to have interviews Ex: Pepito is usually available from Mon to Fri…" at bounding box center [881, 340] width 940 height 138
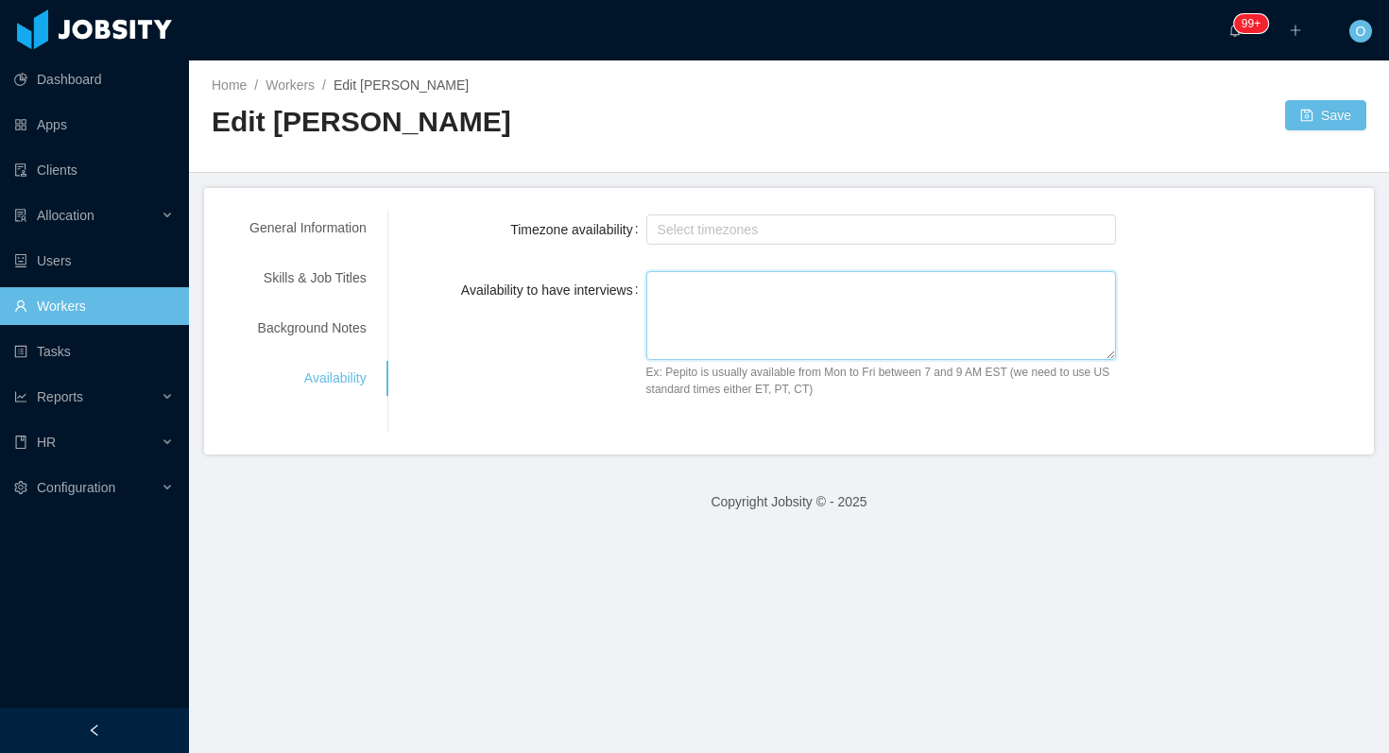
click at [694, 331] on textarea "Availability to have interviews" at bounding box center [881, 315] width 471 height 89
type textarea "*"
click at [1295, 102] on button "Save" at bounding box center [1325, 115] width 81 height 30
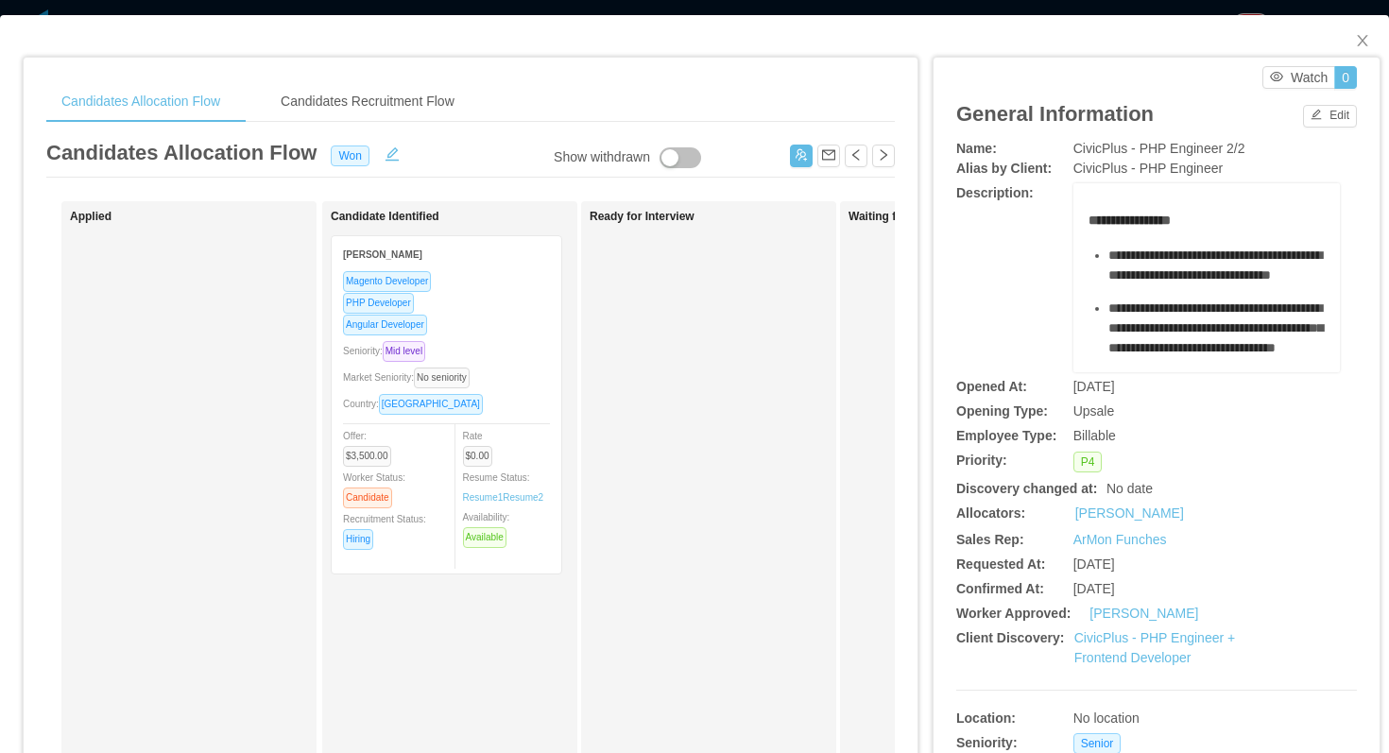
scroll to position [0, 572]
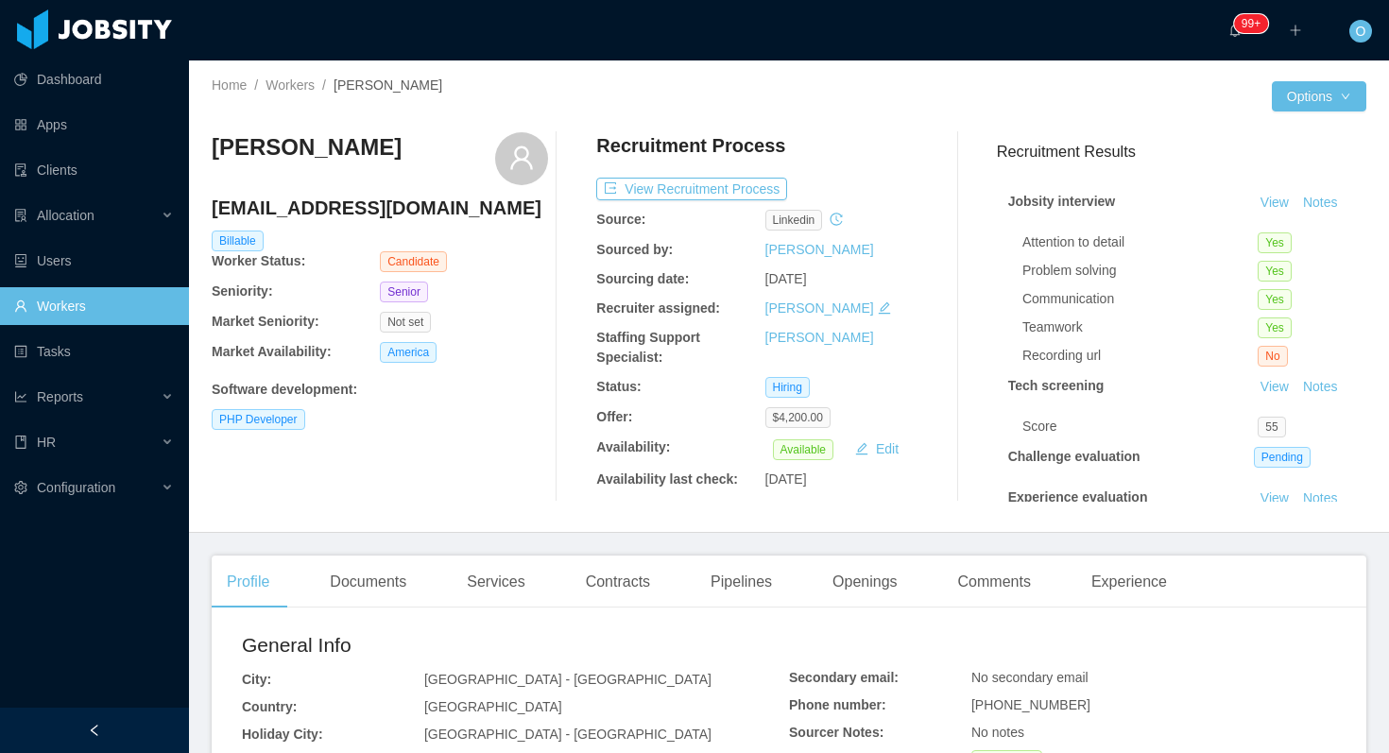
scroll to position [102, 0]
